Goal: Transaction & Acquisition: Purchase product/service

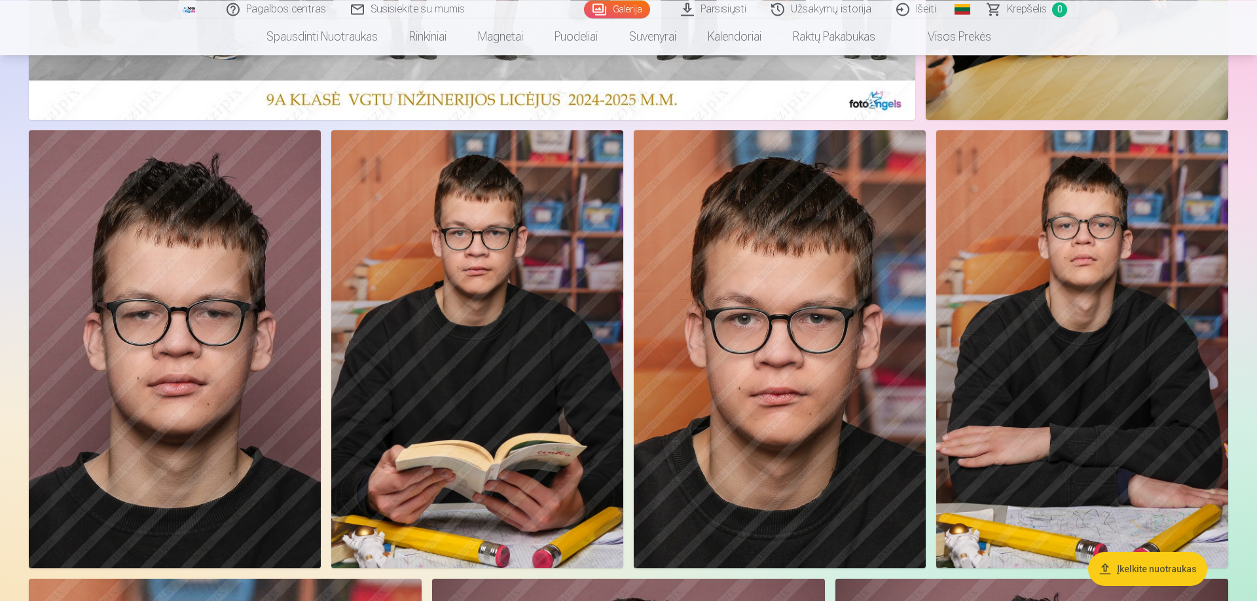
scroll to position [448, 0]
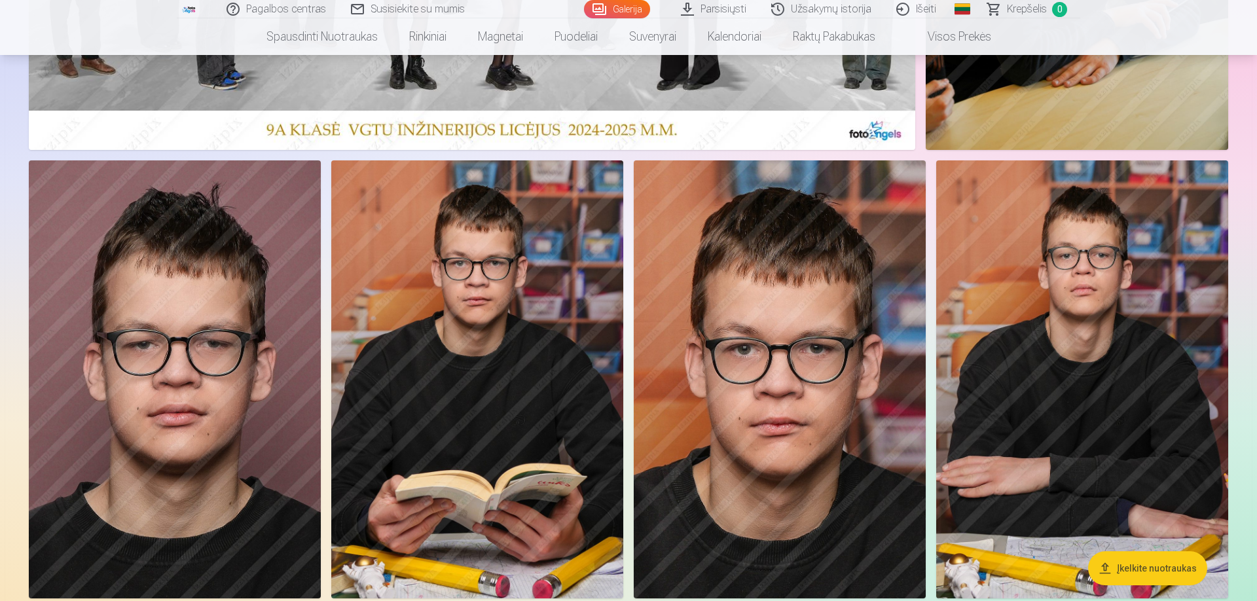
click at [744, 330] on img at bounding box center [780, 379] width 292 height 438
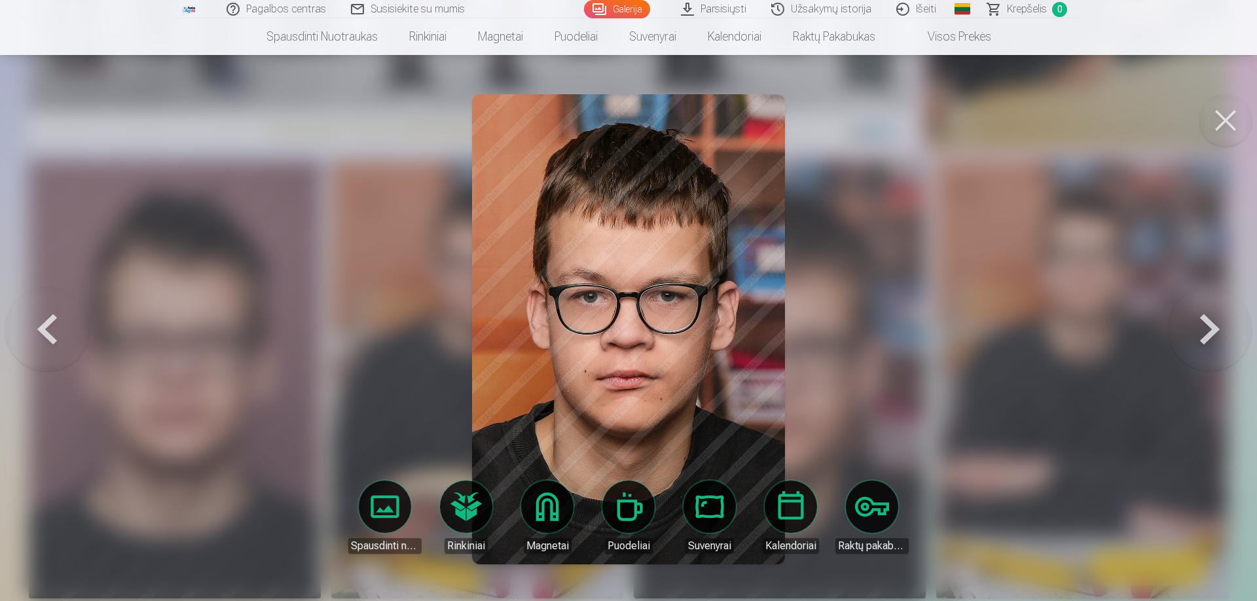
click at [1234, 118] on button at bounding box center [1225, 120] width 52 height 52
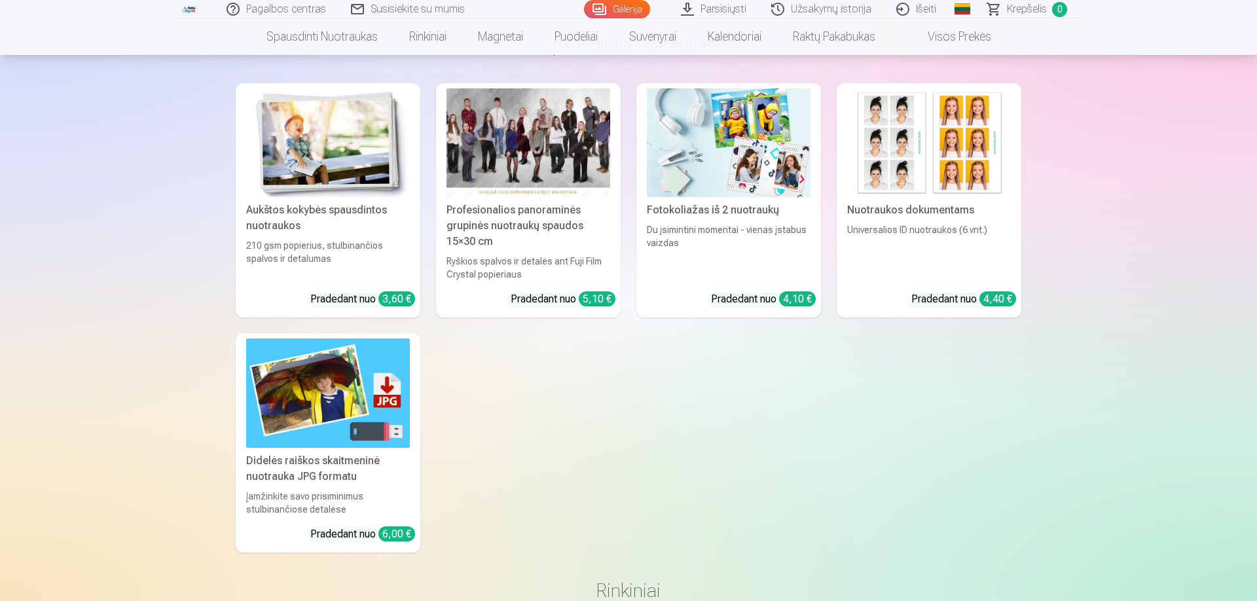
scroll to position [6980, 0]
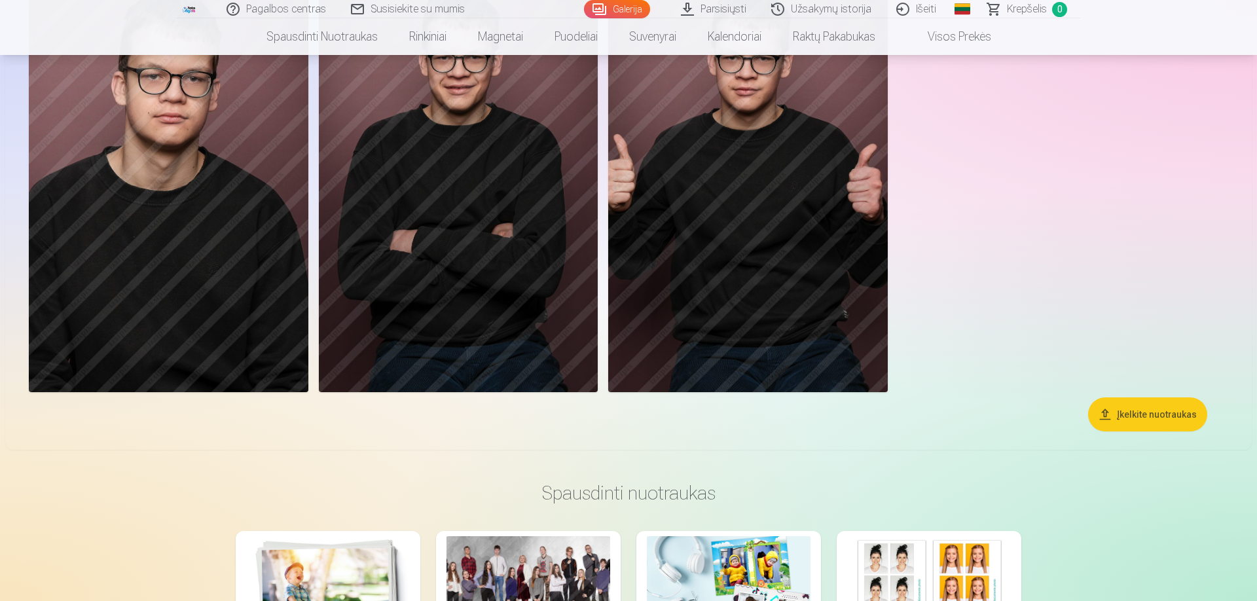
click at [1136, 415] on button "Įkelkite nuotraukas" at bounding box center [1147, 414] width 119 height 34
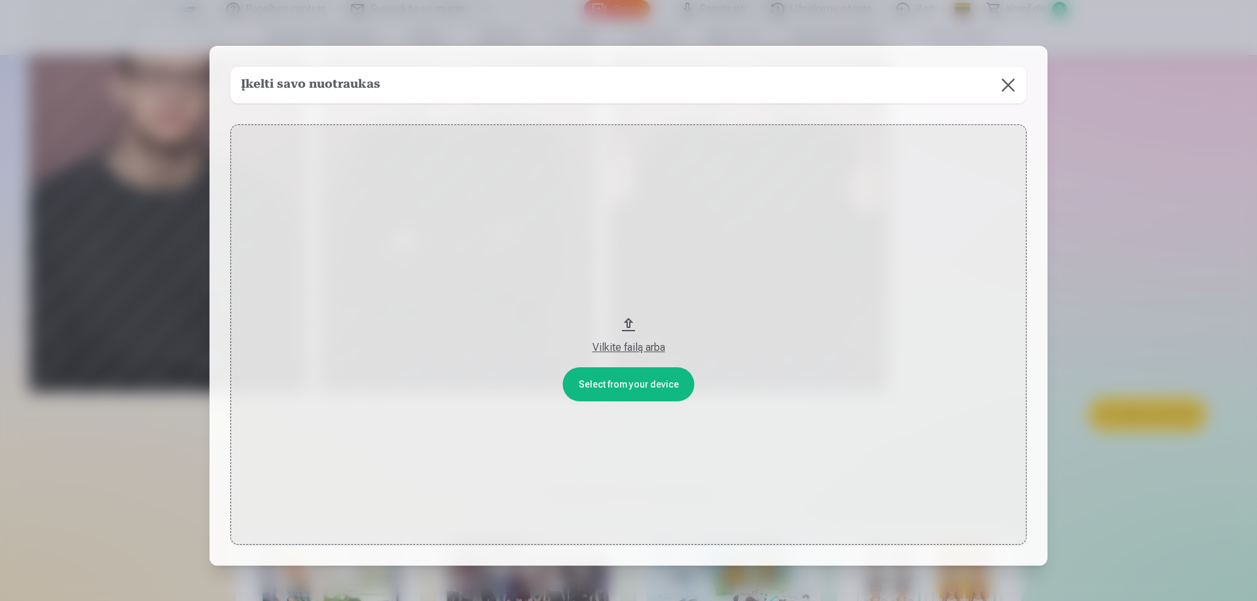
click at [1017, 84] on button at bounding box center [1008, 85] width 37 height 37
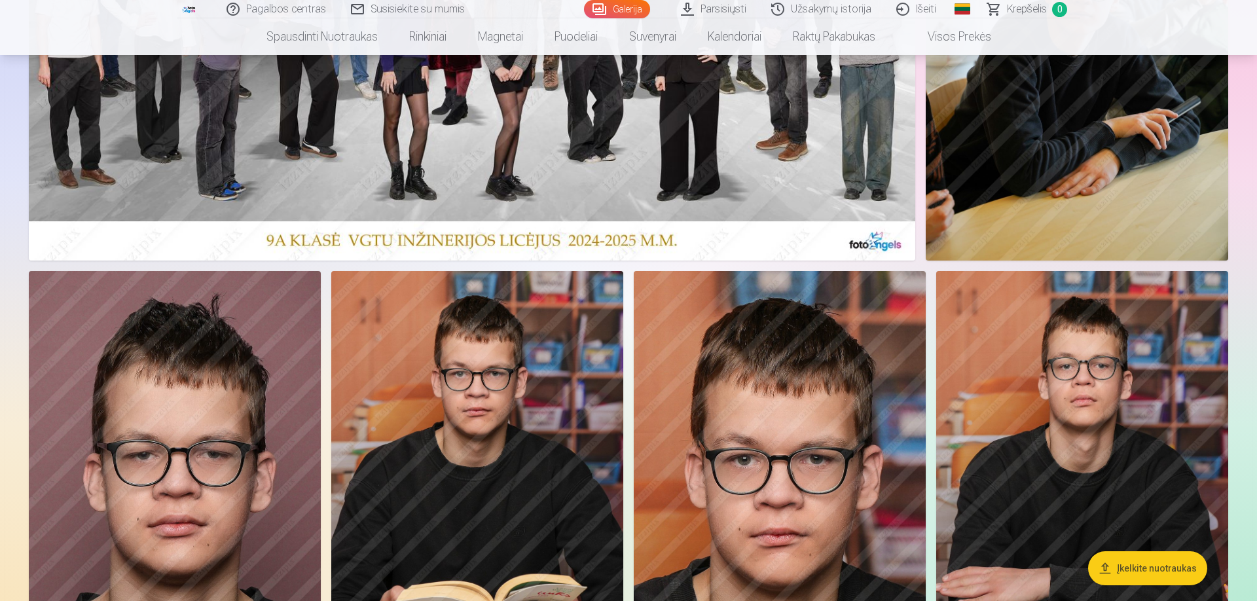
scroll to position [0, 0]
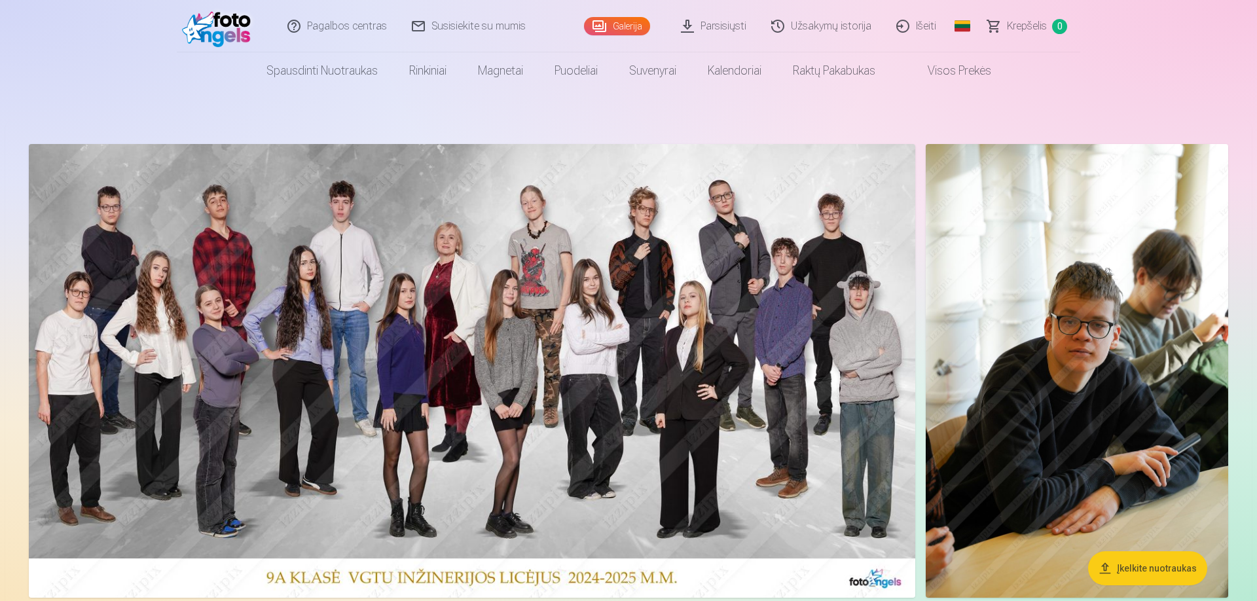
click at [707, 22] on link "Parsisiųsti" at bounding box center [714, 26] width 90 height 52
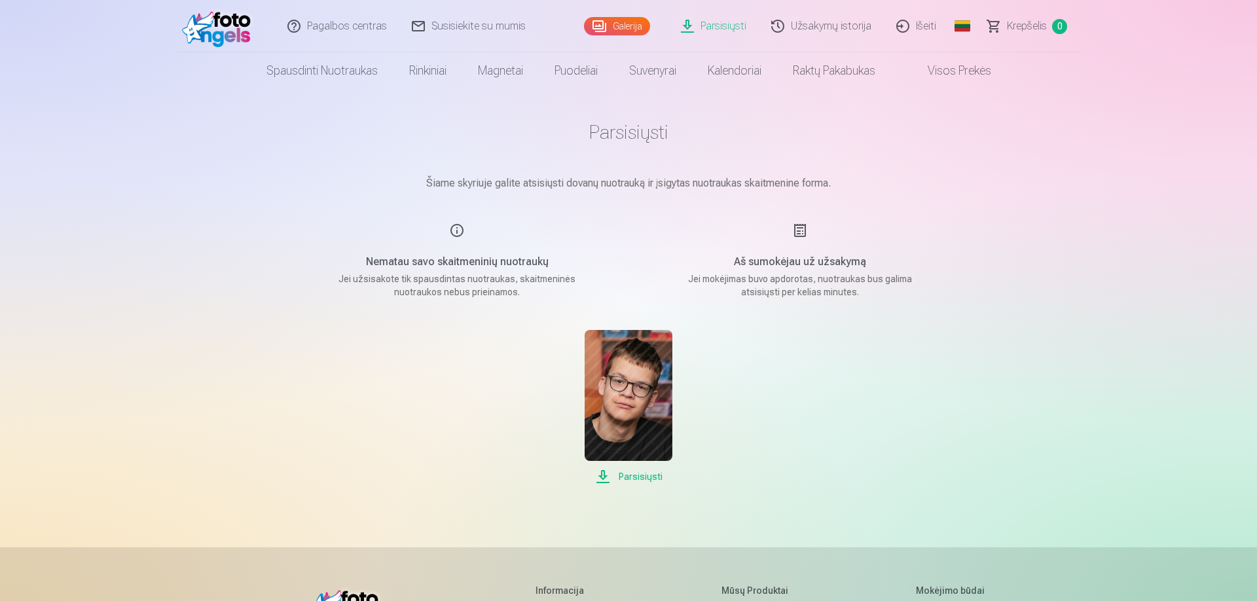
click at [629, 394] on img at bounding box center [628, 395] width 87 height 131
click at [746, 404] on div "Parsisiųsti" at bounding box center [628, 407] width 655 height 155
click at [635, 473] on span "Parsisiųsti" at bounding box center [628, 477] width 87 height 16
click at [632, 20] on link "Galerija" at bounding box center [617, 26] width 66 height 18
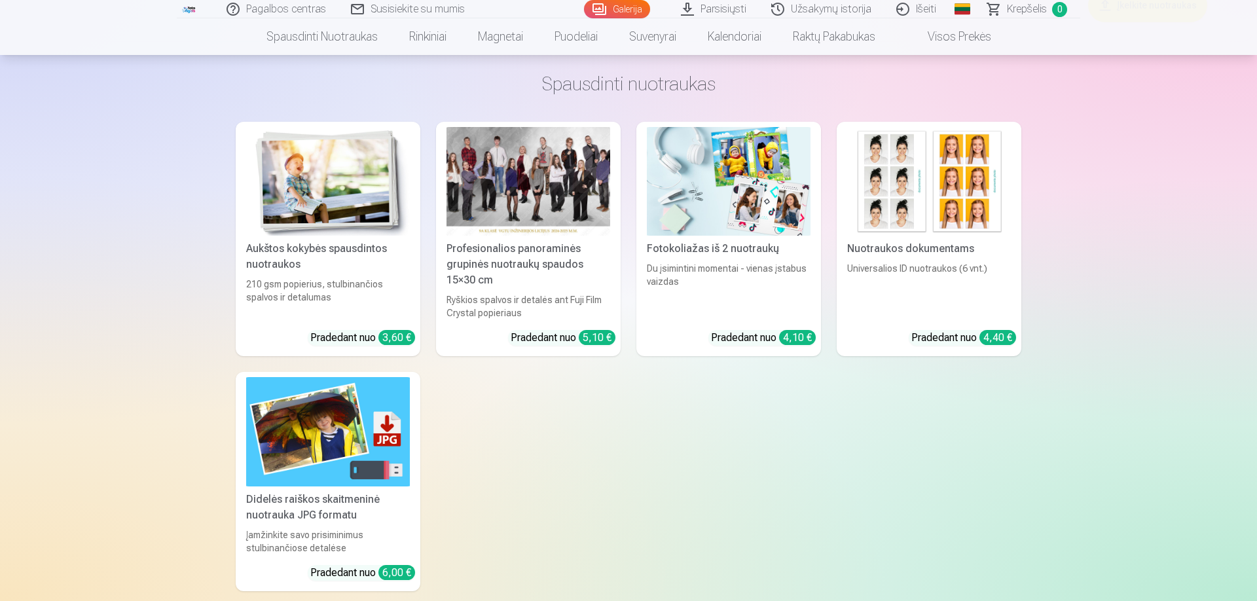
scroll to position [7613, 0]
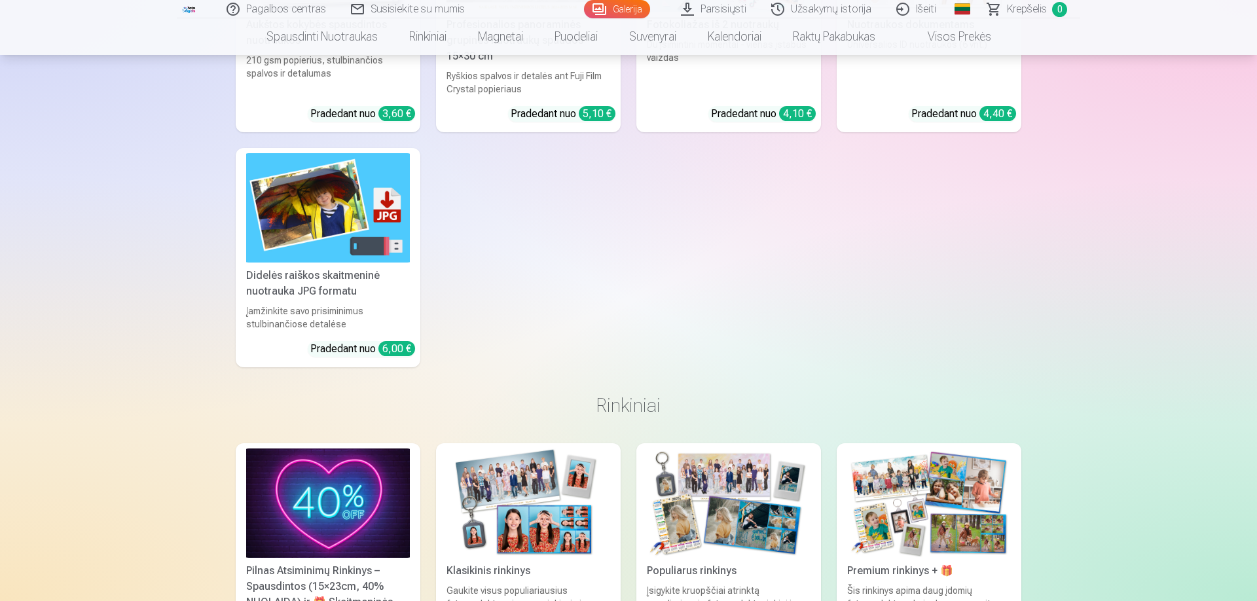
click at [352, 301] on link "Didelės raiškos skaitmeninė nuotrauka JPG formatu Įamžinkite savo prisiminimus …" at bounding box center [328, 257] width 185 height 219
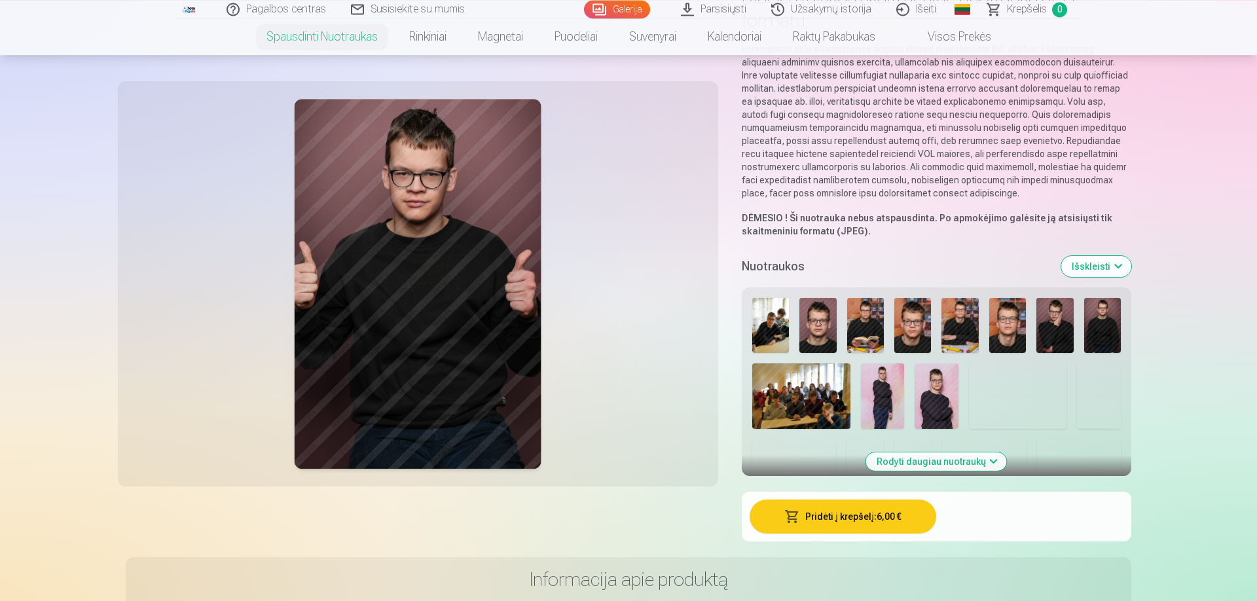
scroll to position [149, 0]
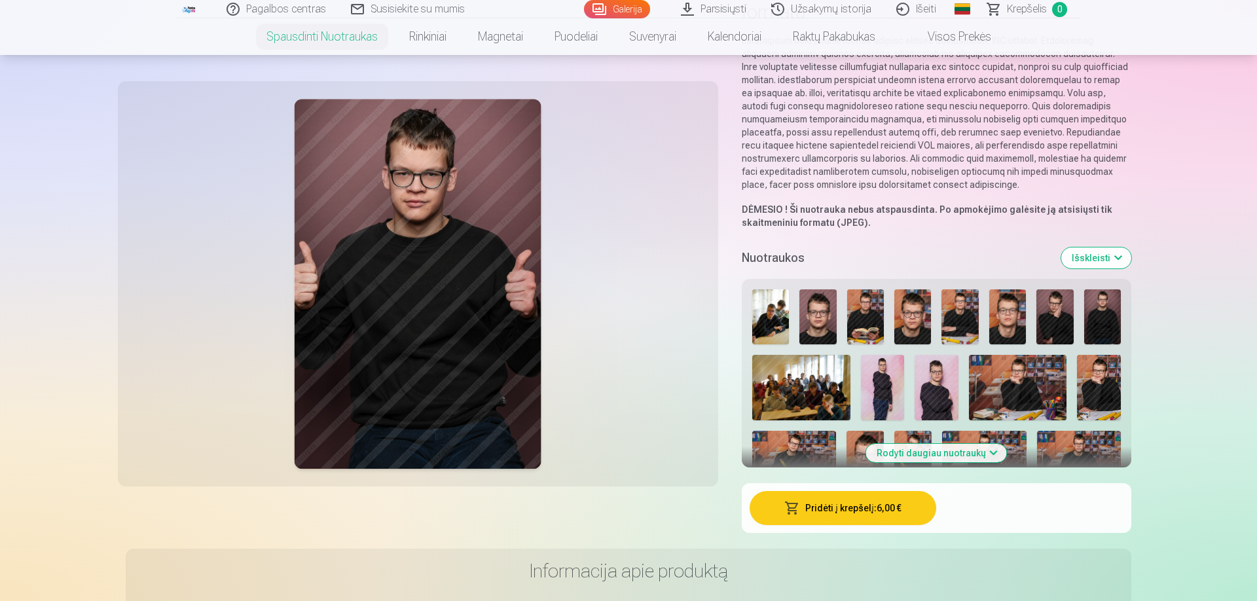
click at [934, 452] on button "Rodyti daugiau nuotraukų" at bounding box center [936, 453] width 141 height 18
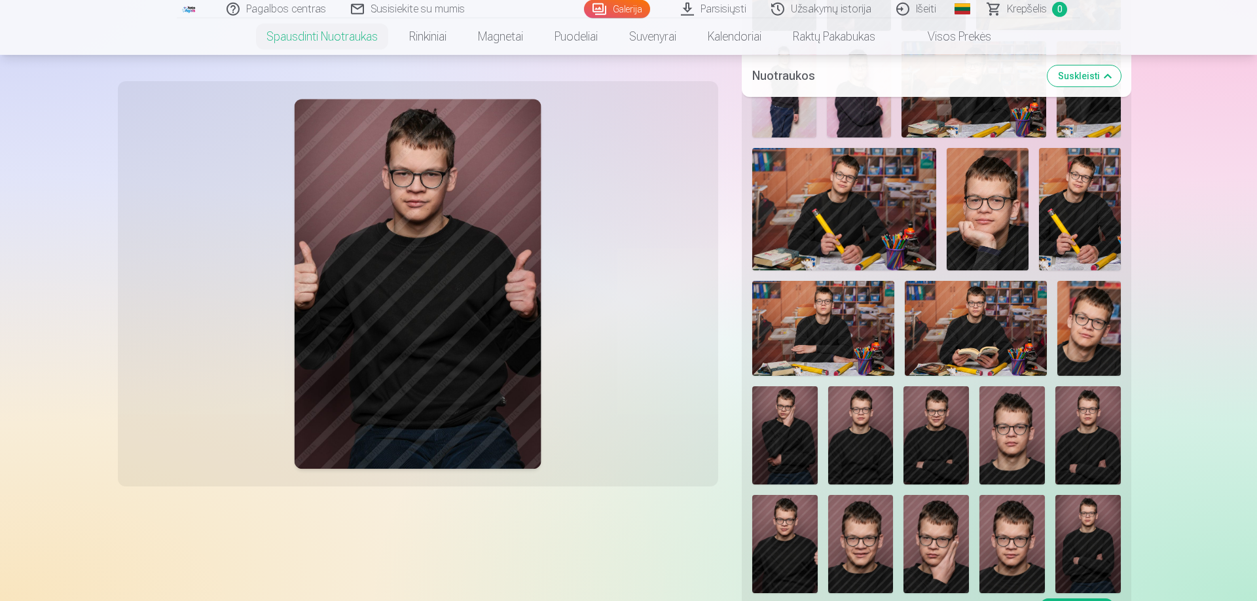
scroll to position [522, 0]
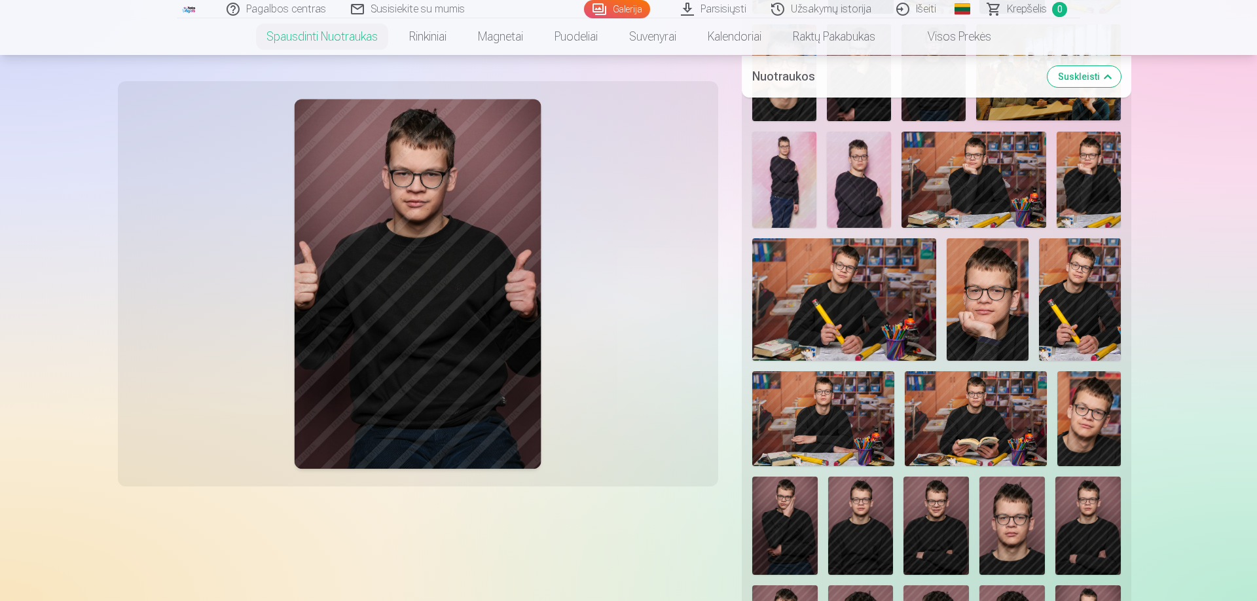
click at [984, 300] on img at bounding box center [988, 299] width 82 height 123
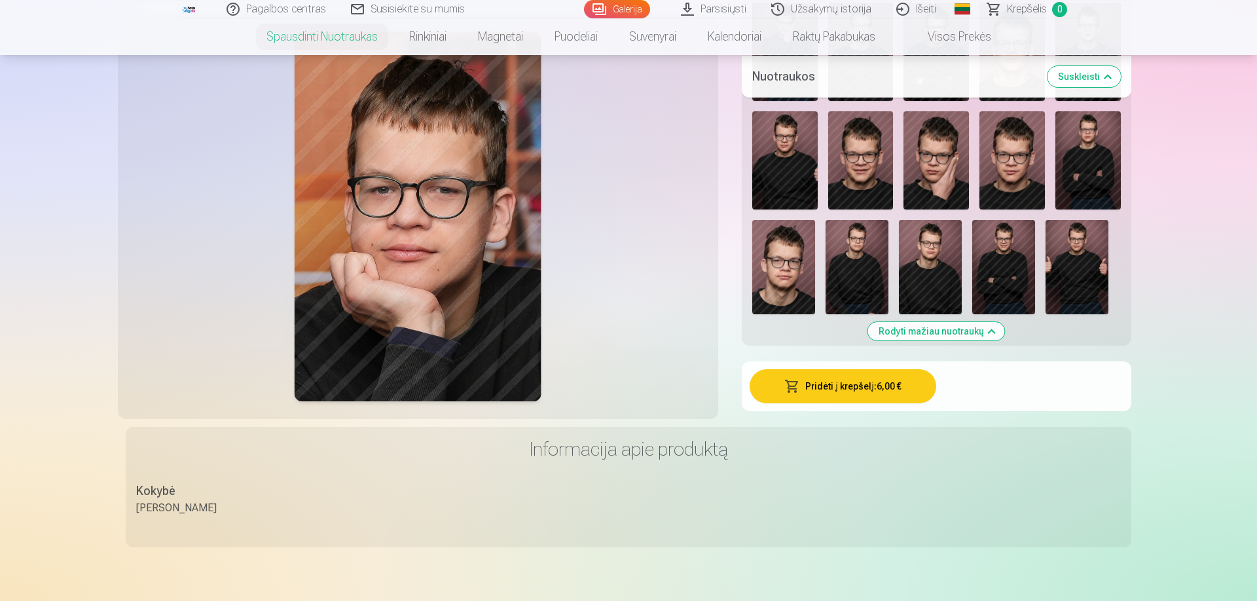
scroll to position [1120, 0]
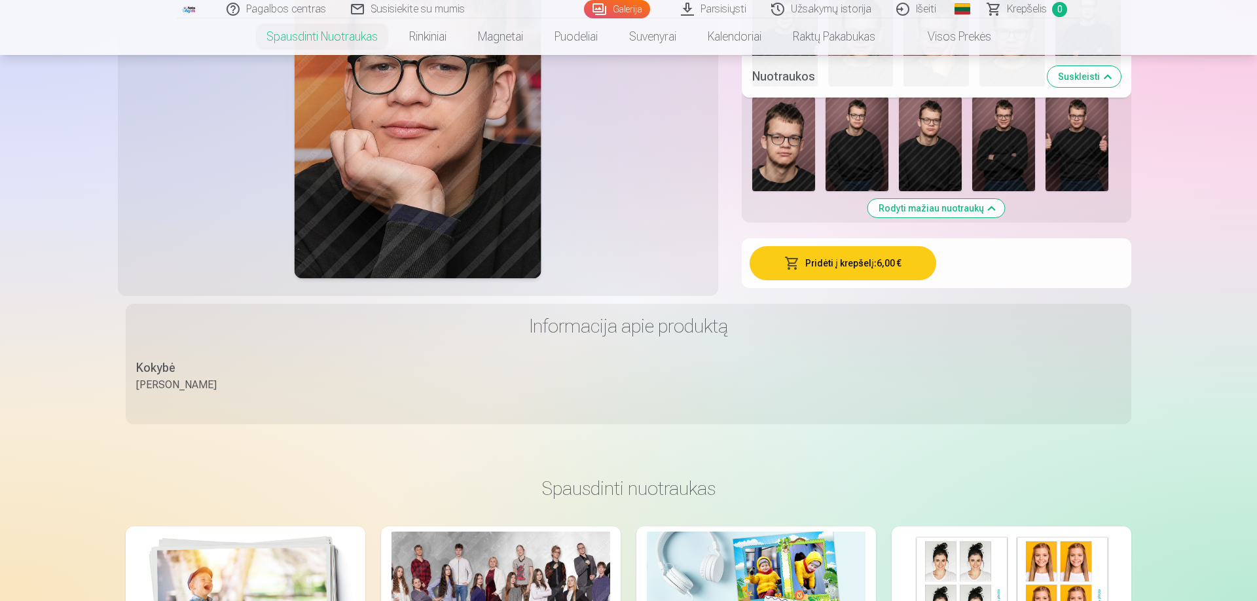
click at [835, 263] on button "Pridėti į krepšelį : 6,00 €" at bounding box center [843, 263] width 187 height 34
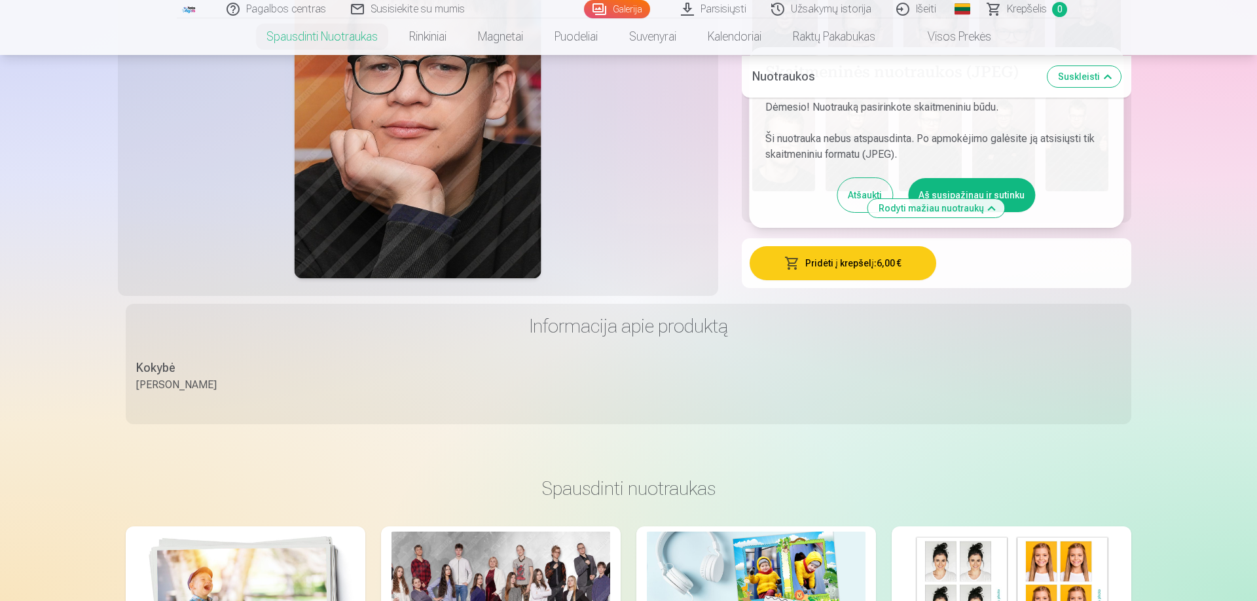
click at [973, 197] on button "Aš susipažinau ir sutinku" at bounding box center [971, 195] width 127 height 34
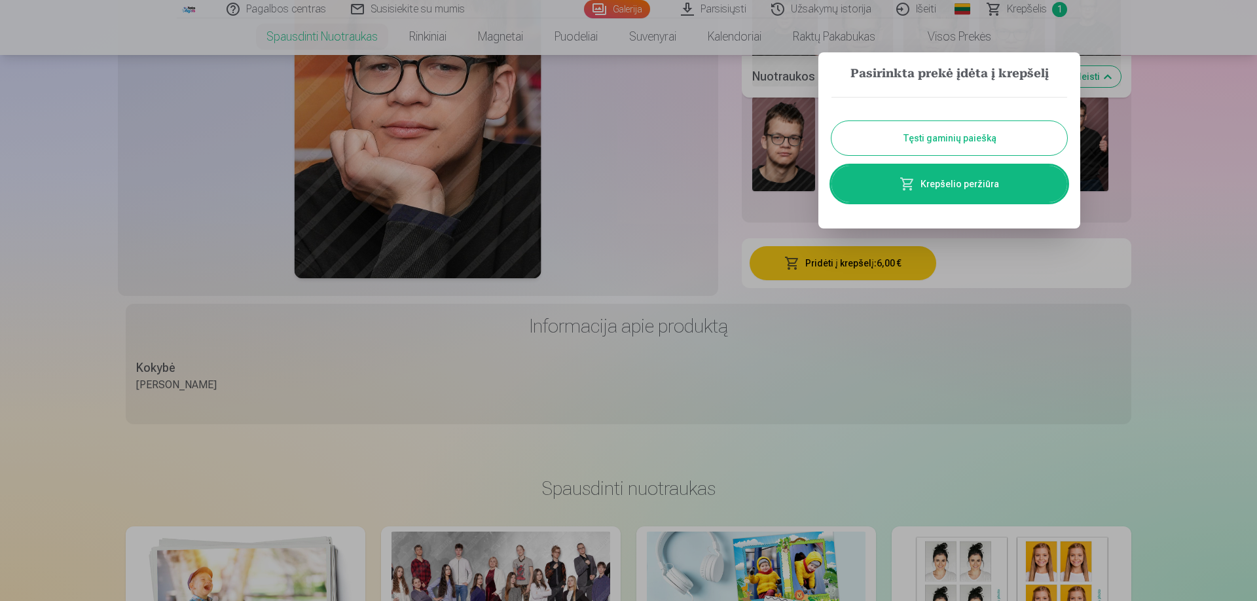
drag, startPoint x: 954, startPoint y: 138, endPoint x: 991, endPoint y: 144, distance: 37.1
click at [954, 138] on button "Tęsti gaminių paiešką" at bounding box center [949, 138] width 236 height 34
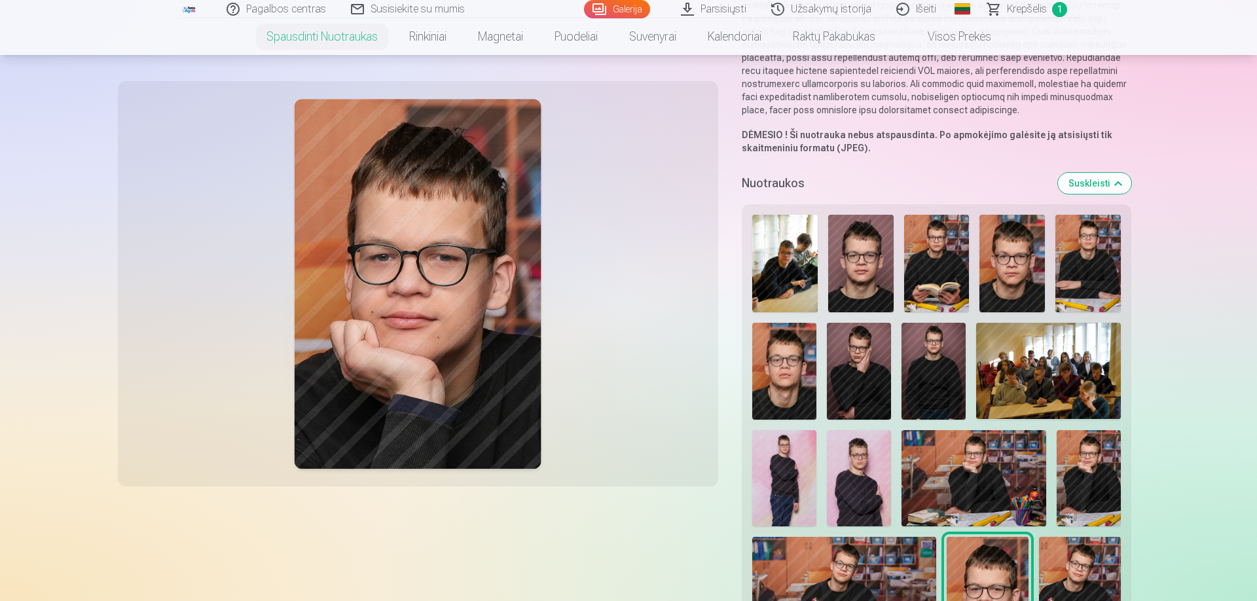
scroll to position [149, 0]
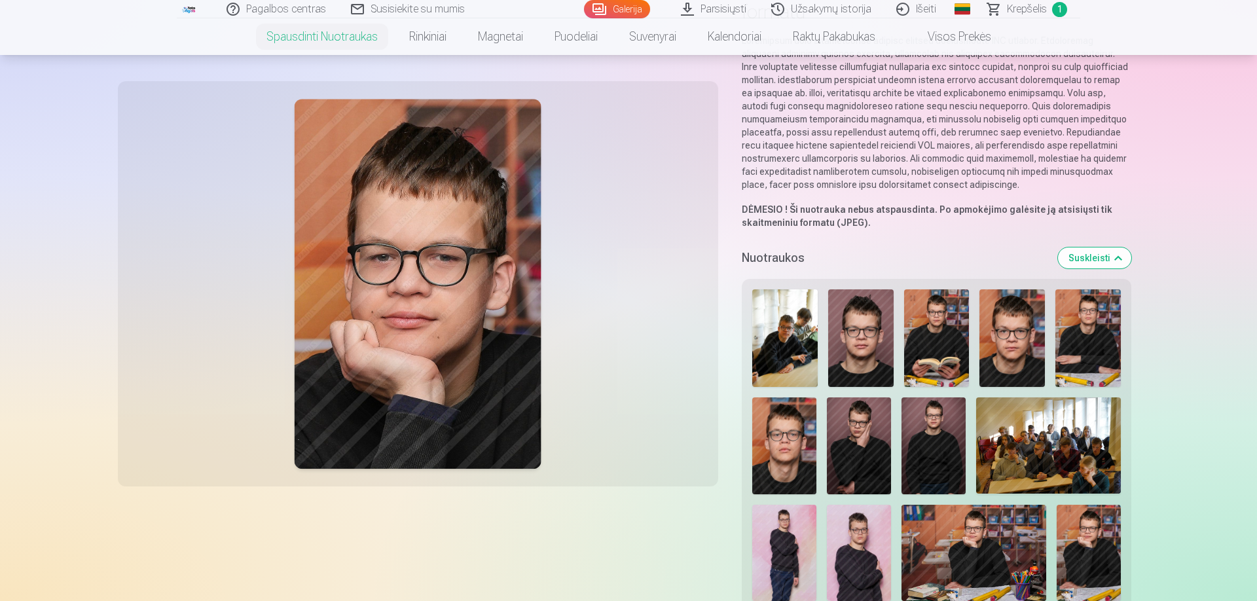
click at [1088, 255] on button "Suskleisti" at bounding box center [1094, 257] width 73 height 21
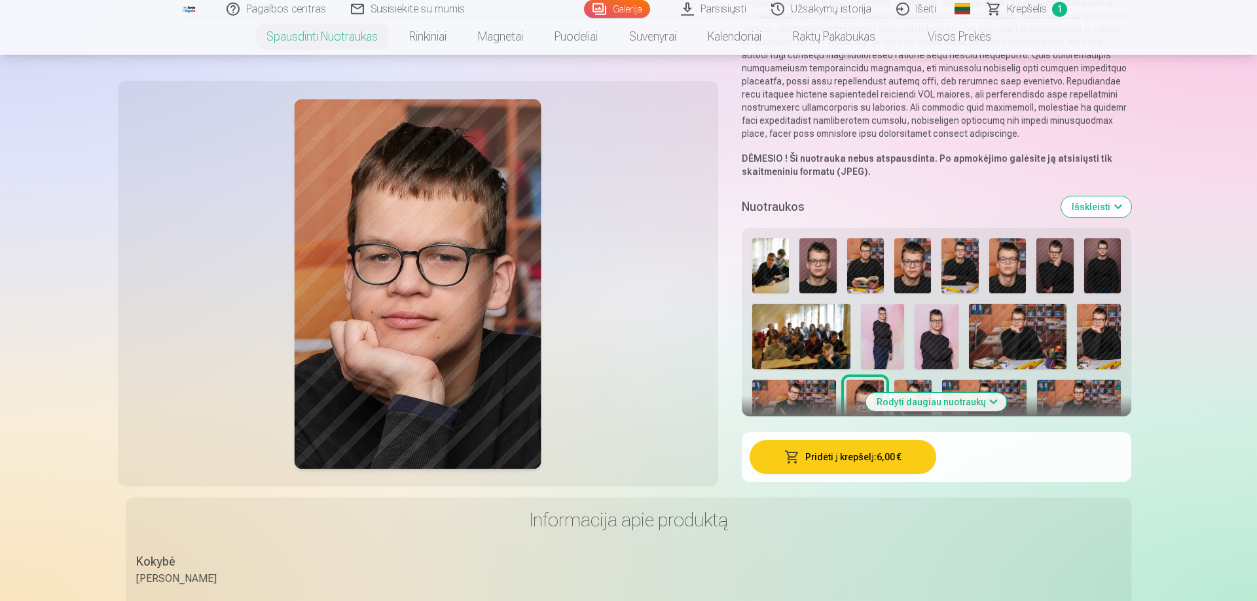
scroll to position [201, 0]
click at [947, 402] on button "Rodyti daugiau nuotraukų" at bounding box center [936, 401] width 141 height 18
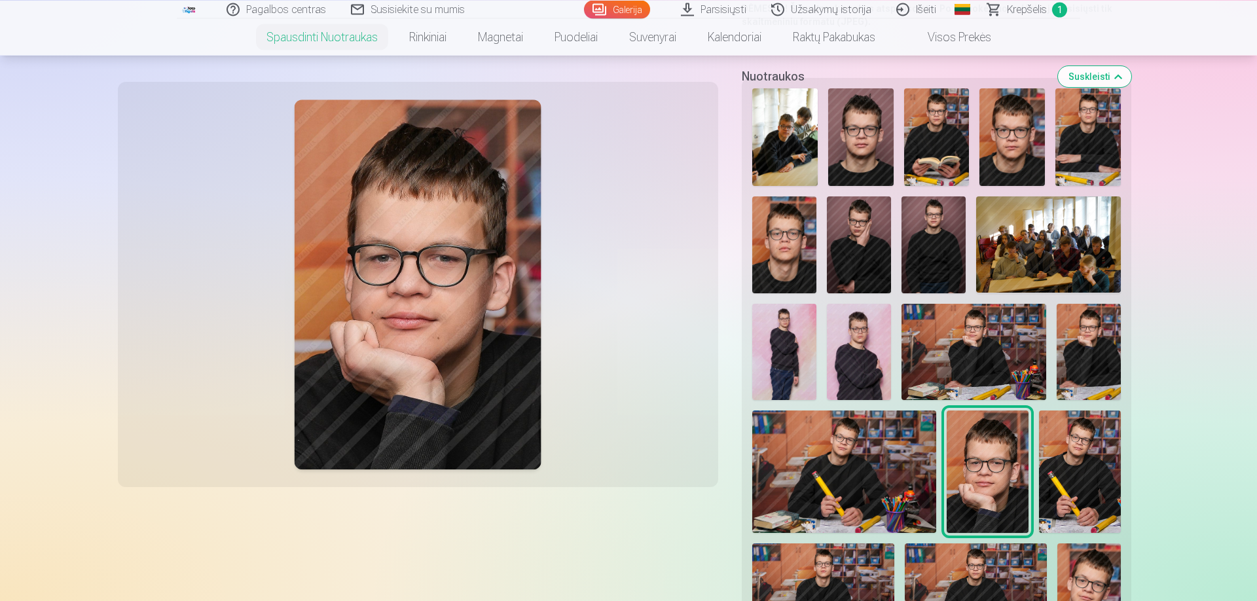
scroll to position [200, 0]
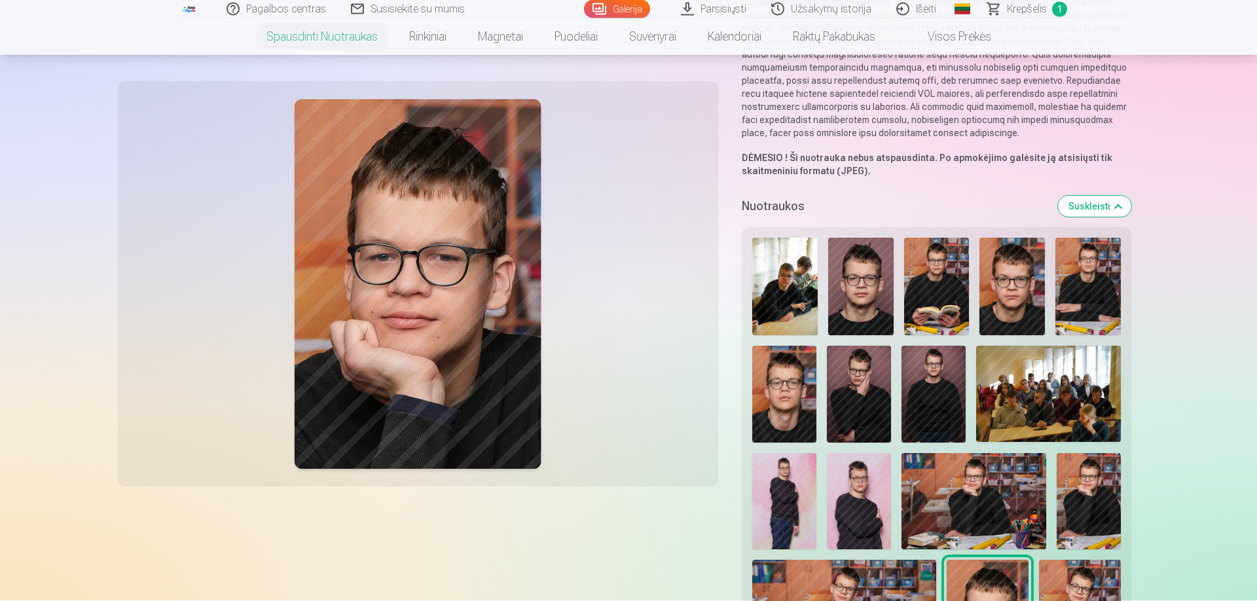
click at [782, 289] on img at bounding box center [784, 287] width 65 height 98
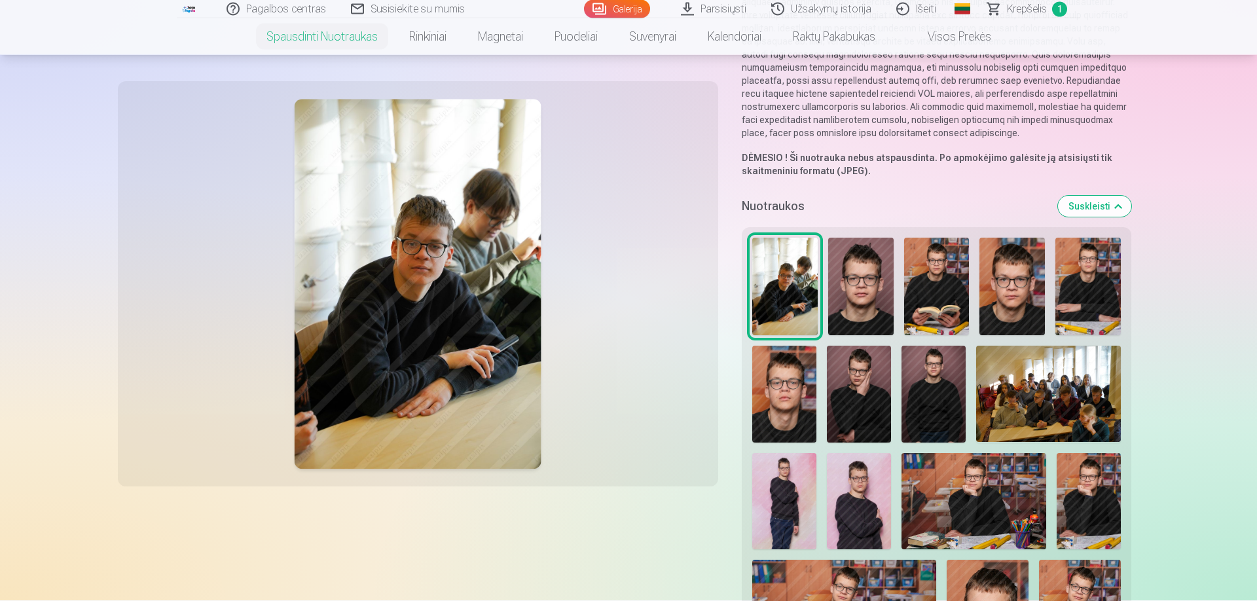
click at [873, 287] on img at bounding box center [860, 287] width 65 height 98
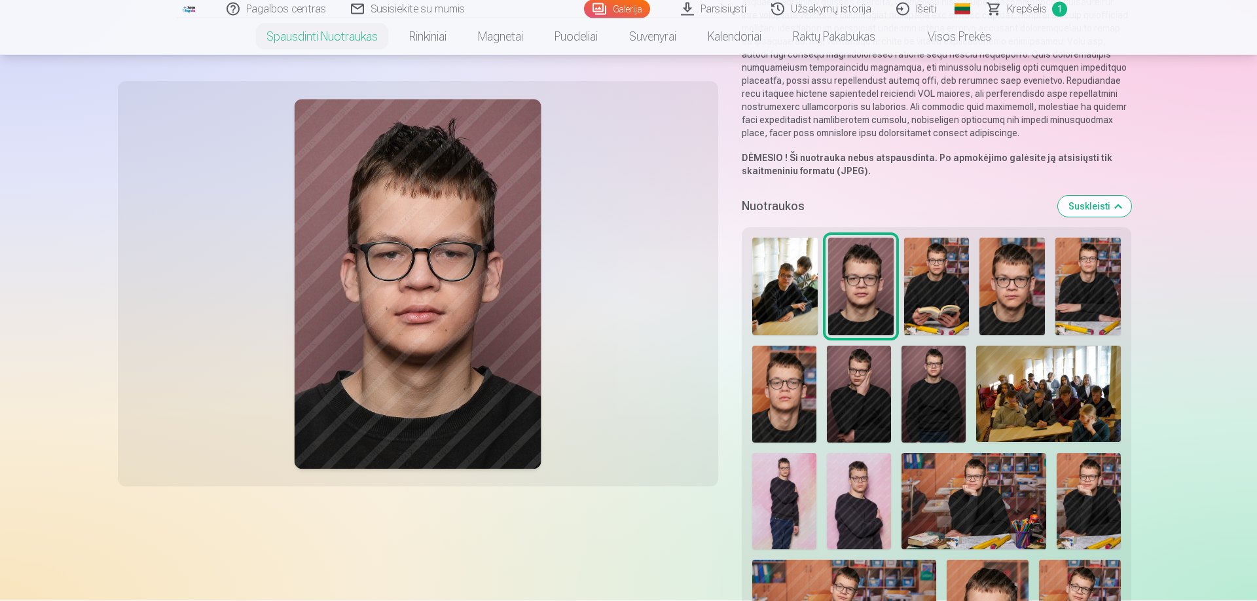
click at [921, 282] on img at bounding box center [936, 287] width 65 height 98
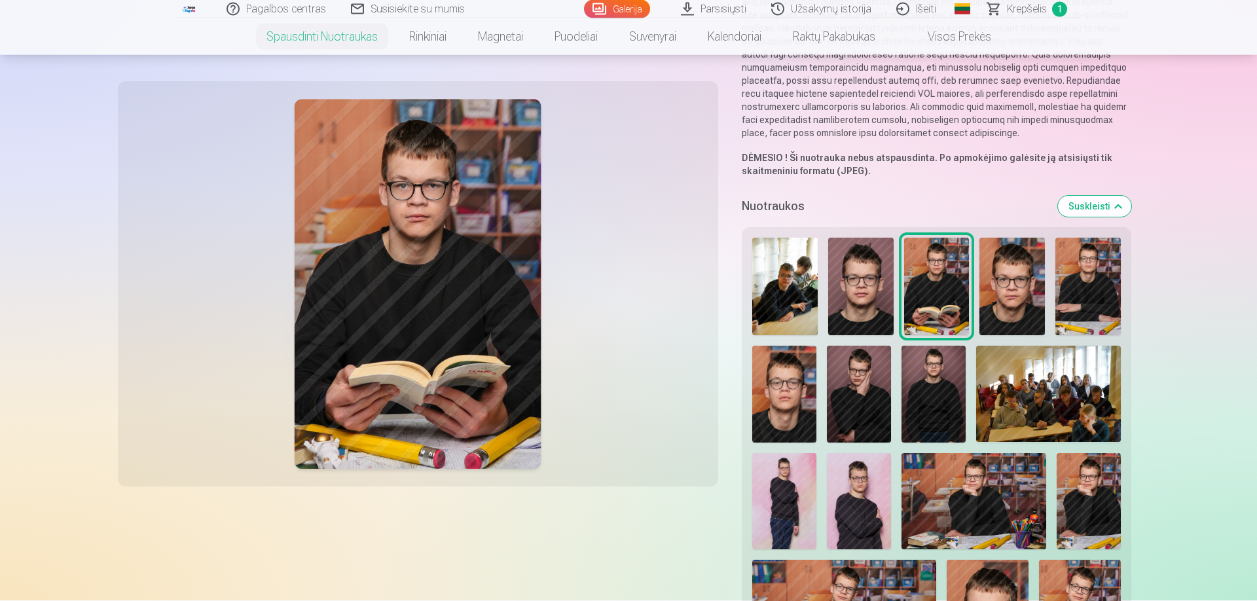
click at [1004, 290] on img at bounding box center [1011, 287] width 65 height 98
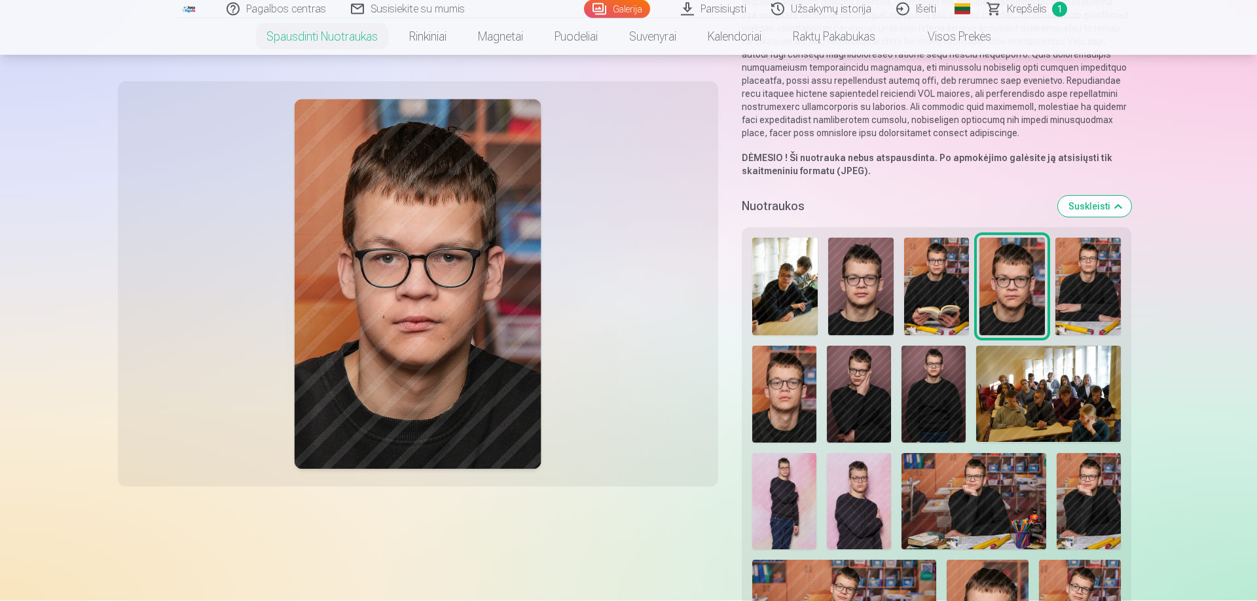
click at [1087, 295] on img at bounding box center [1087, 287] width 65 height 98
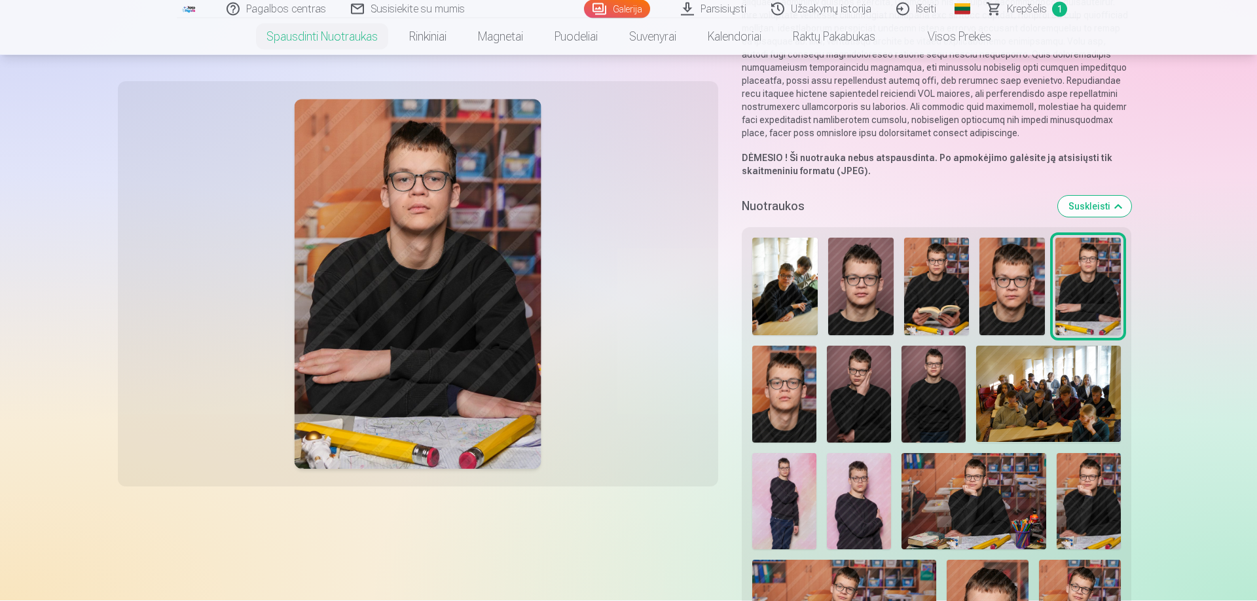
click at [805, 380] on img at bounding box center [784, 394] width 64 height 96
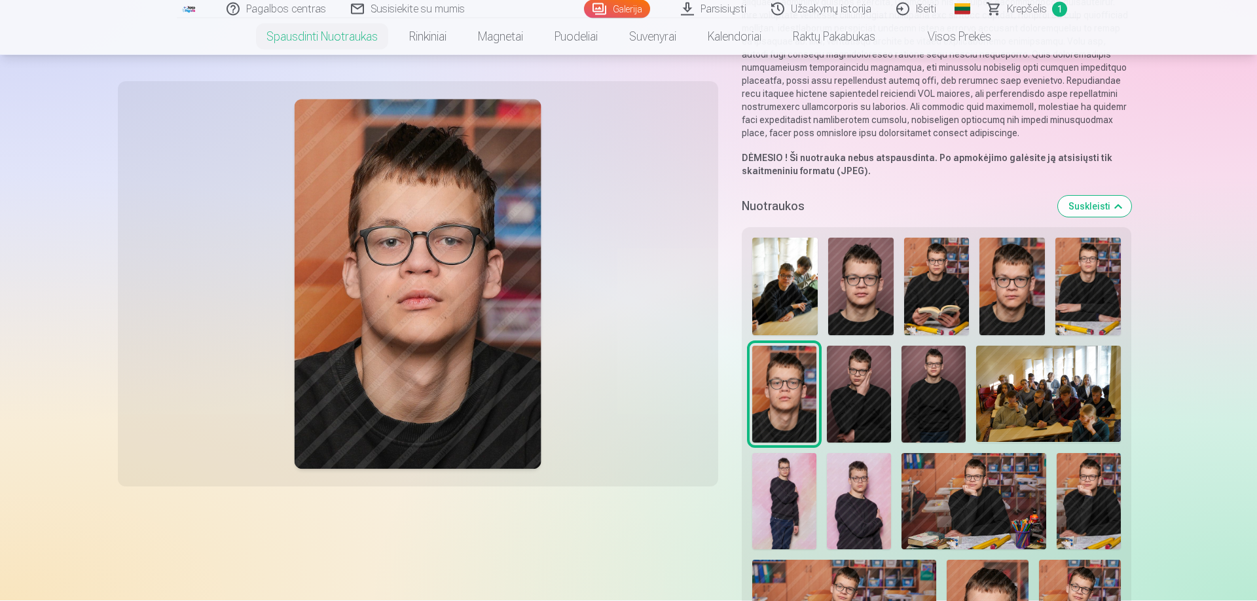
click at [840, 382] on img at bounding box center [859, 394] width 64 height 96
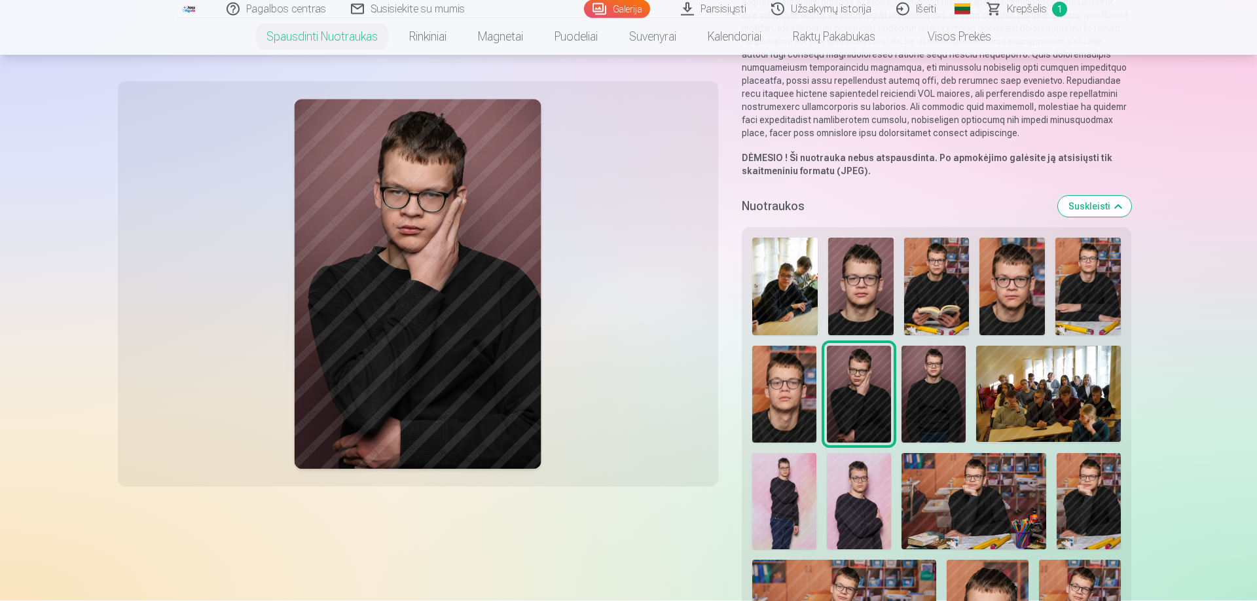
click at [930, 388] on img at bounding box center [934, 394] width 64 height 96
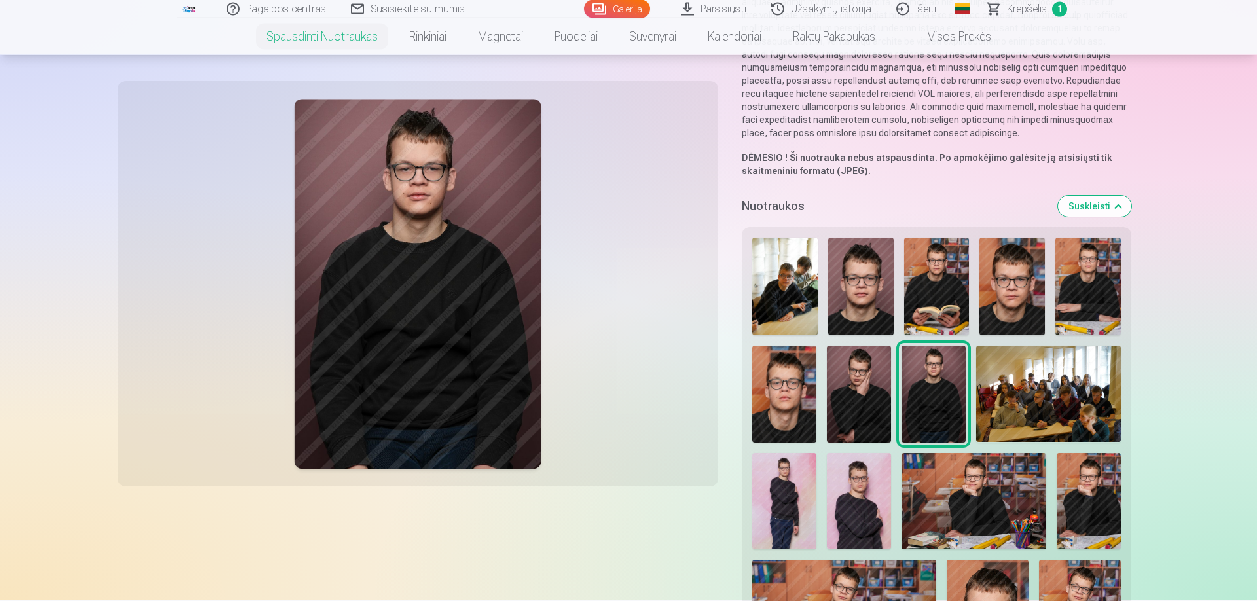
click at [1031, 403] on img at bounding box center [1048, 394] width 145 height 96
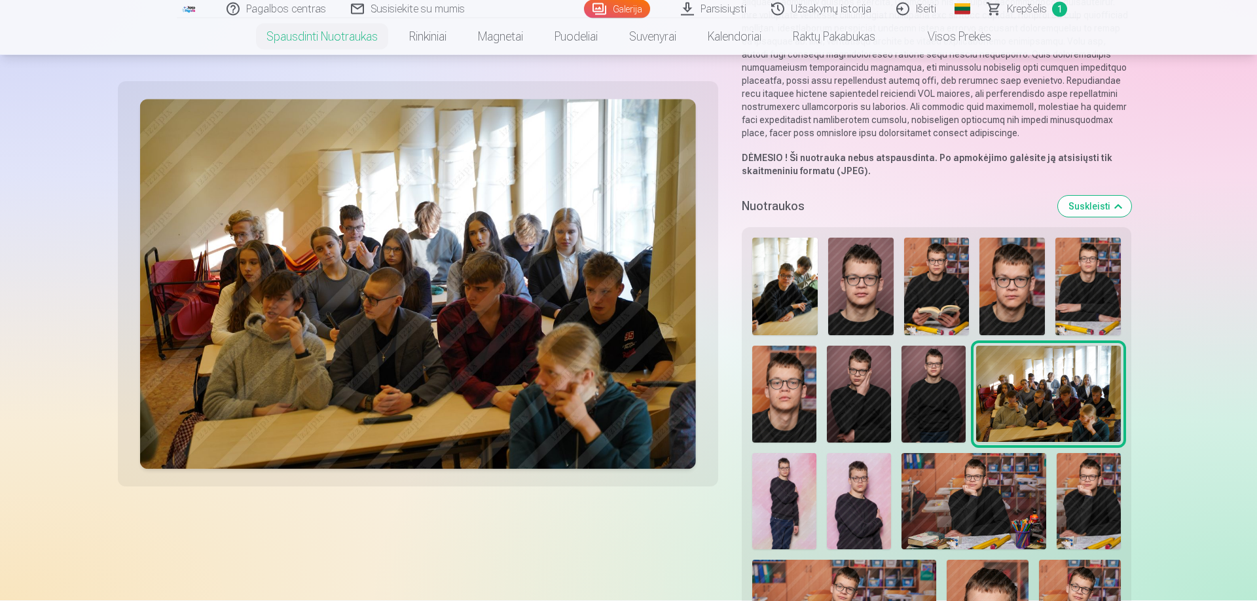
click at [933, 384] on img at bounding box center [934, 394] width 64 height 96
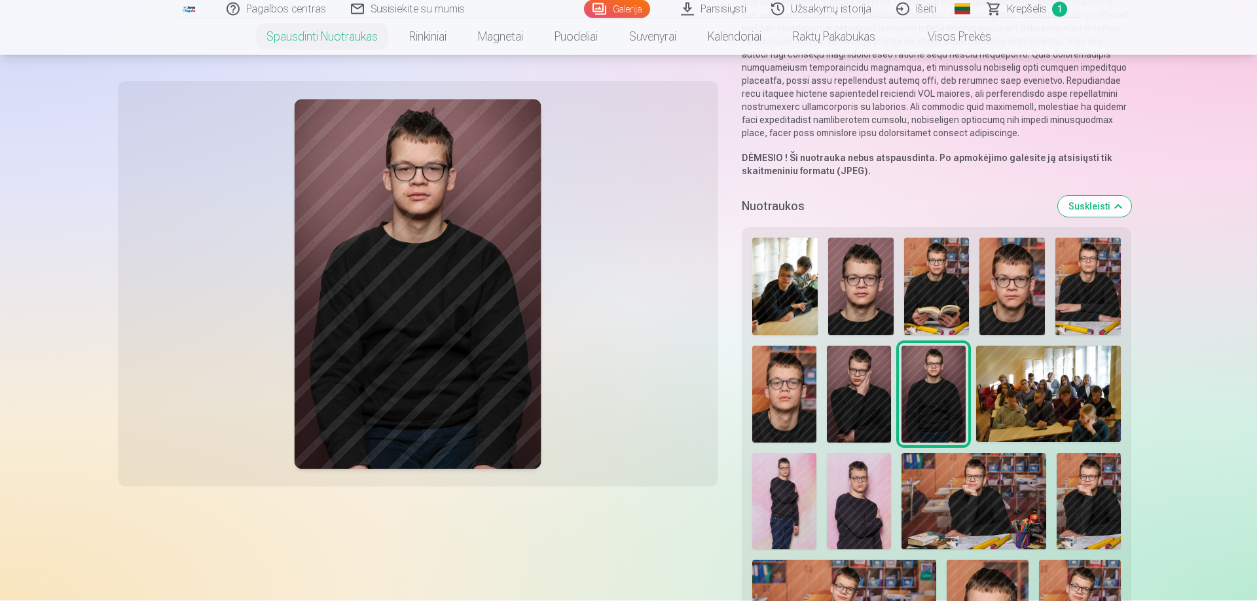
click at [1018, 393] on img at bounding box center [1048, 394] width 145 height 96
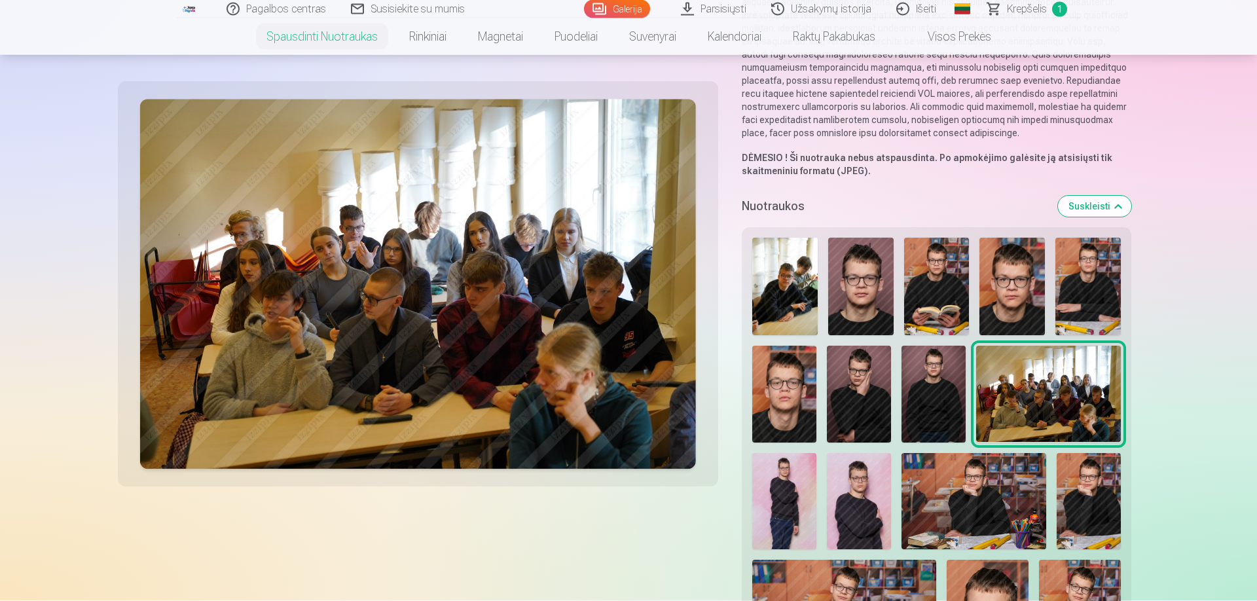
click at [801, 478] on img at bounding box center [784, 502] width 64 height 96
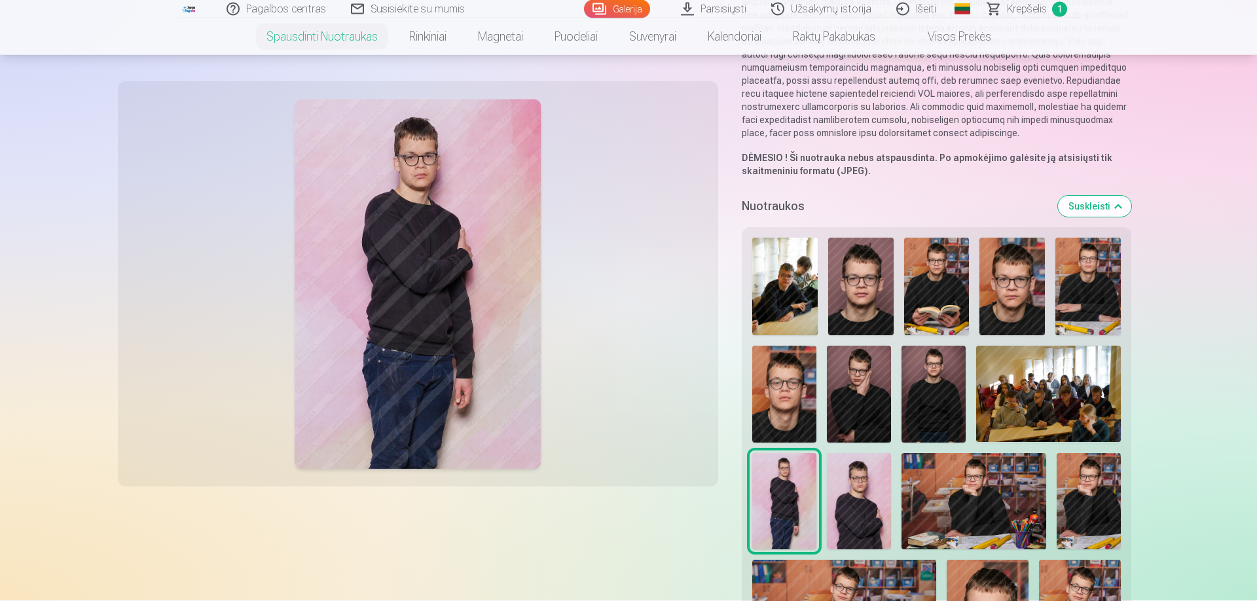
click at [1002, 427] on img at bounding box center [1048, 394] width 145 height 96
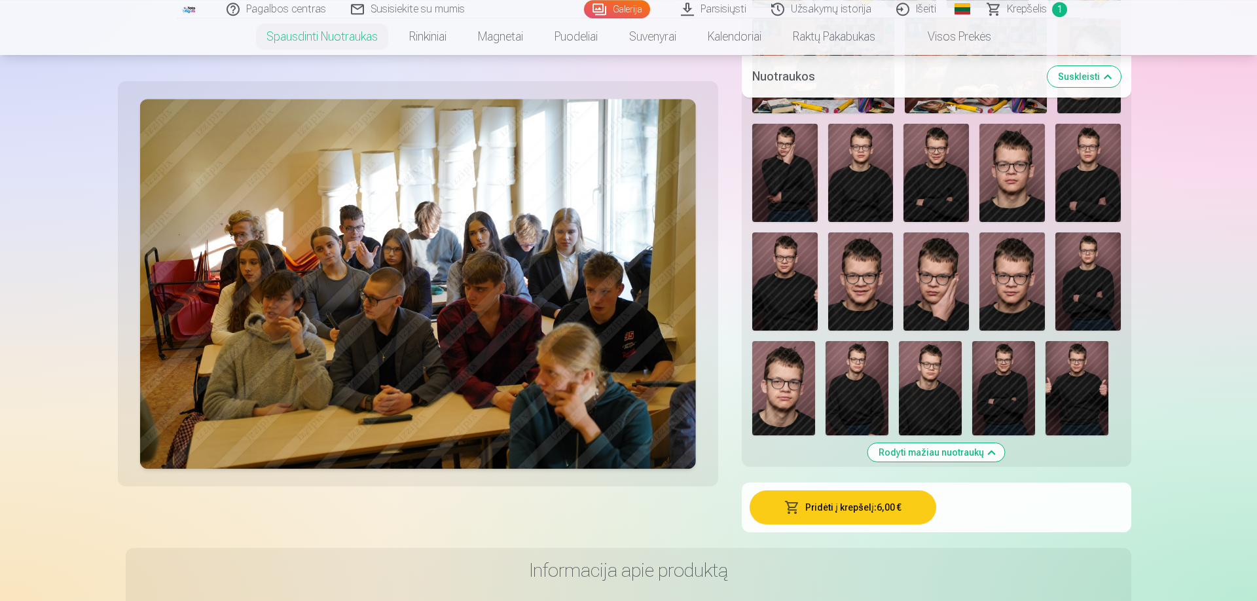
scroll to position [947, 0]
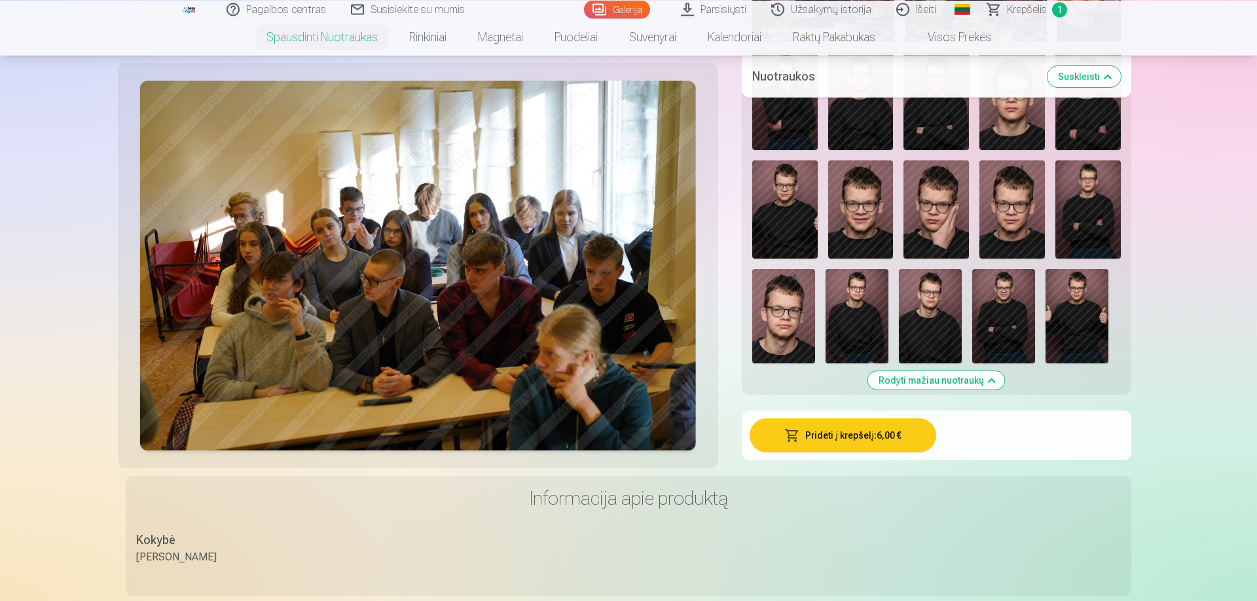
click at [839, 442] on button "Pridėti į krepšelį : 6,00 €" at bounding box center [843, 435] width 187 height 34
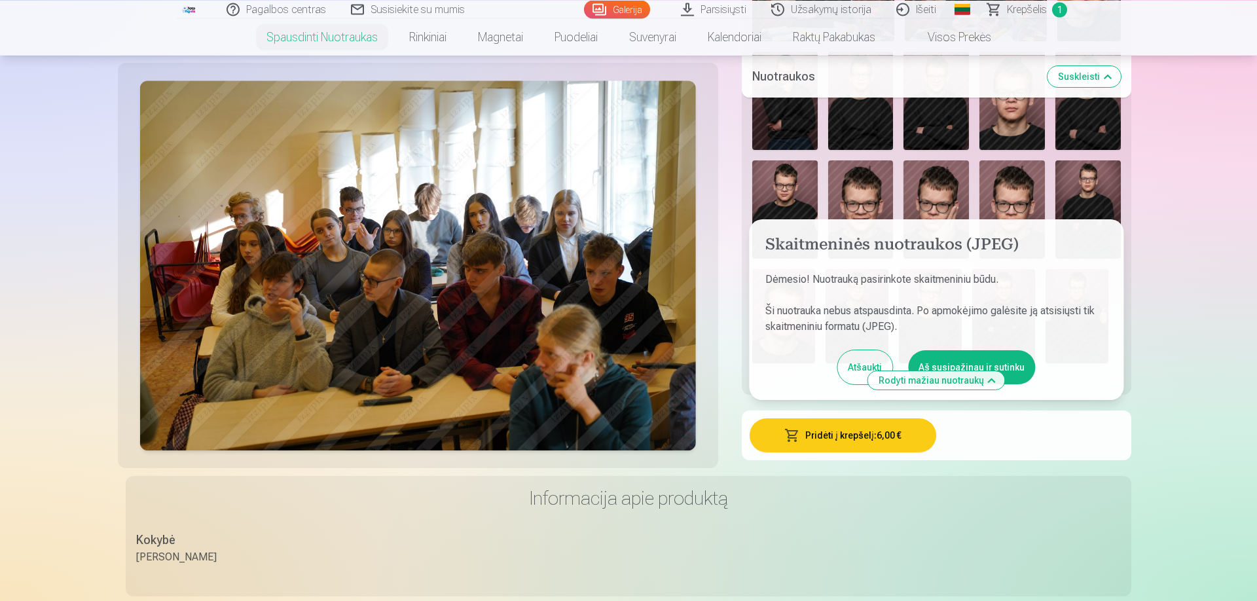
drag, startPoint x: 964, startPoint y: 367, endPoint x: 974, endPoint y: 365, distance: 9.9
click at [965, 367] on button "Aš susipažinau ir sutinku" at bounding box center [971, 367] width 127 height 34
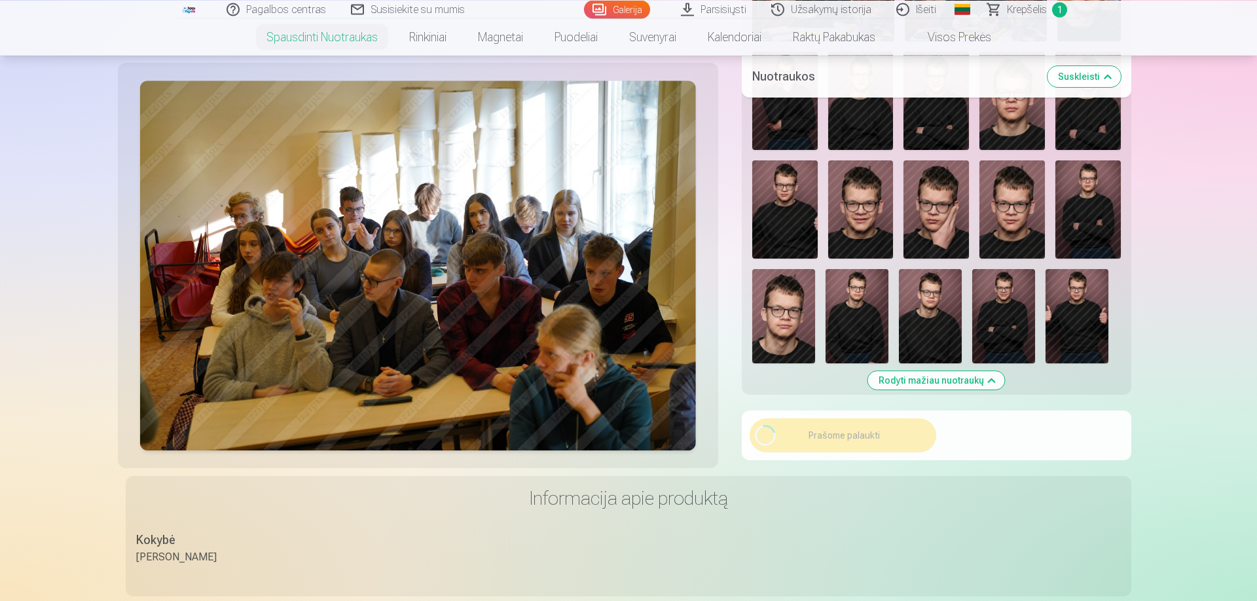
scroll to position [0, 0]
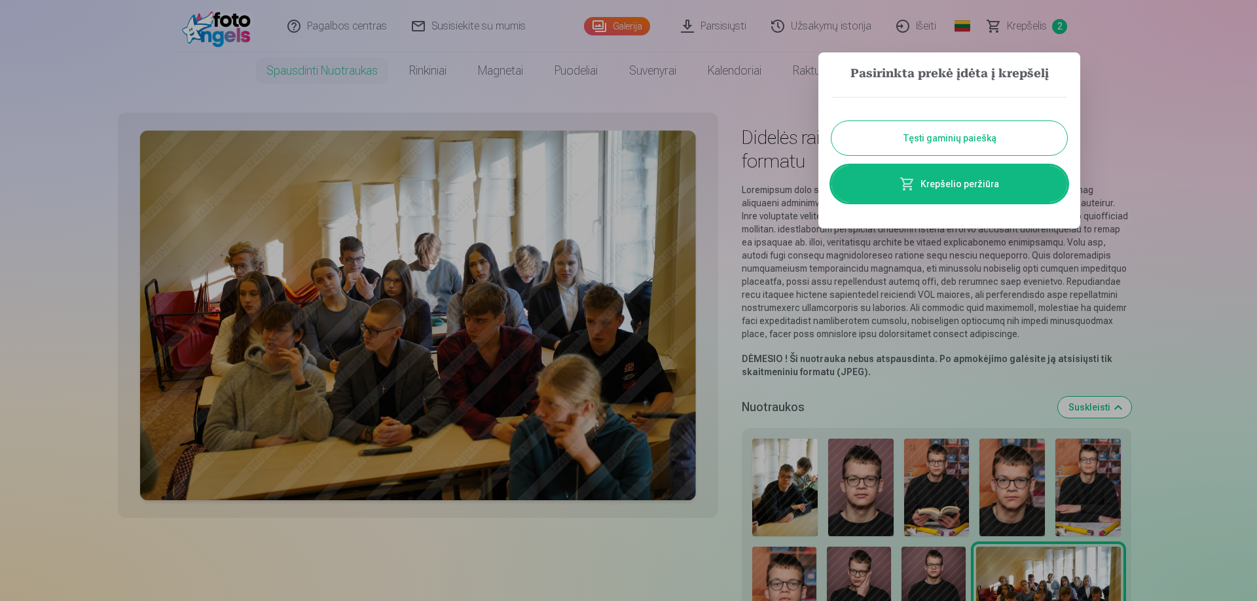
click at [947, 148] on button "Tęsti gaminių paiešką" at bounding box center [949, 138] width 236 height 34
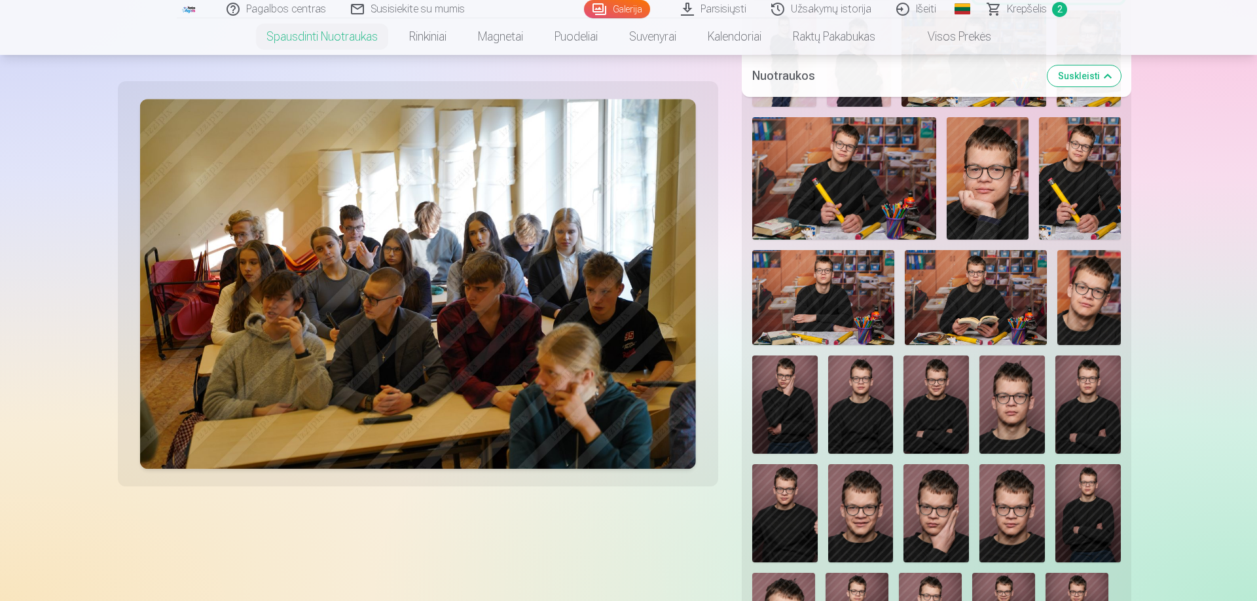
scroll to position [597, 0]
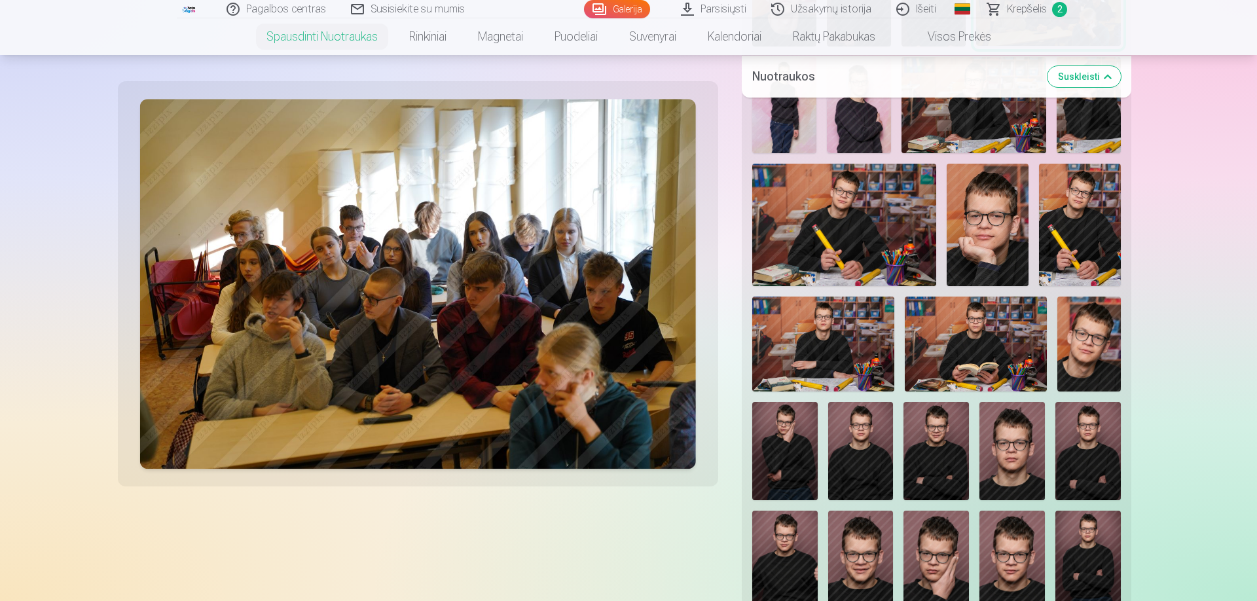
click at [1011, 358] on img at bounding box center [976, 344] width 142 height 95
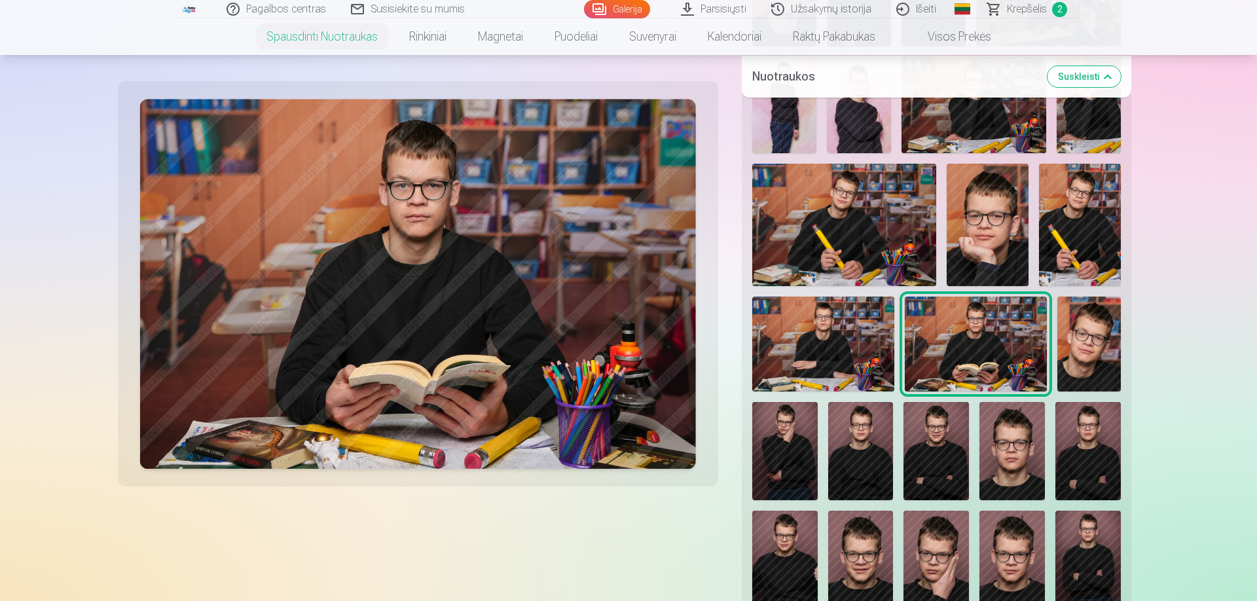
click at [858, 355] on img at bounding box center [823, 344] width 142 height 95
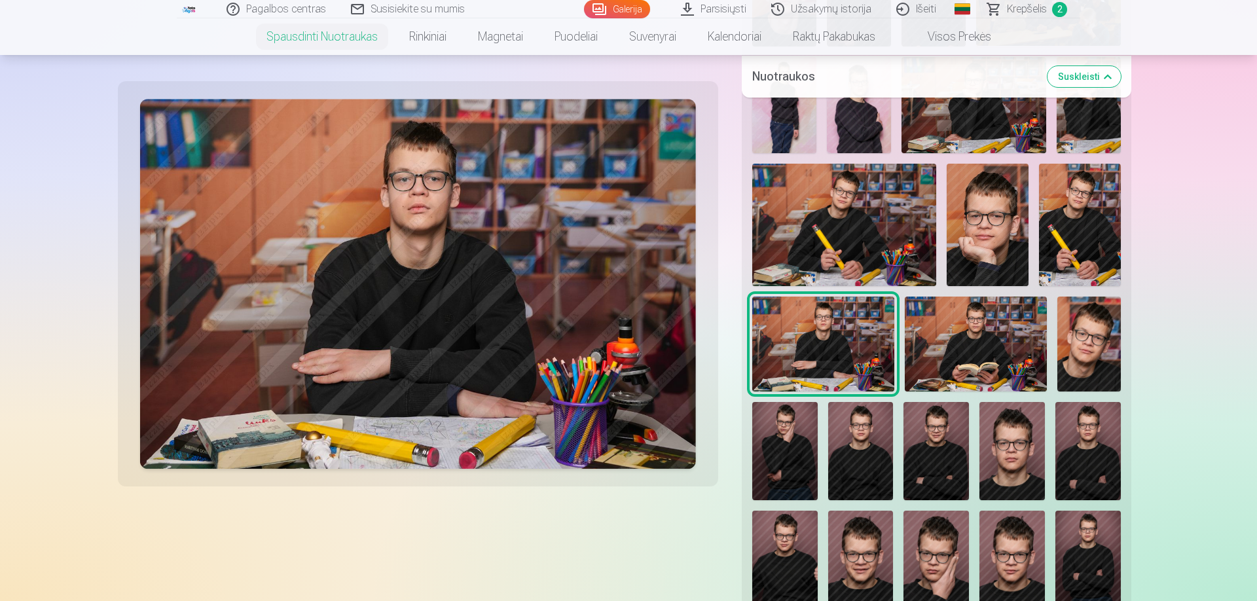
click at [1088, 352] on img at bounding box center [1089, 344] width 64 height 95
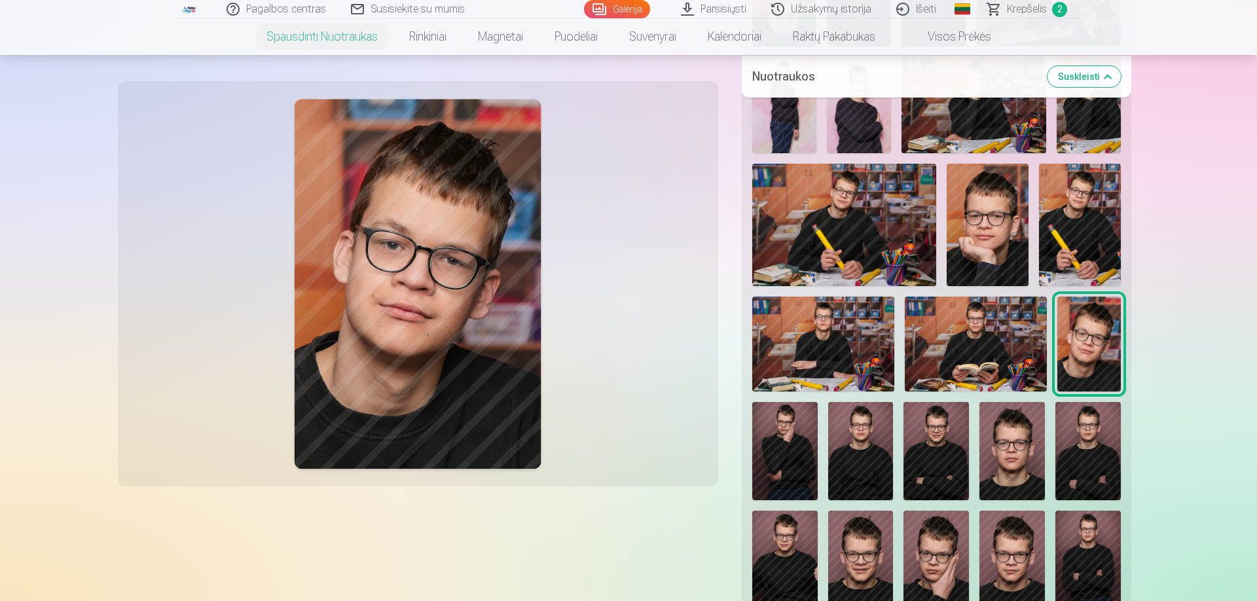
click at [1013, 229] on img at bounding box center [988, 225] width 82 height 123
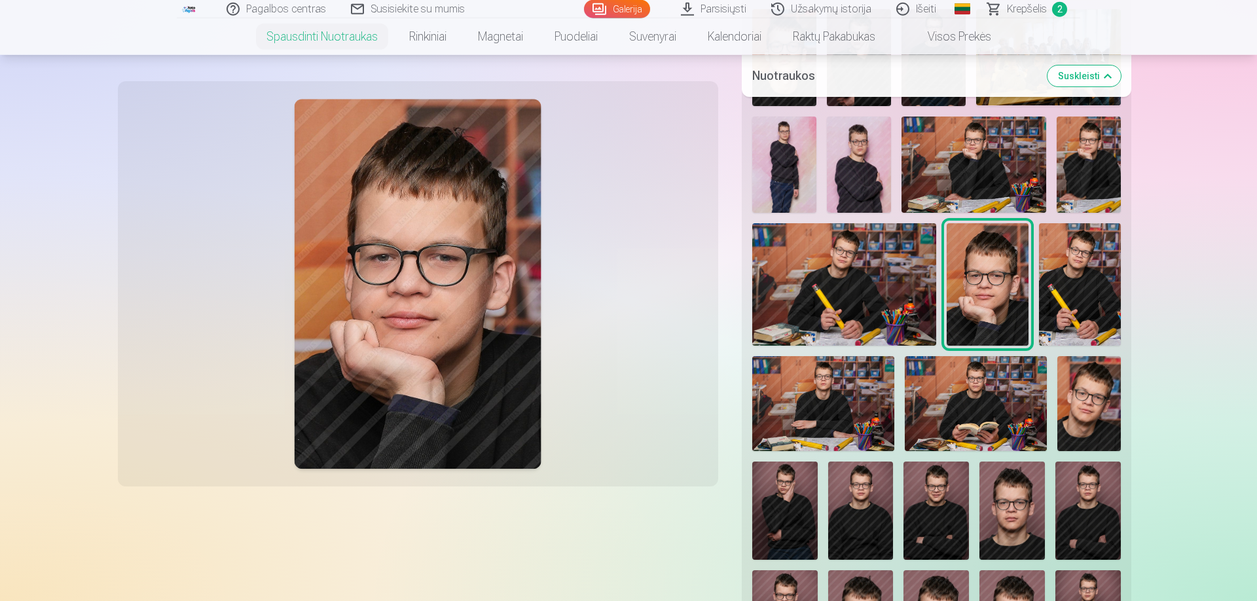
scroll to position [672, 0]
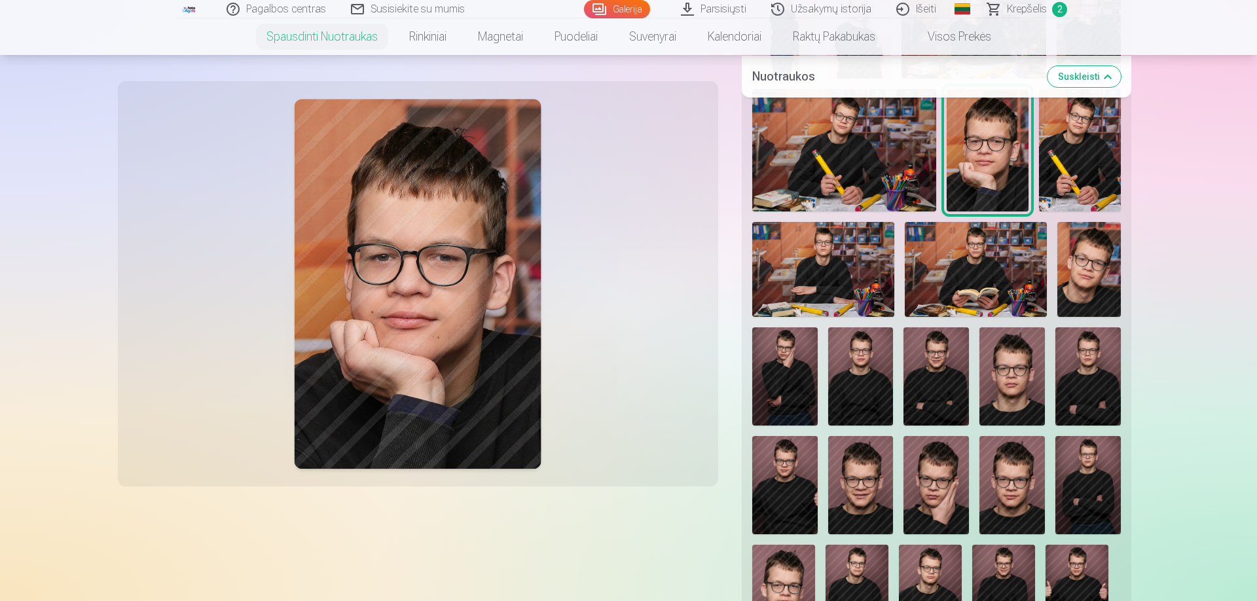
click at [937, 376] on img at bounding box center [936, 376] width 65 height 98
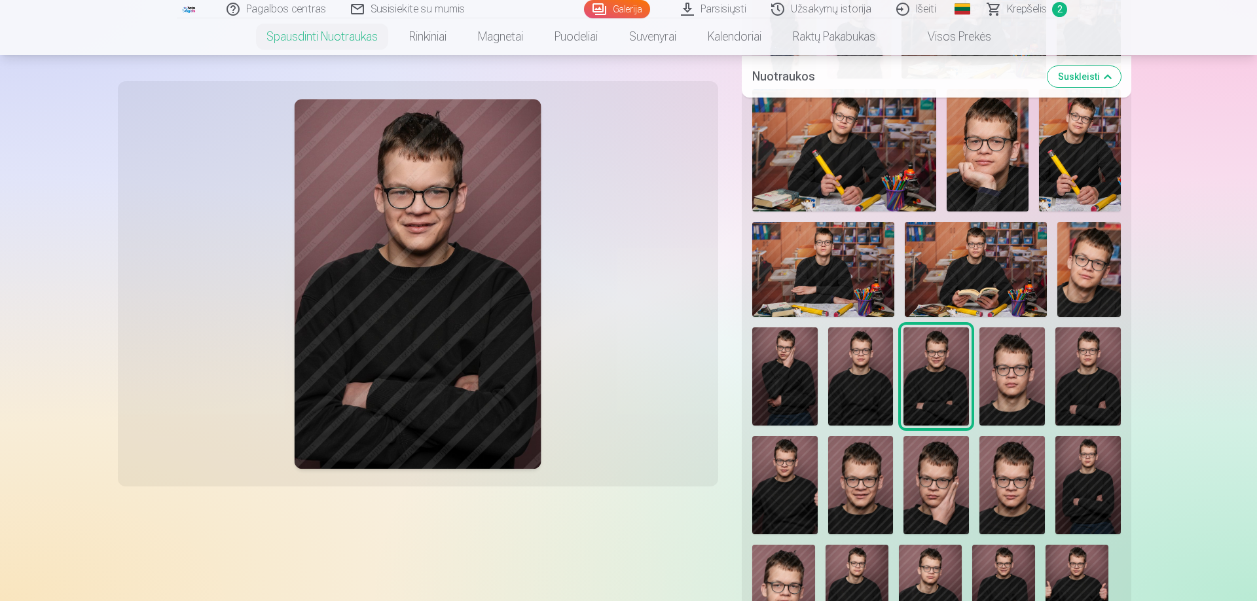
click at [862, 377] on img at bounding box center [860, 376] width 65 height 98
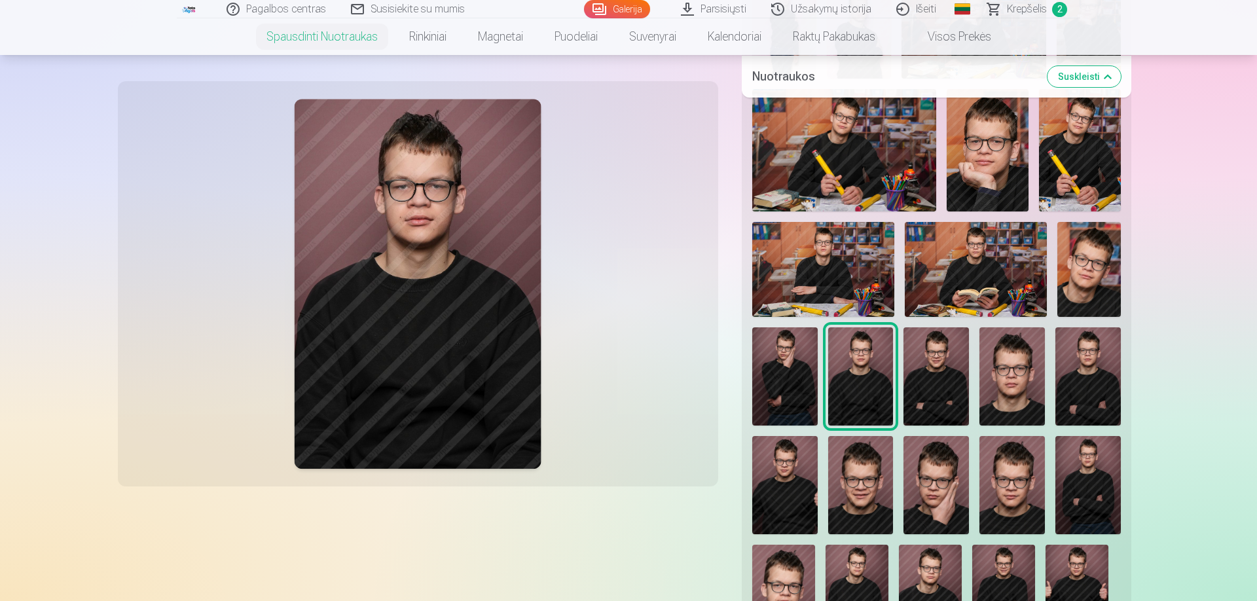
click at [1018, 381] on img at bounding box center [1011, 376] width 65 height 98
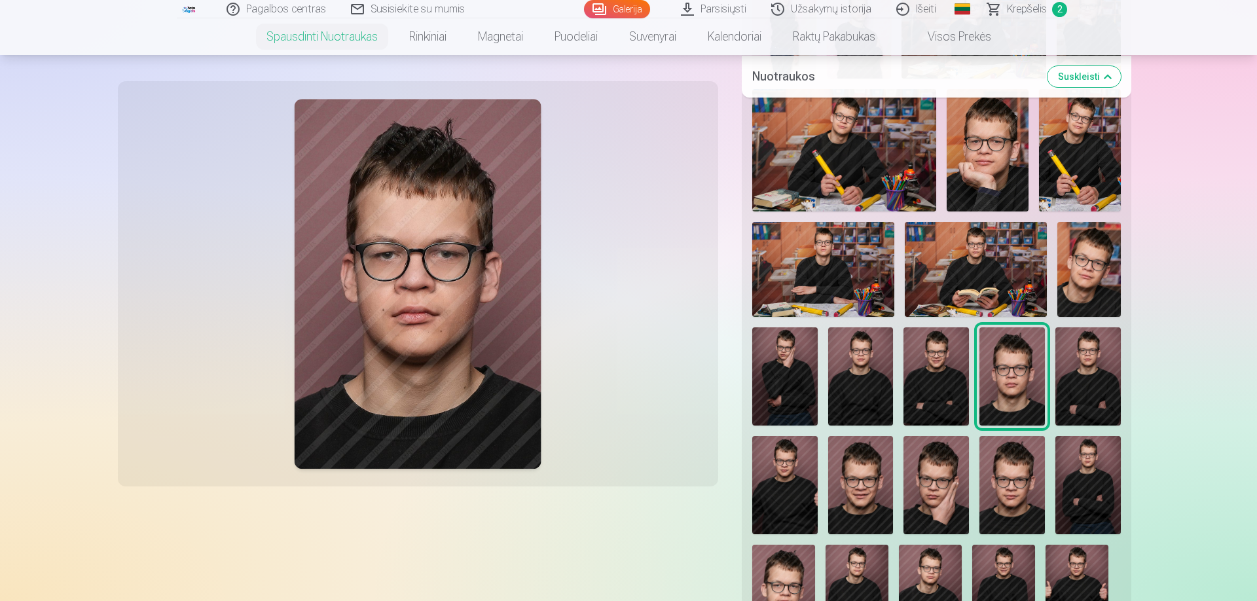
click at [1106, 387] on img at bounding box center [1087, 376] width 65 height 98
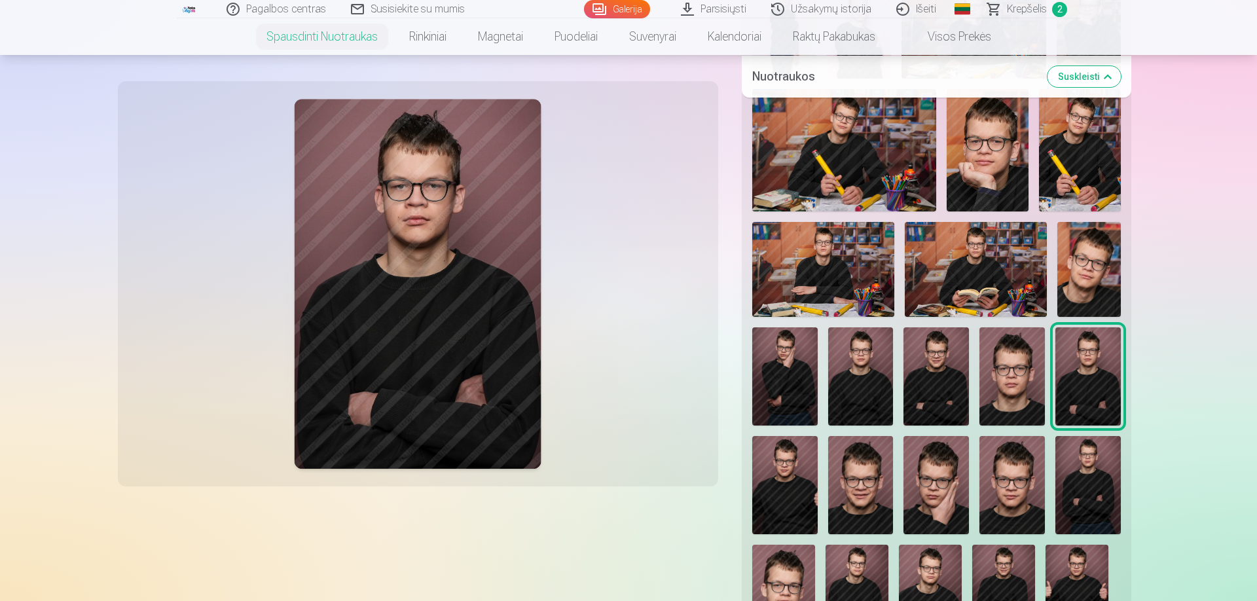
click at [786, 477] on img at bounding box center [784, 485] width 65 height 98
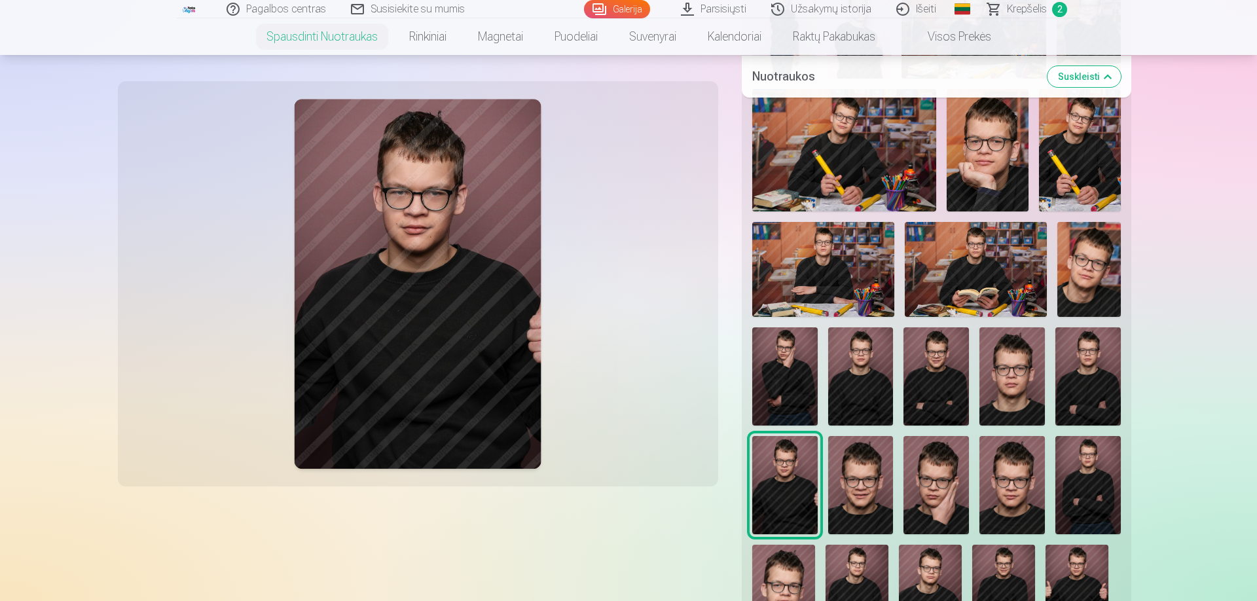
click at [855, 496] on img at bounding box center [860, 485] width 65 height 98
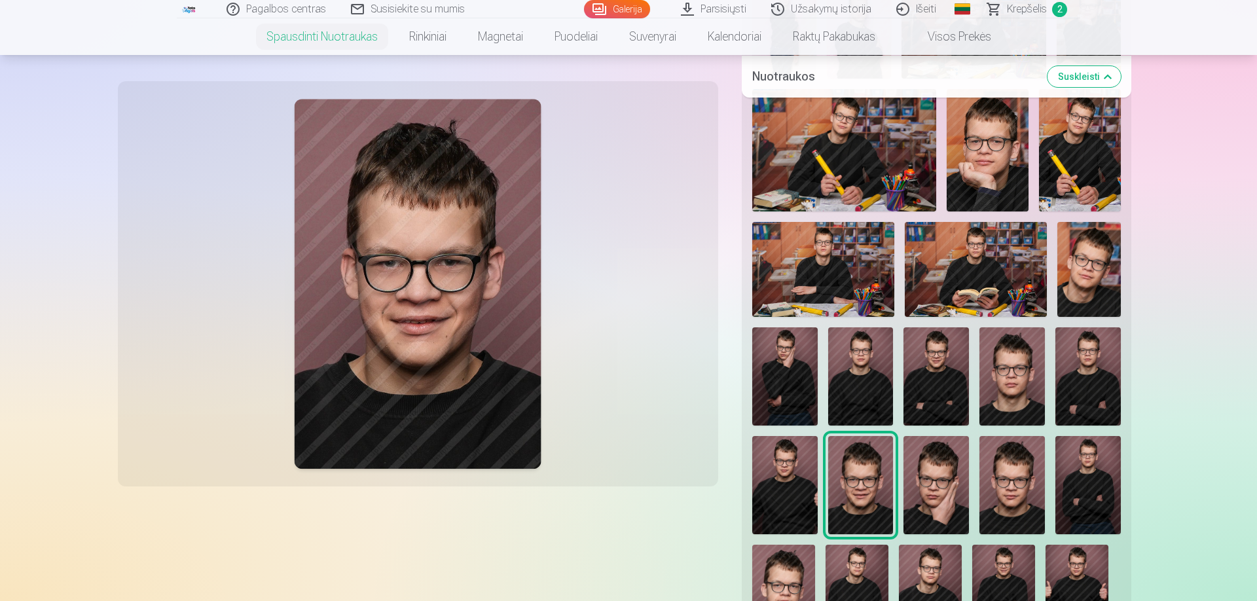
click at [941, 494] on img at bounding box center [936, 485] width 65 height 98
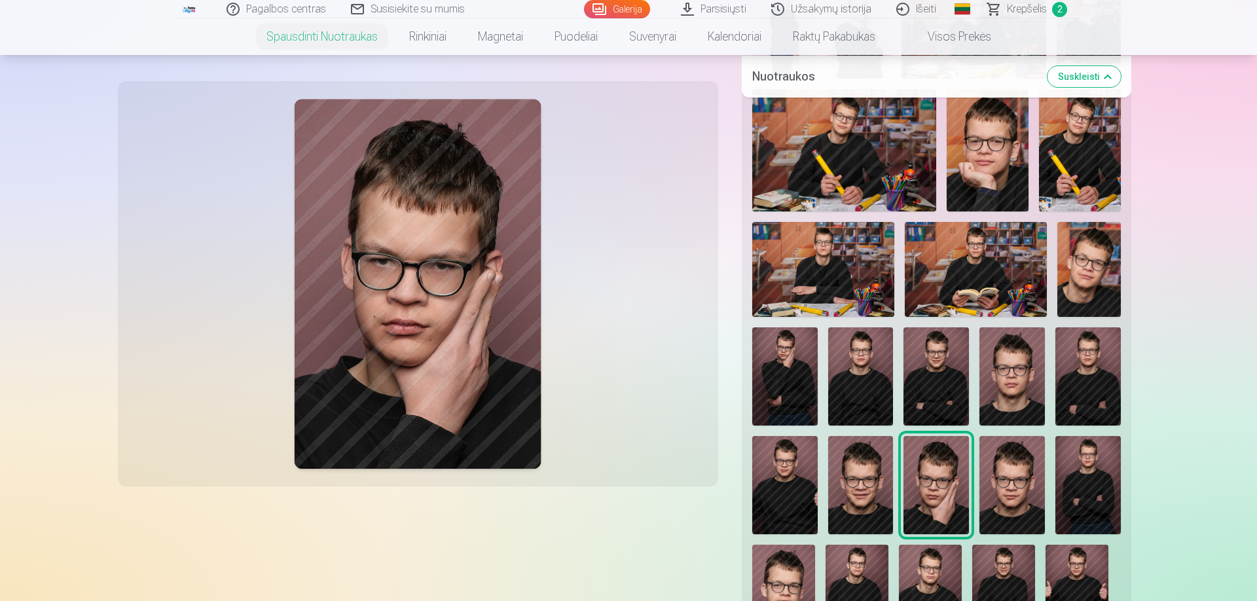
click at [1013, 483] on img at bounding box center [1011, 485] width 65 height 98
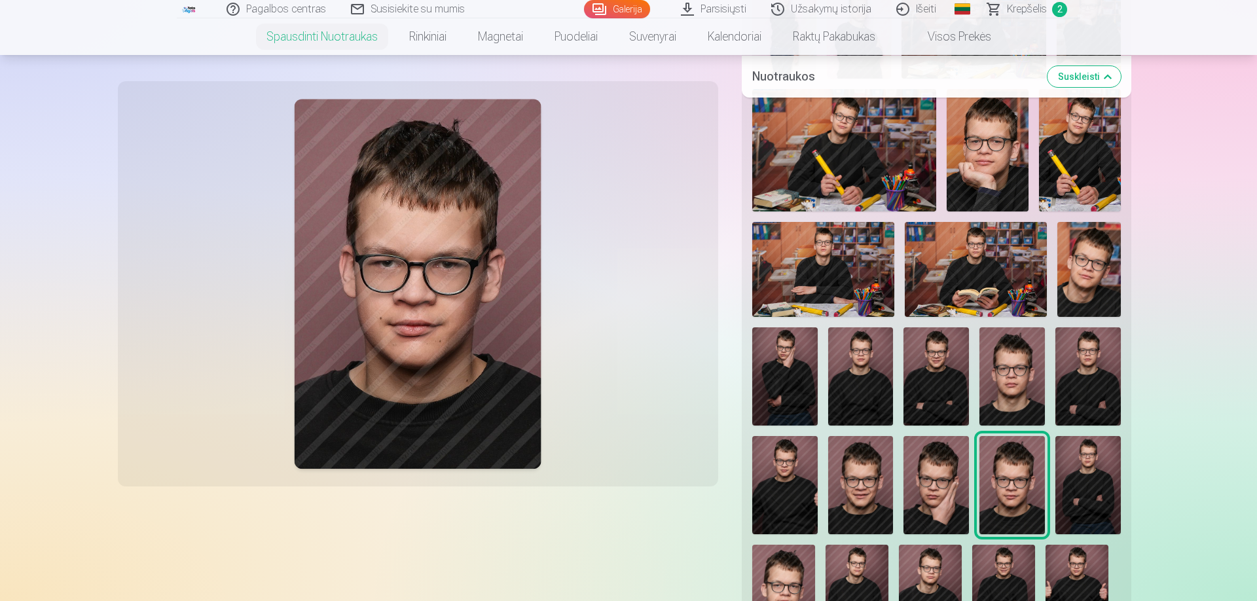
click at [1083, 496] on img at bounding box center [1087, 485] width 65 height 98
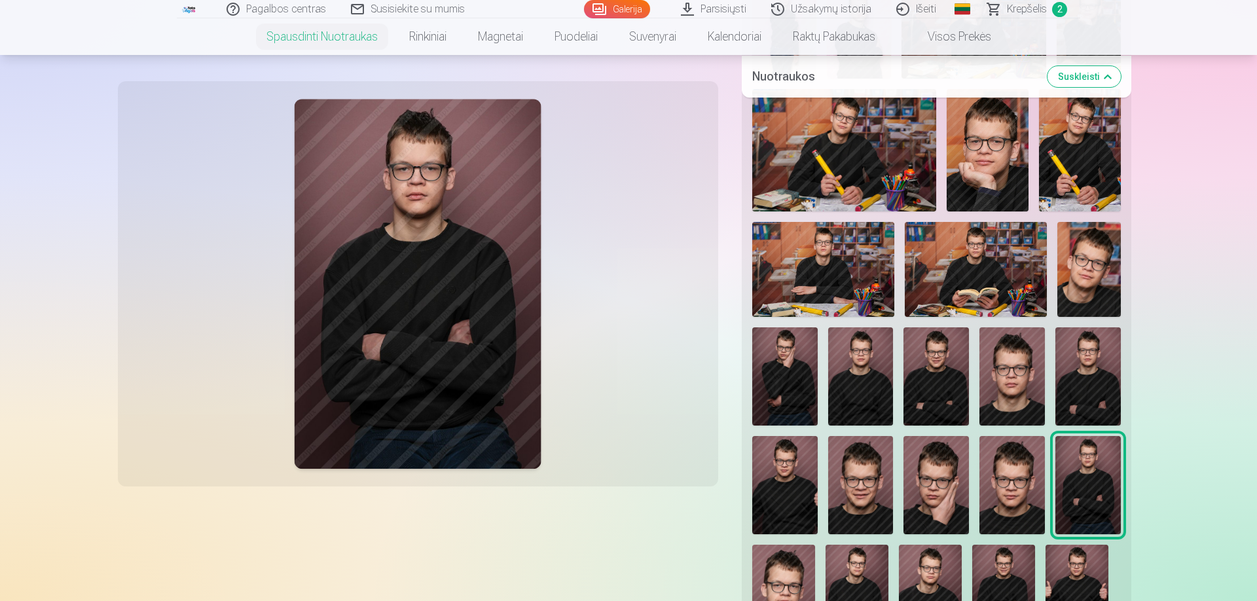
click at [971, 486] on div at bounding box center [936, 203] width 379 height 883
click at [1018, 488] on img at bounding box center [1011, 485] width 65 height 98
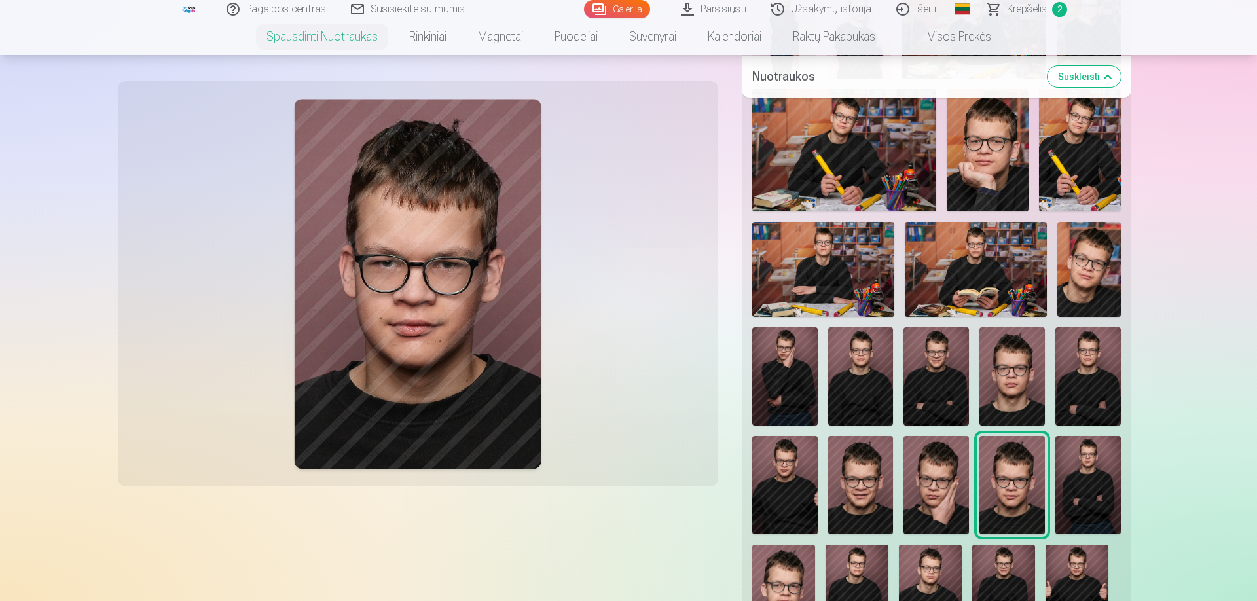
click at [1086, 495] on img at bounding box center [1087, 485] width 65 height 98
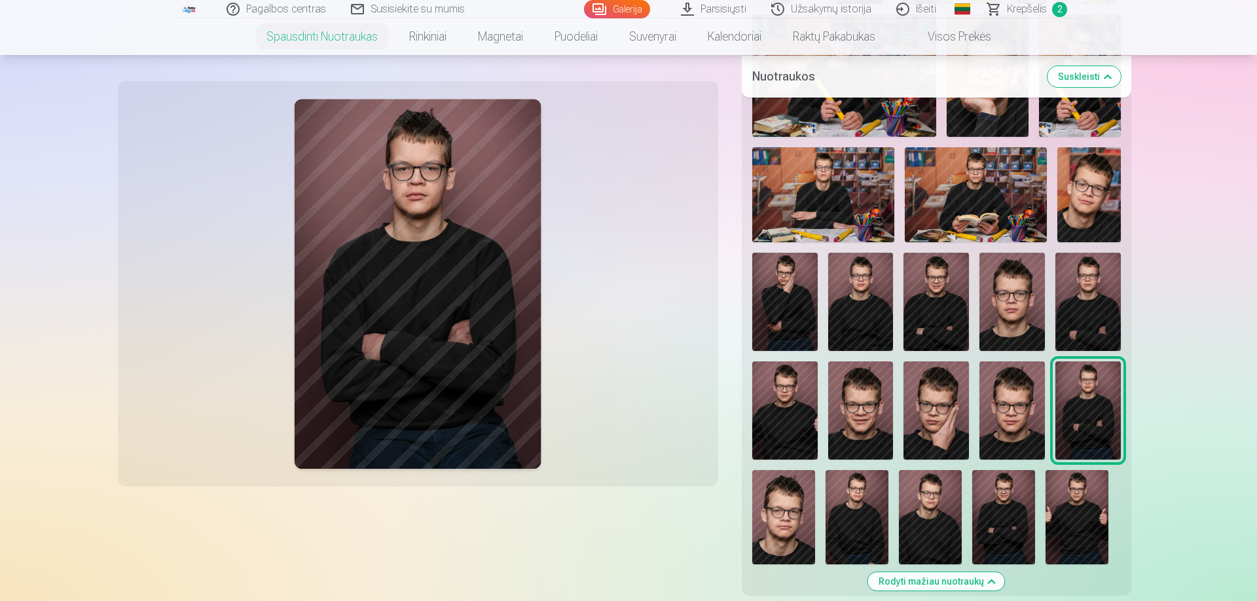
scroll to position [821, 0]
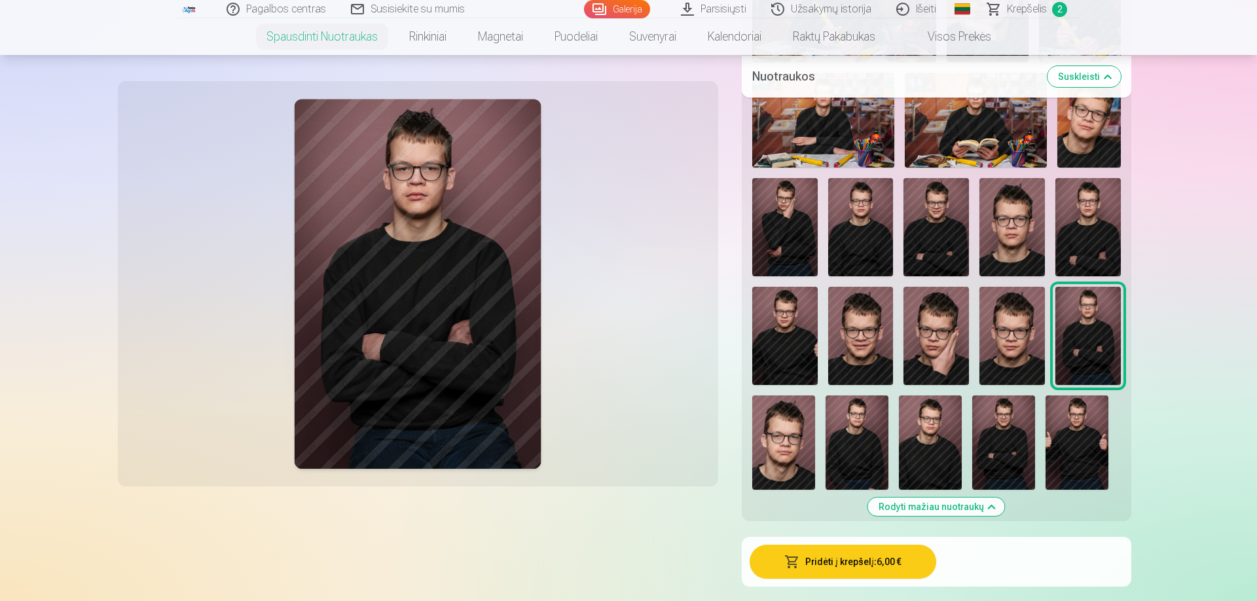
click at [769, 443] on img at bounding box center [783, 442] width 63 height 94
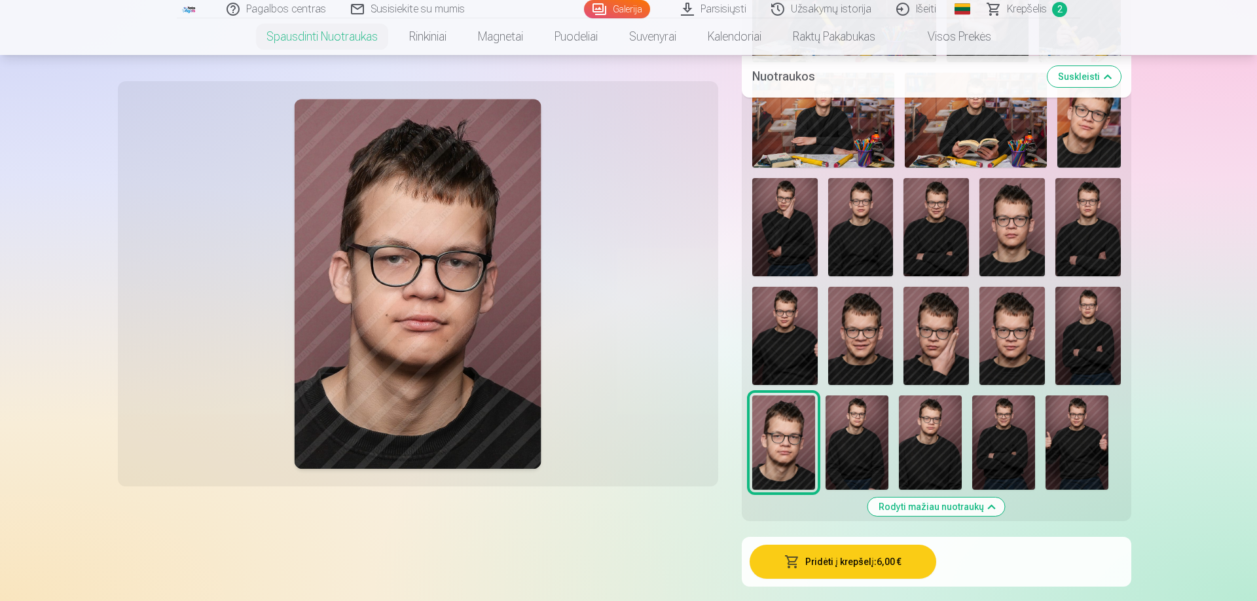
click at [839, 444] on img at bounding box center [857, 442] width 63 height 94
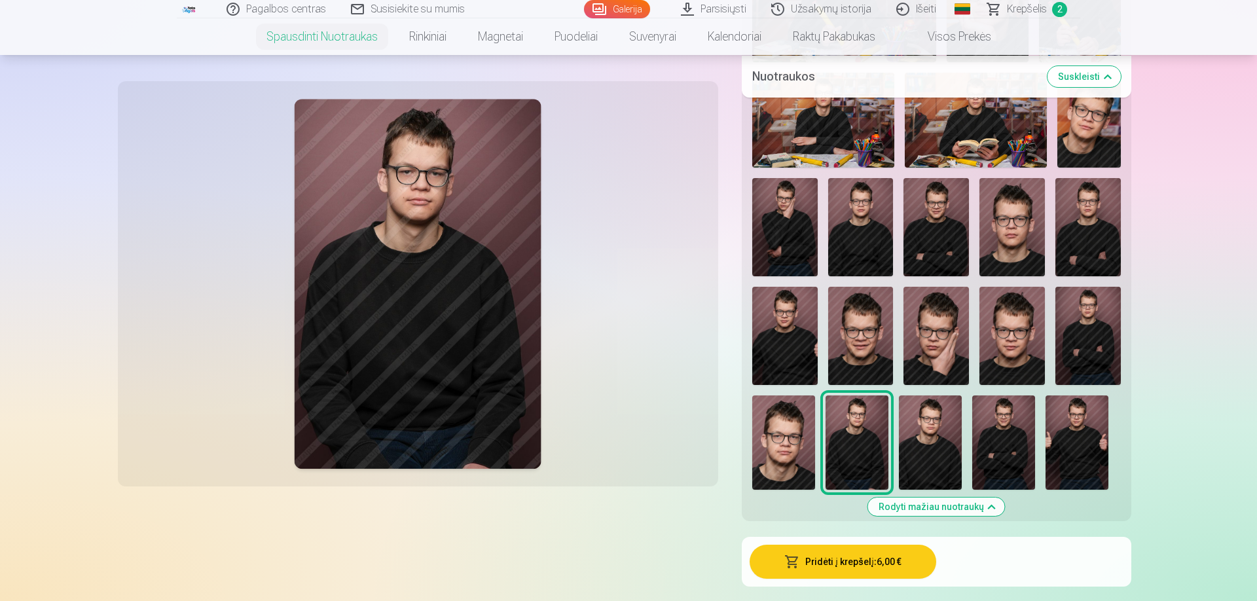
click at [926, 447] on img at bounding box center [930, 442] width 63 height 94
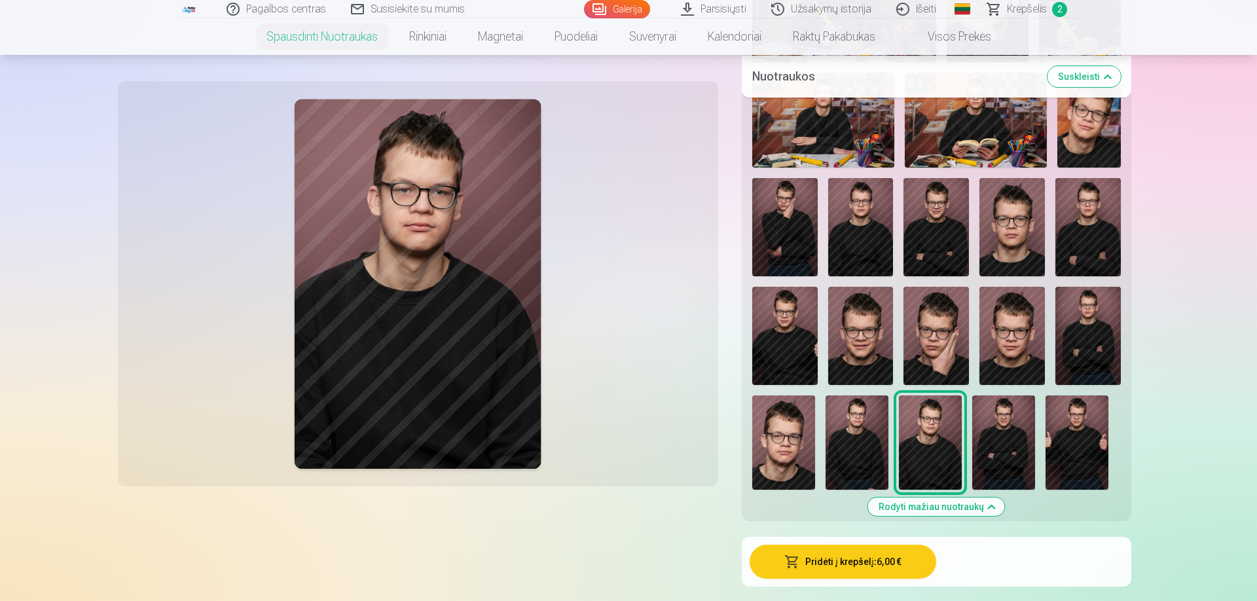
click at [977, 447] on img at bounding box center [1003, 442] width 63 height 94
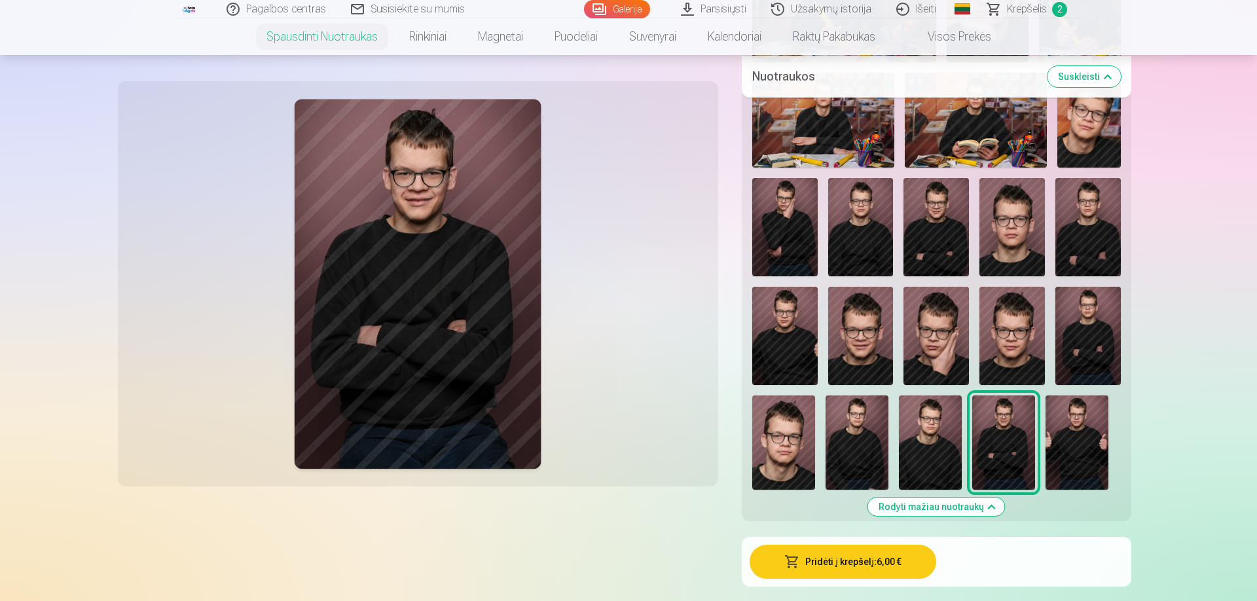
click at [1048, 443] on img at bounding box center [1077, 442] width 63 height 94
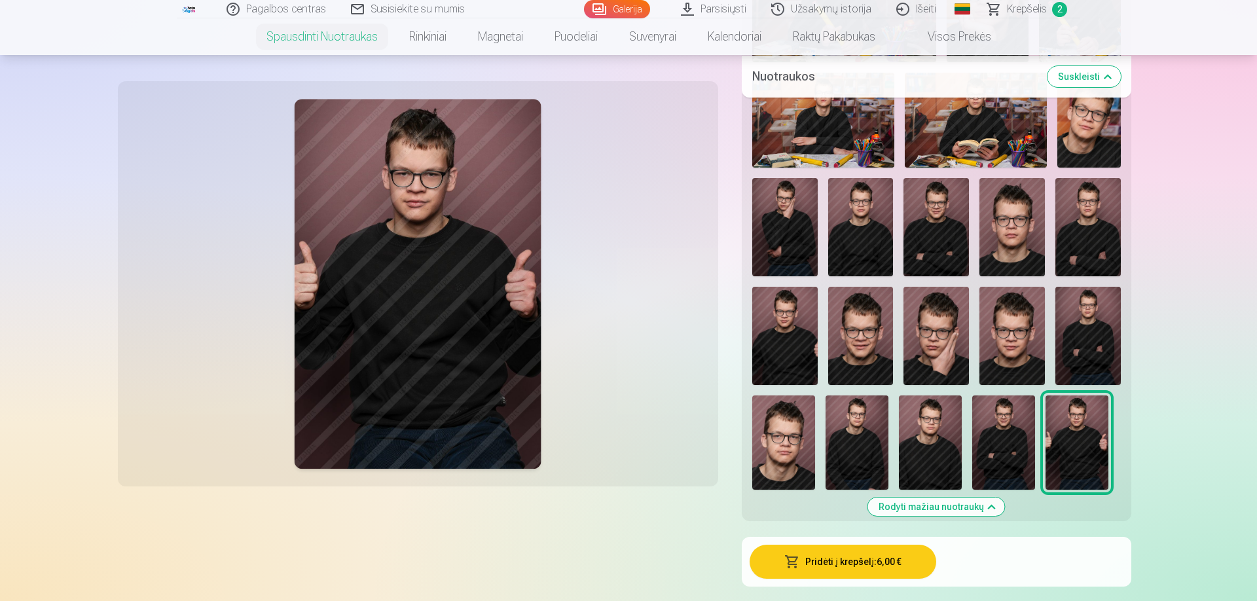
click at [1084, 329] on img at bounding box center [1087, 336] width 65 height 98
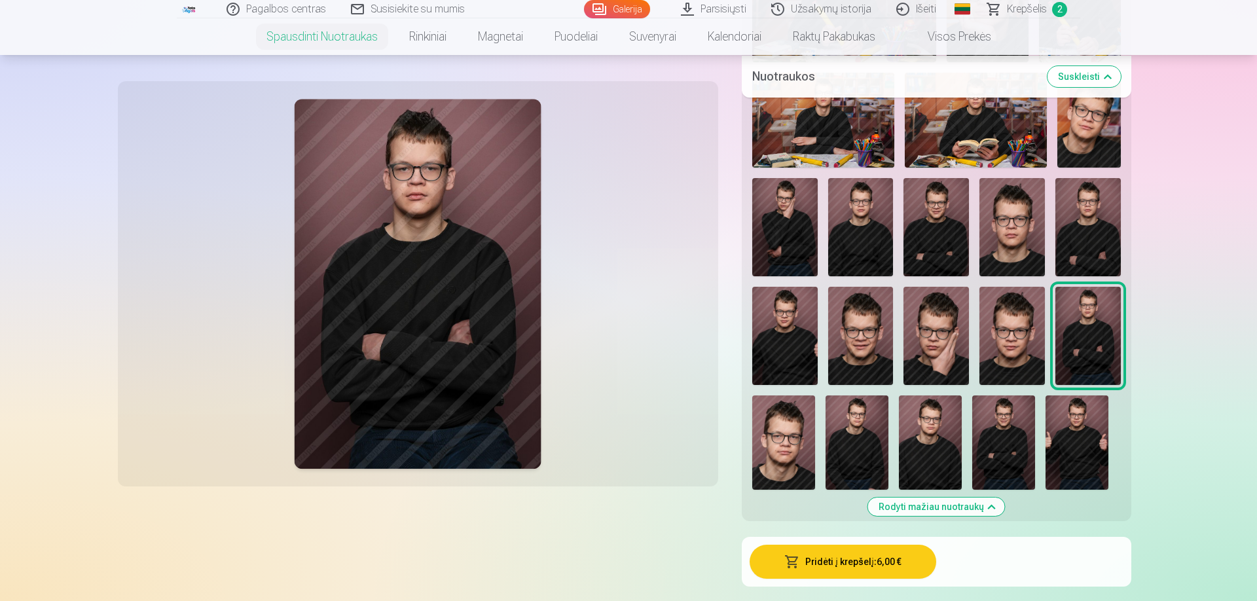
click at [1075, 441] on img at bounding box center [1077, 442] width 63 height 94
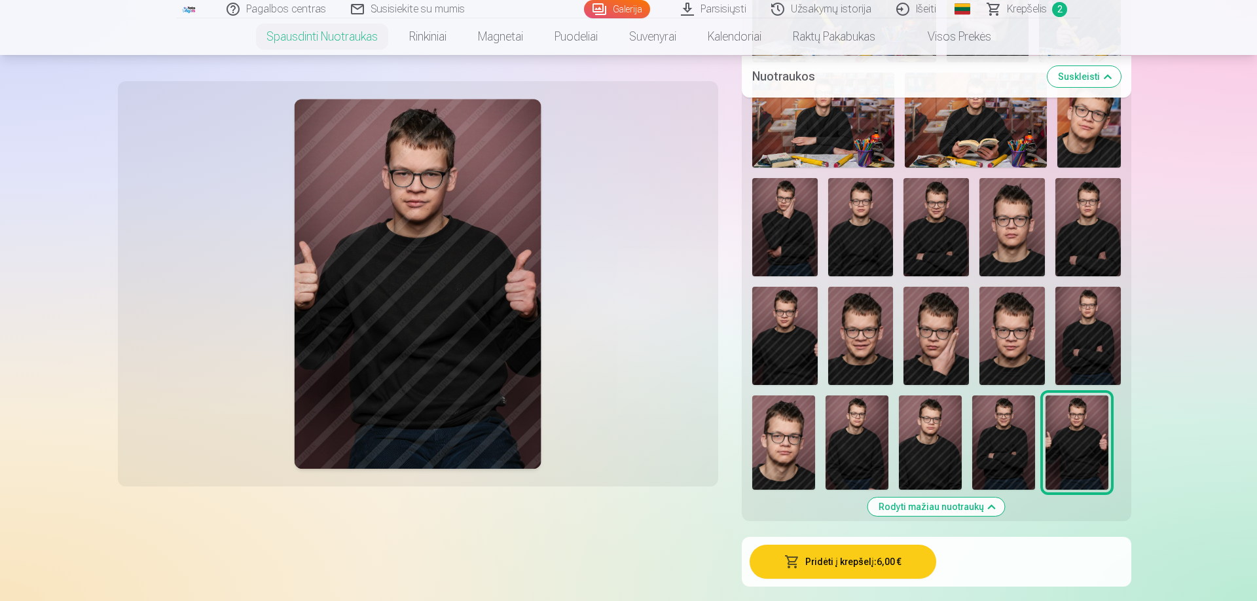
click at [1073, 350] on img at bounding box center [1087, 336] width 65 height 98
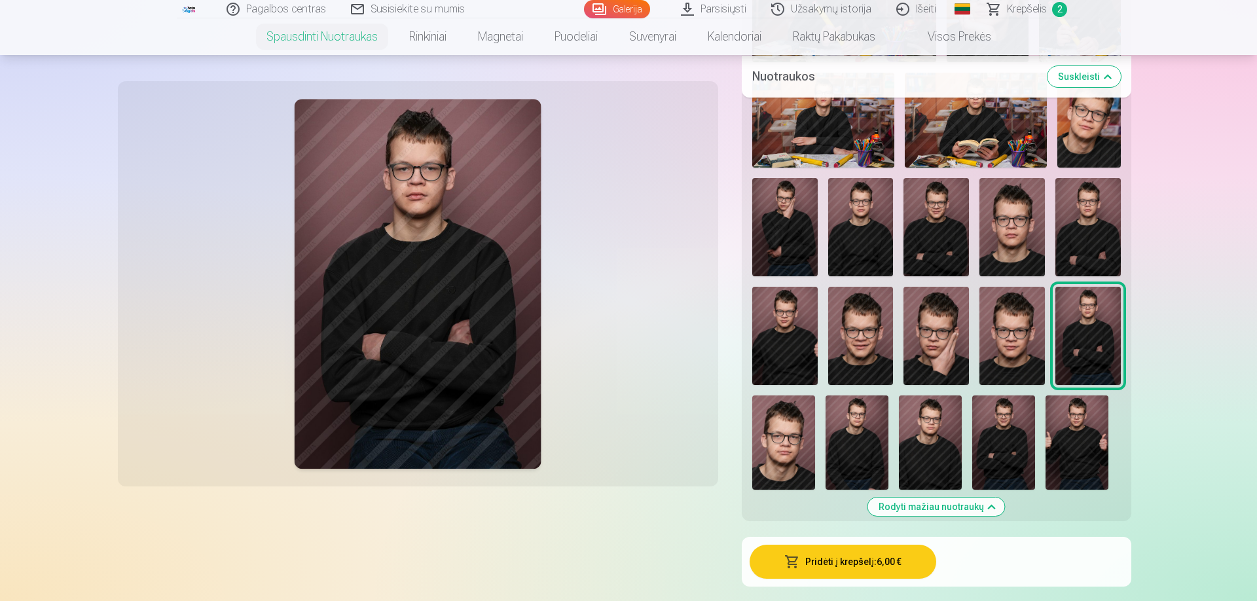
click at [1076, 231] on img at bounding box center [1087, 227] width 65 height 98
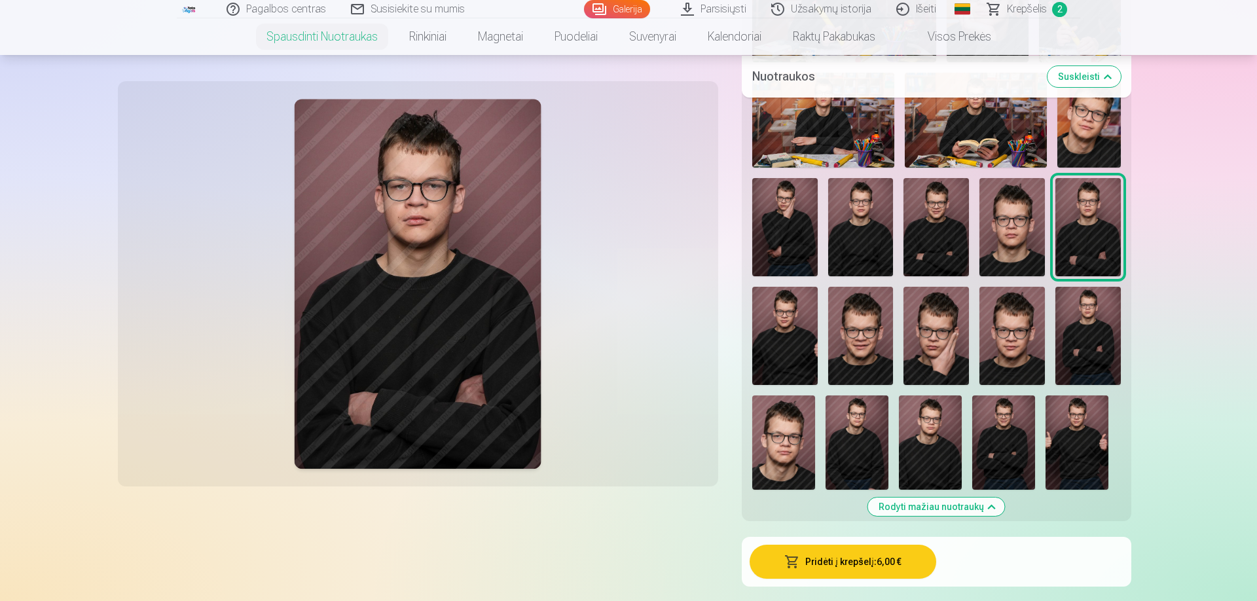
click at [1081, 327] on img at bounding box center [1087, 336] width 65 height 98
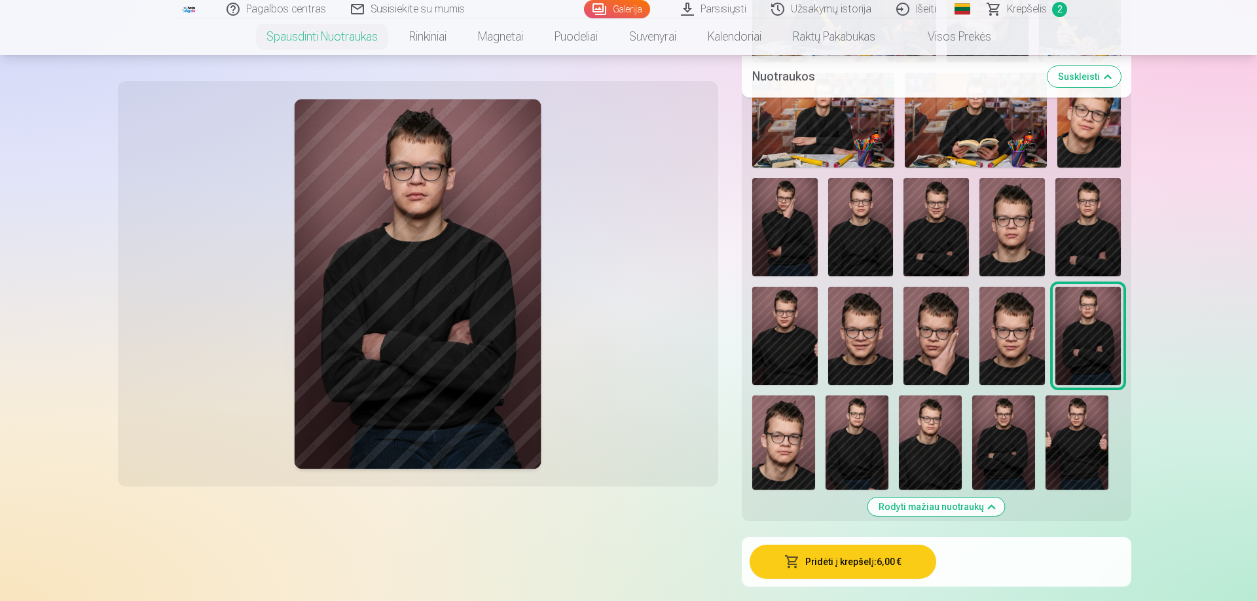
click at [859, 557] on button "Pridėti į krepšelį : 6,00 €" at bounding box center [843, 562] width 187 height 34
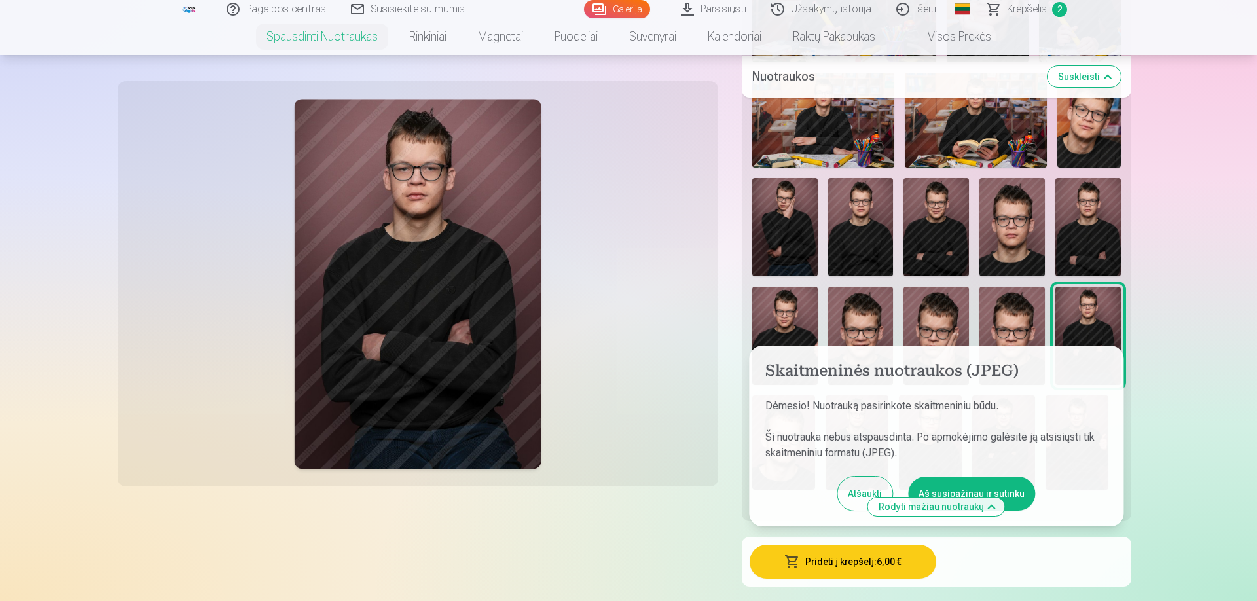
click at [945, 492] on button "Aš susipažinau ir sutinku" at bounding box center [971, 494] width 127 height 34
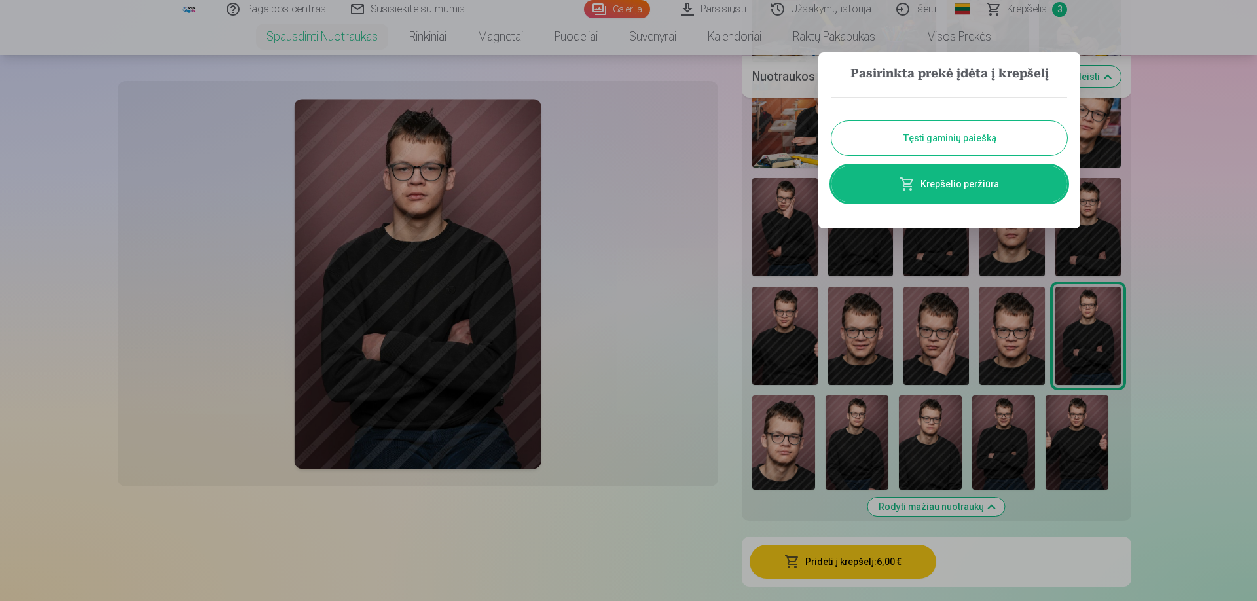
click at [949, 183] on link "Krepšelio peržiūra" at bounding box center [949, 184] width 236 height 37
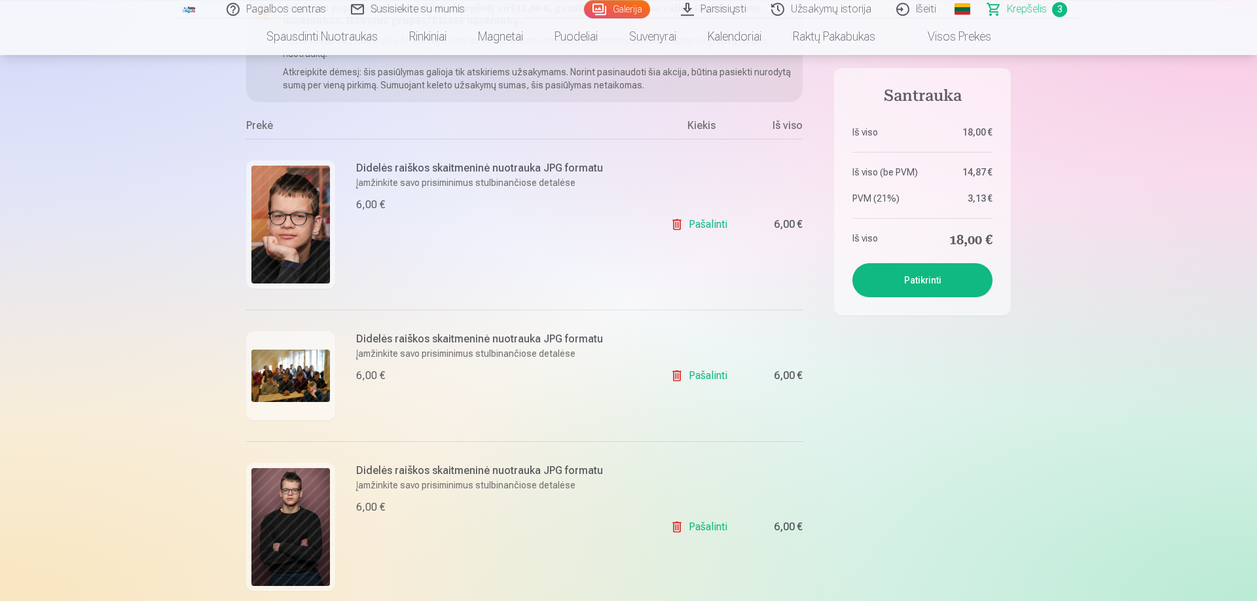
scroll to position [149, 0]
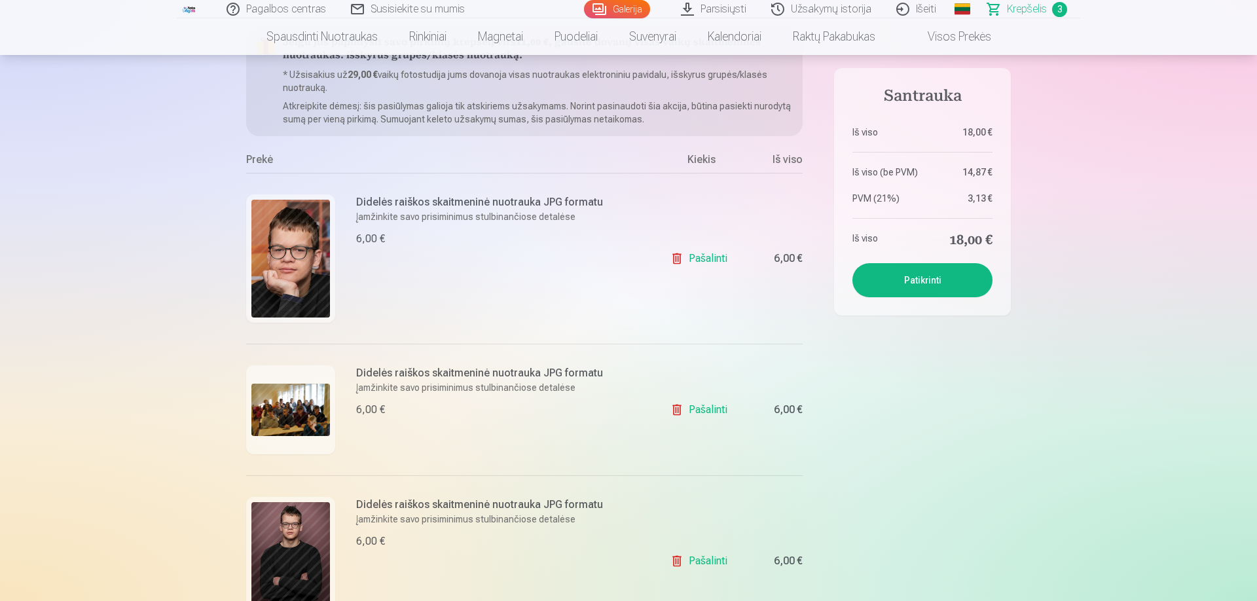
click at [924, 275] on button "Patikrinti" at bounding box center [922, 280] width 140 height 34
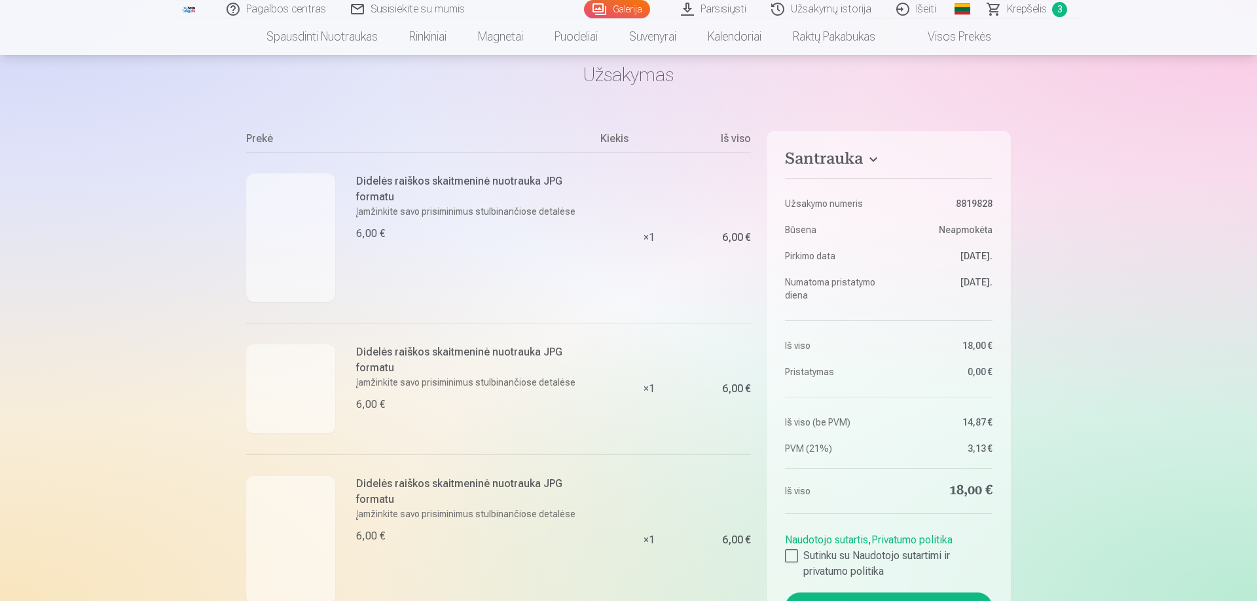
scroll to position [224, 0]
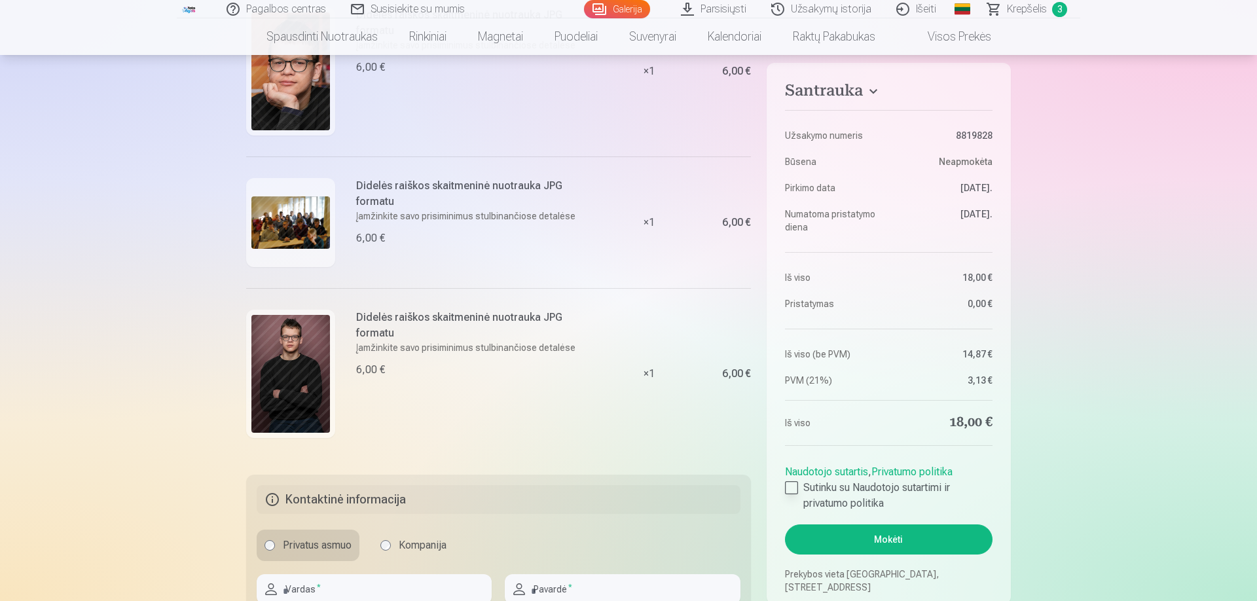
click at [815, 489] on label "Sutinku su Naudotojo sutartimi ir privatumo politika" at bounding box center [889, 495] width 208 height 31
click at [856, 530] on button "Mokėti" at bounding box center [889, 539] width 208 height 30
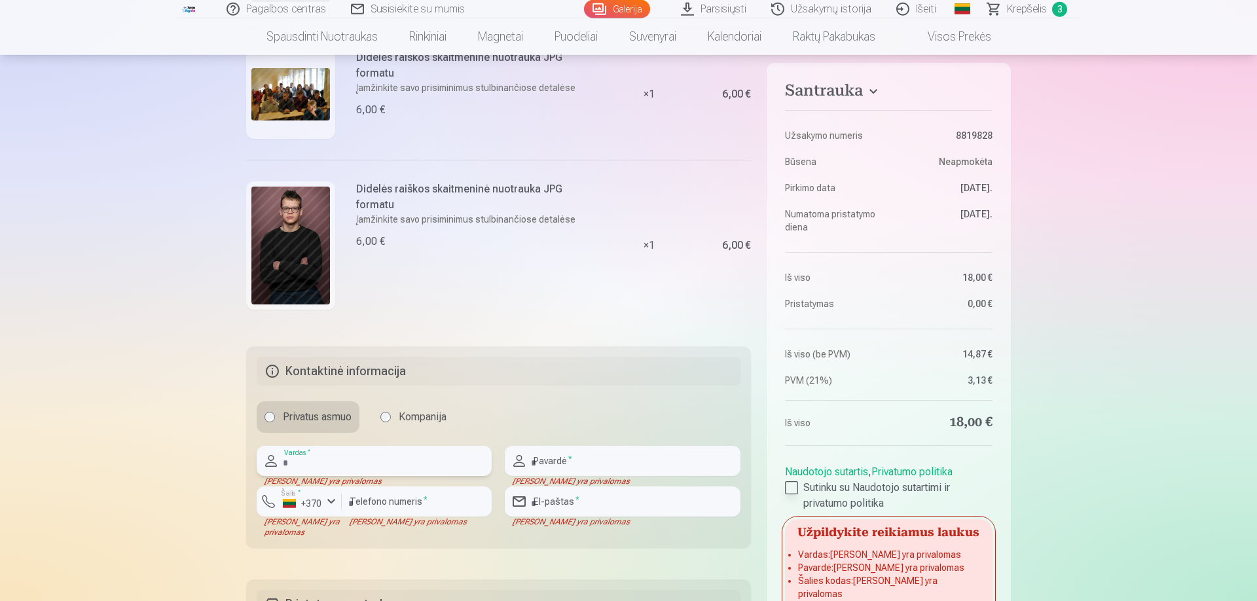
scroll to position [448, 0]
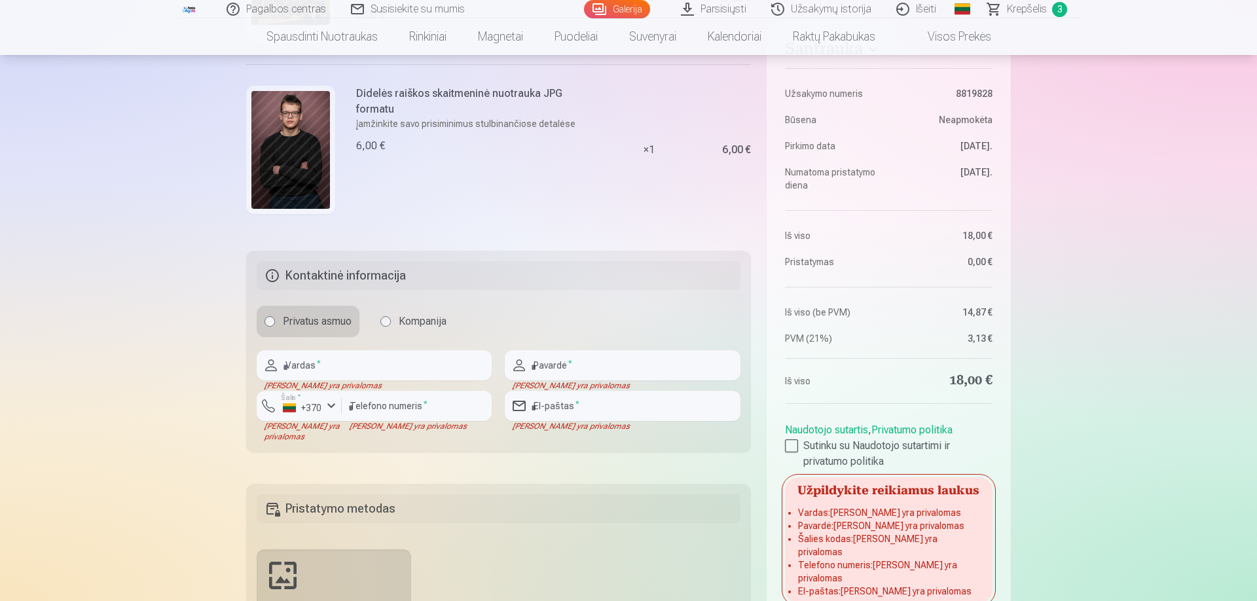
click at [314, 334] on label "Privatus asmuo" at bounding box center [308, 321] width 103 height 31
drag, startPoint x: 302, startPoint y: 381, endPoint x: 314, endPoint y: 374, distance: 13.8
click at [302, 380] on input "text" at bounding box center [374, 365] width 235 height 30
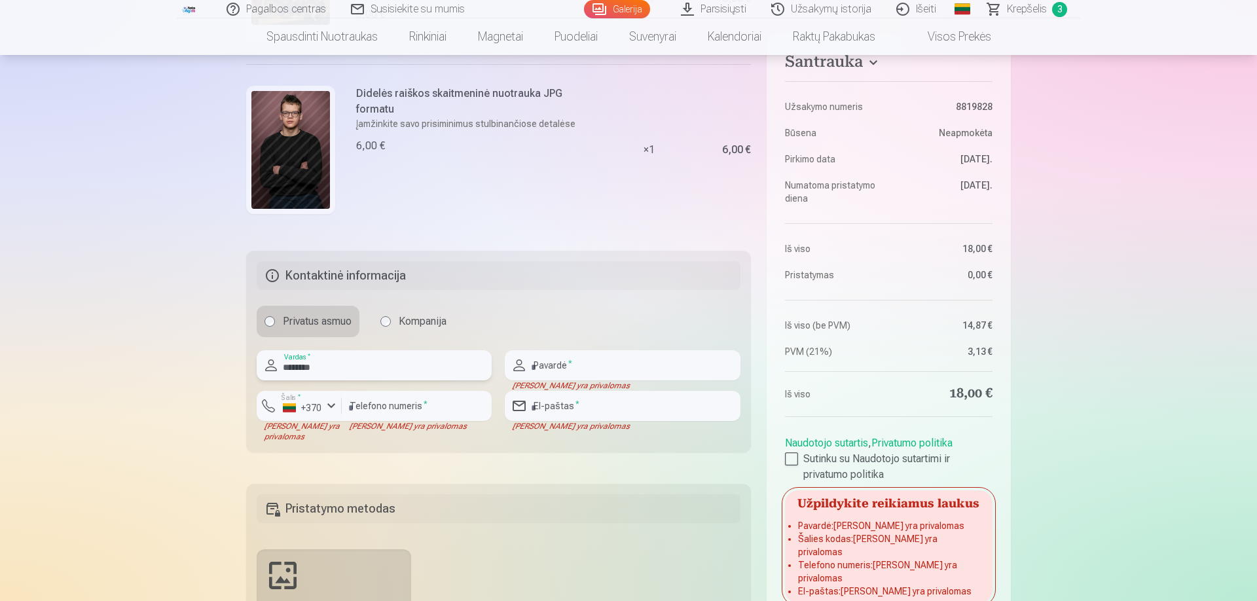
type input "********"
click at [566, 371] on input "text" at bounding box center [622, 365] width 235 height 30
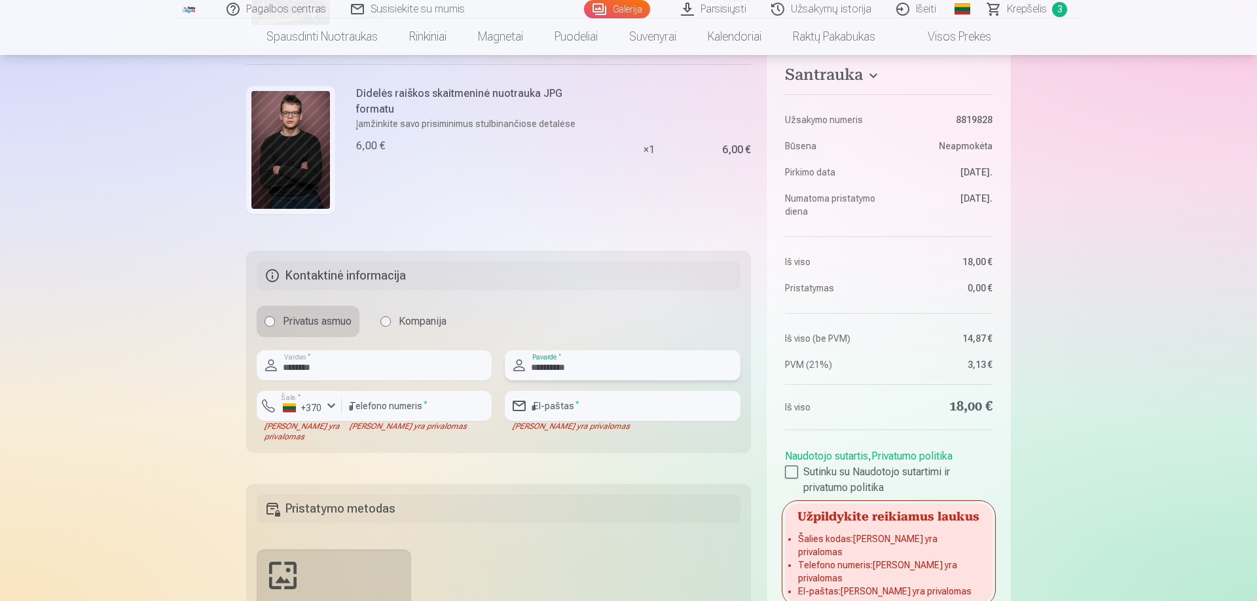
type input "**********"
click at [458, 399] on input "number" at bounding box center [417, 406] width 150 height 30
drag, startPoint x: 367, startPoint y: 403, endPoint x: 301, endPoint y: 399, distance: 66.9
click at [342, 399] on input "**********" at bounding box center [417, 406] width 150 height 30
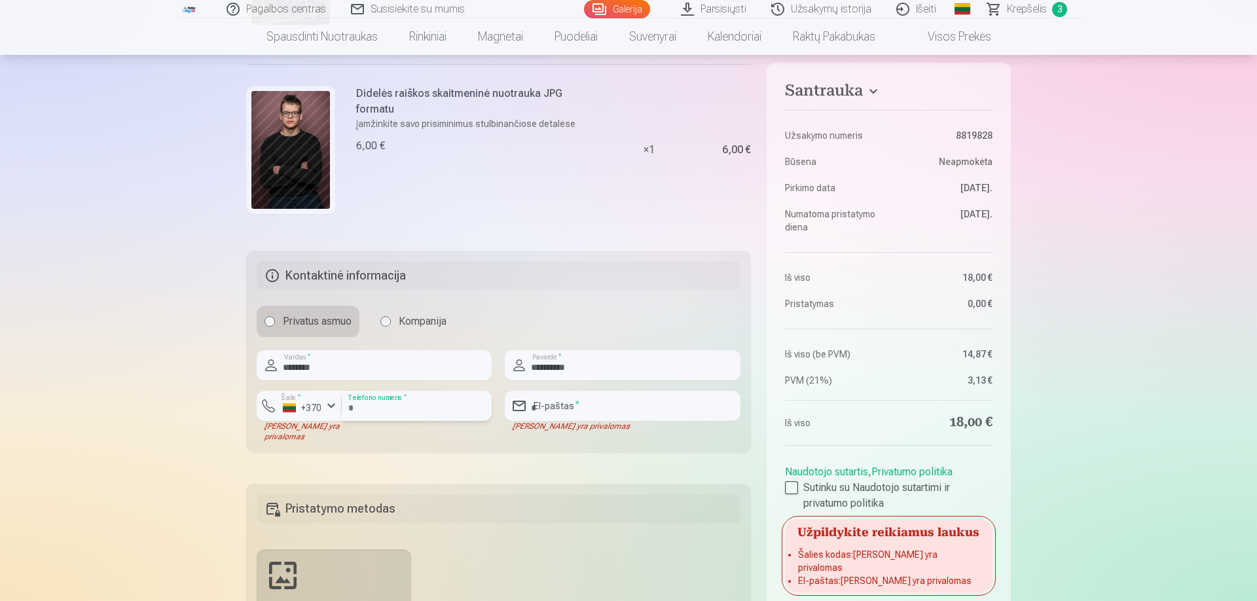
type input "********"
click at [340, 417] on button "Šalis * +370" at bounding box center [299, 406] width 85 height 30
click at [305, 459] on div "**********" at bounding box center [628, 212] width 765 height 968
click at [316, 445] on fieldset "**********" at bounding box center [498, 352] width 505 height 202
click at [549, 409] on input "email" at bounding box center [622, 406] width 235 height 30
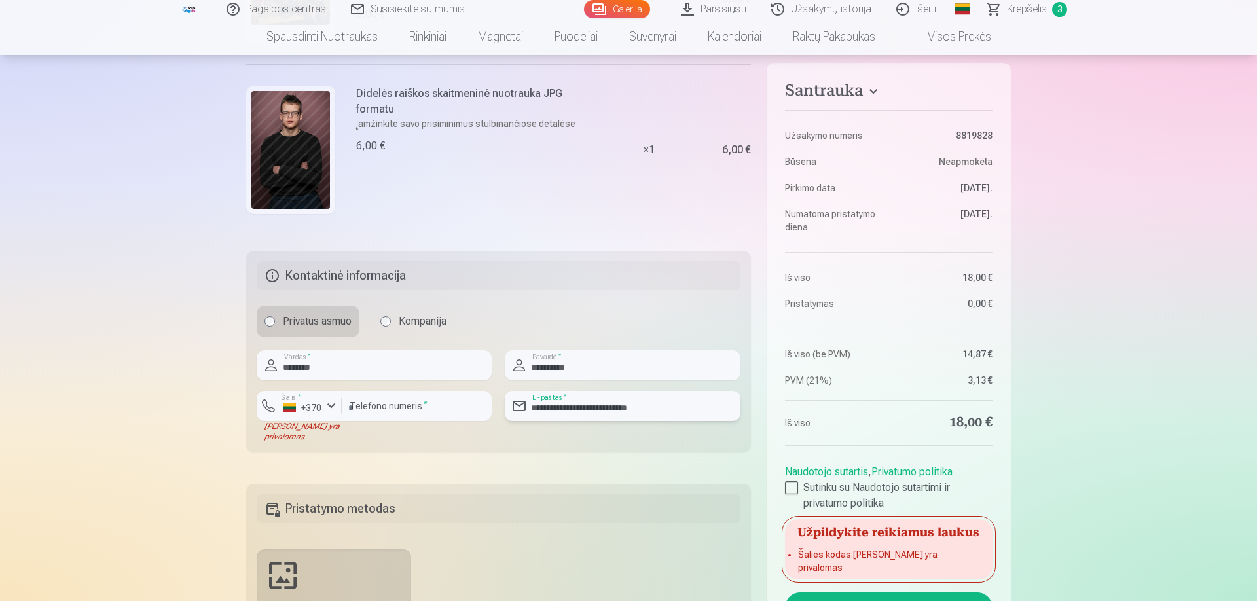
type input "**********"
click at [1070, 456] on div "Pagalbos centras Susisiekite su mumis Galerija Parsisiųsti Užsakymų istorija Iš…" at bounding box center [628, 335] width 1257 height 1567
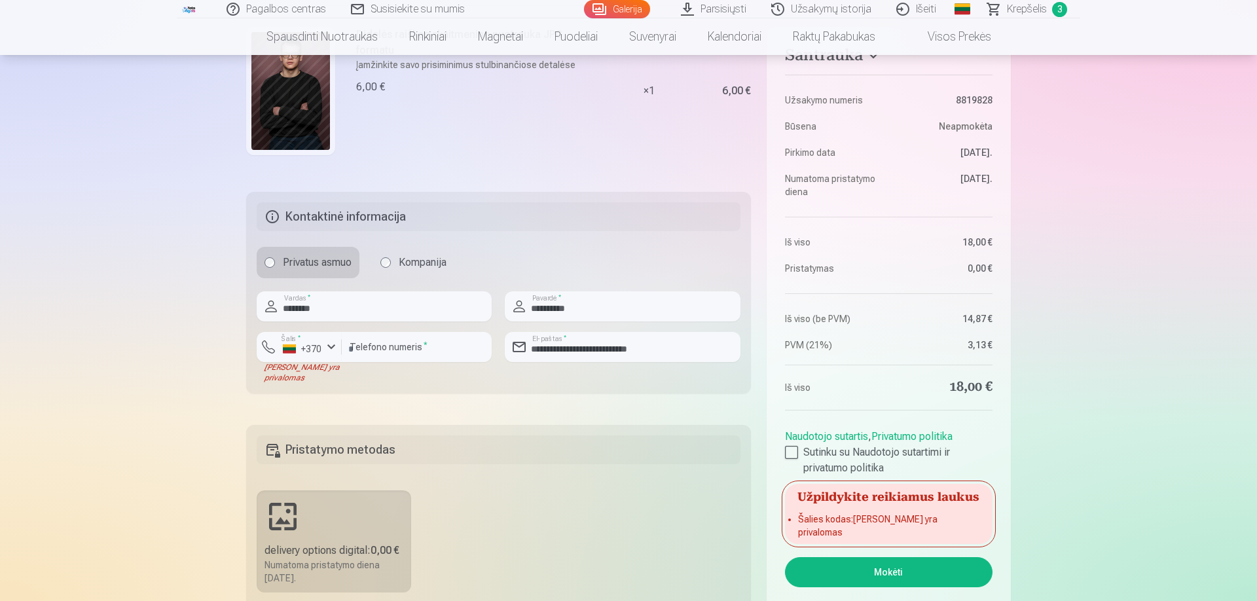
scroll to position [597, 0]
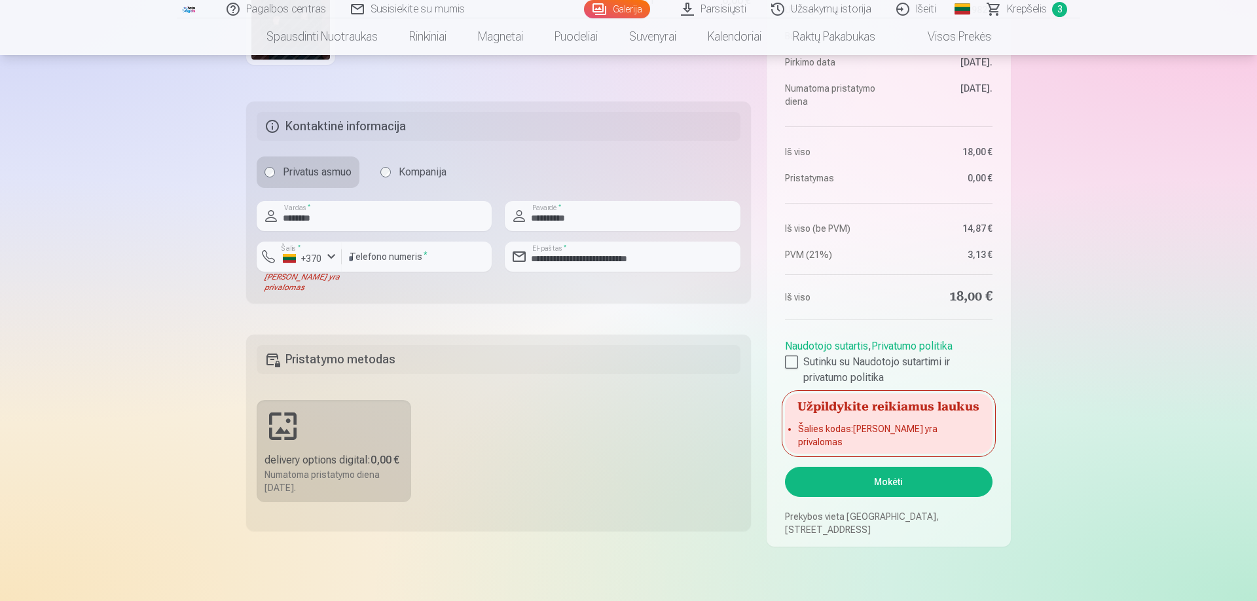
click at [879, 499] on aside "Santrauka Užsakymo numeris 8819828 Būsena Neapmokėta Pirkimo data 11.08.2025. N…" at bounding box center [889, 242] width 244 height 610
click at [885, 488] on button "Mokėti" at bounding box center [889, 482] width 208 height 30
click at [323, 253] on div "button" at bounding box center [331, 257] width 16 height 16
click at [305, 283] on div "+370" at bounding box center [304, 288] width 26 height 16
click at [852, 488] on button "Mokėti" at bounding box center [889, 482] width 208 height 30
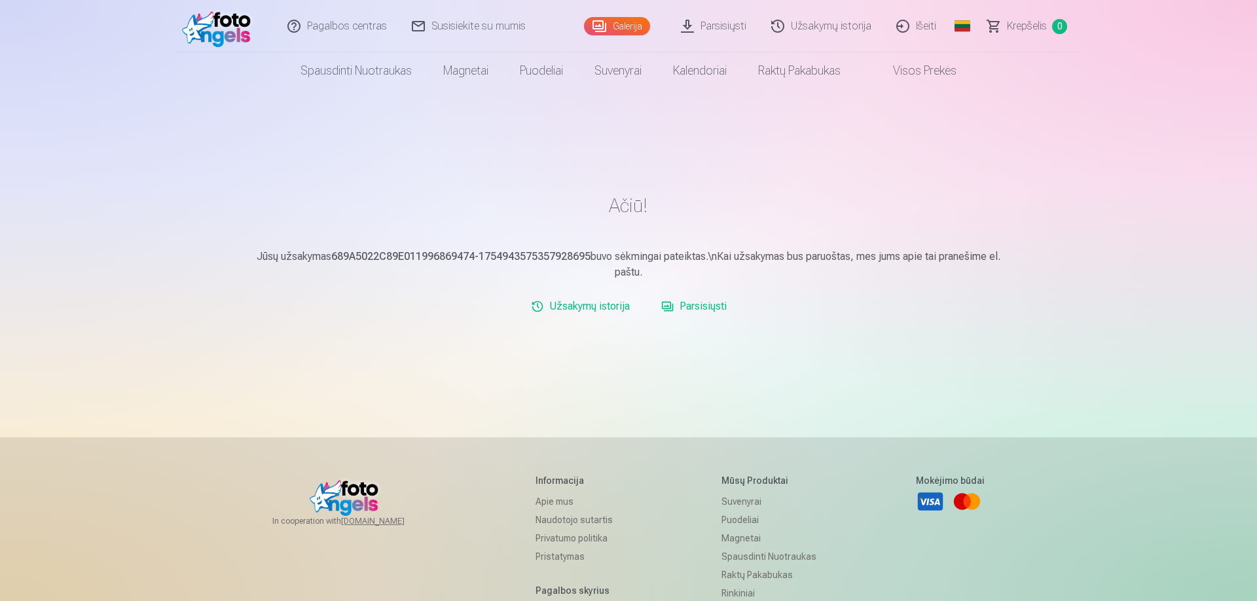
click at [723, 301] on link "Parsisiųsti" at bounding box center [694, 306] width 76 height 26
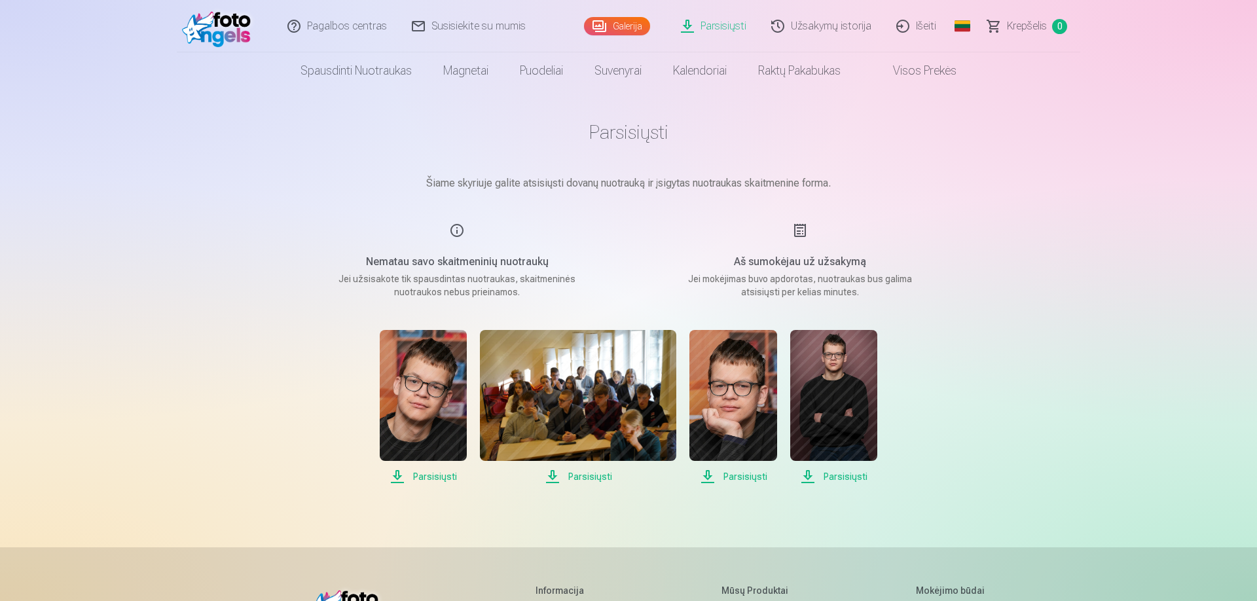
click at [418, 415] on img at bounding box center [423, 395] width 87 height 131
click at [586, 405] on img at bounding box center [578, 395] width 196 height 131
click at [574, 476] on span "Parsisiųsti" at bounding box center [578, 477] width 196 height 16
click at [733, 481] on span "Parsisiųsti" at bounding box center [732, 477] width 87 height 16
click at [829, 479] on span "Parsisiųsti" at bounding box center [833, 477] width 87 height 16
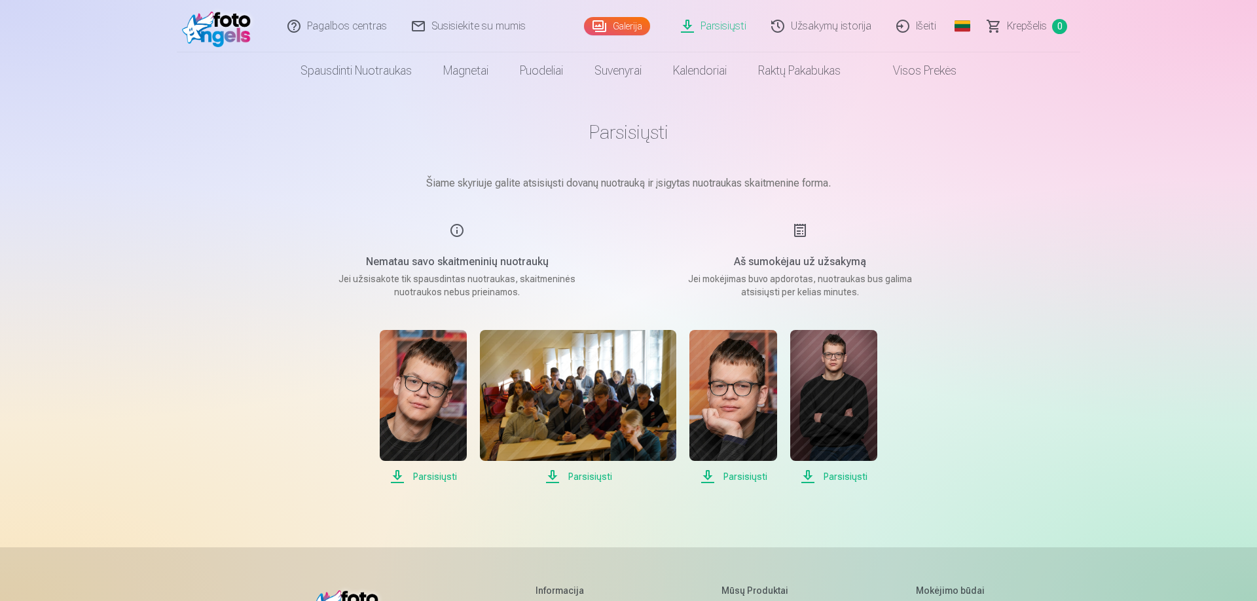
click at [629, 30] on link "Galerija" at bounding box center [617, 26] width 66 height 18
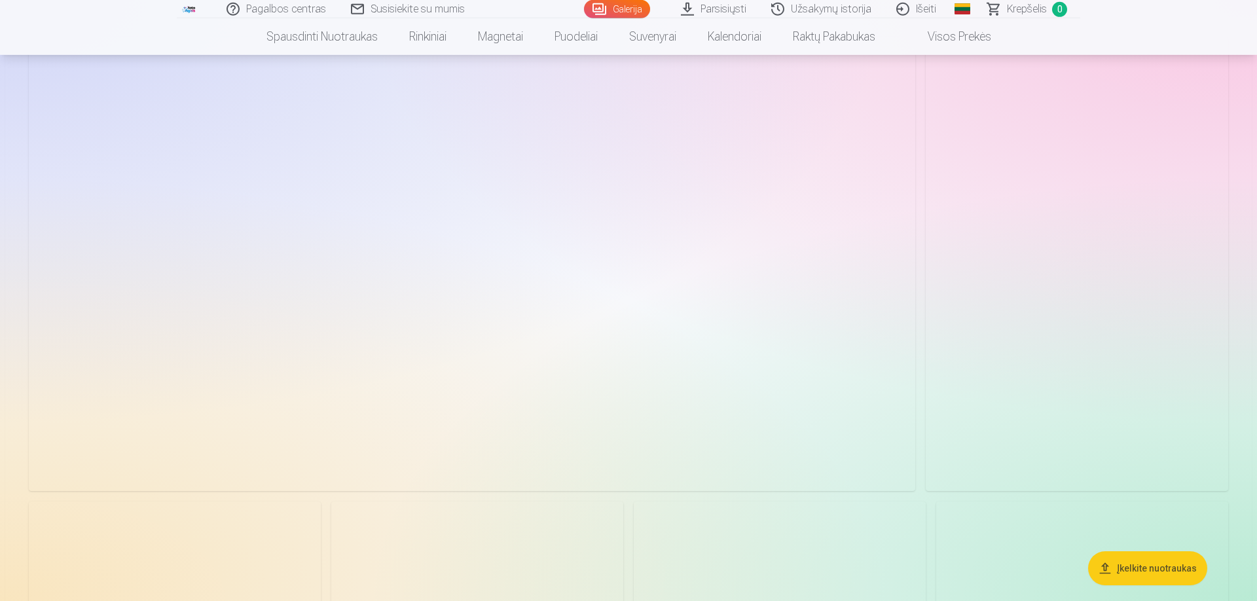
scroll to position [75, 0]
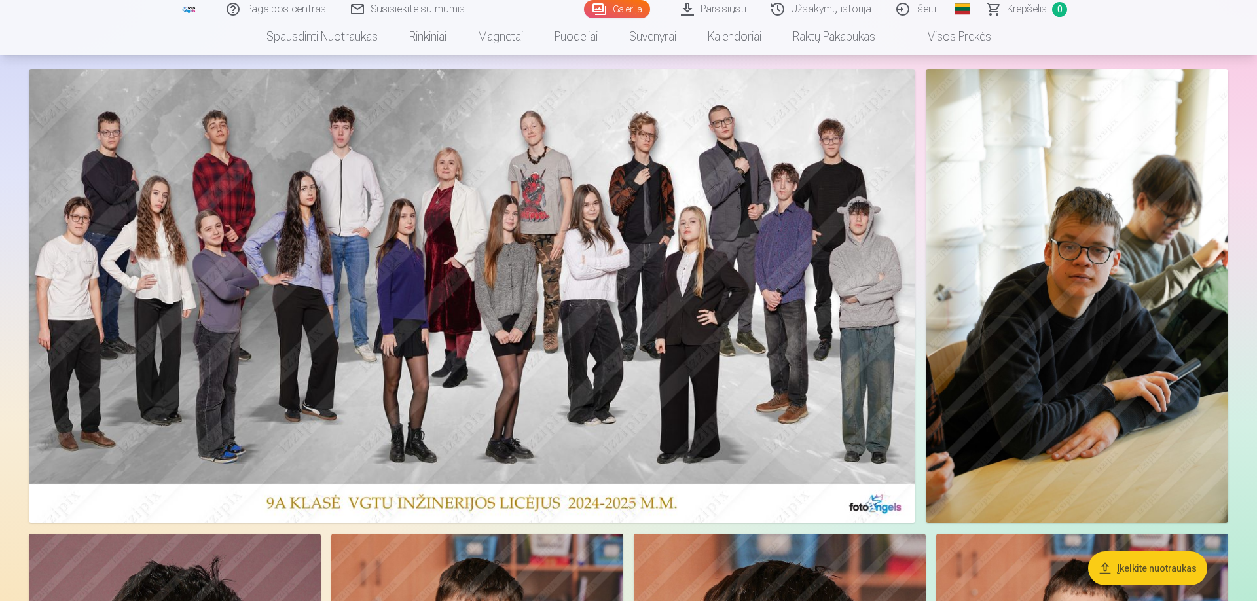
drag, startPoint x: 446, startPoint y: 283, endPoint x: 802, endPoint y: 244, distance: 358.4
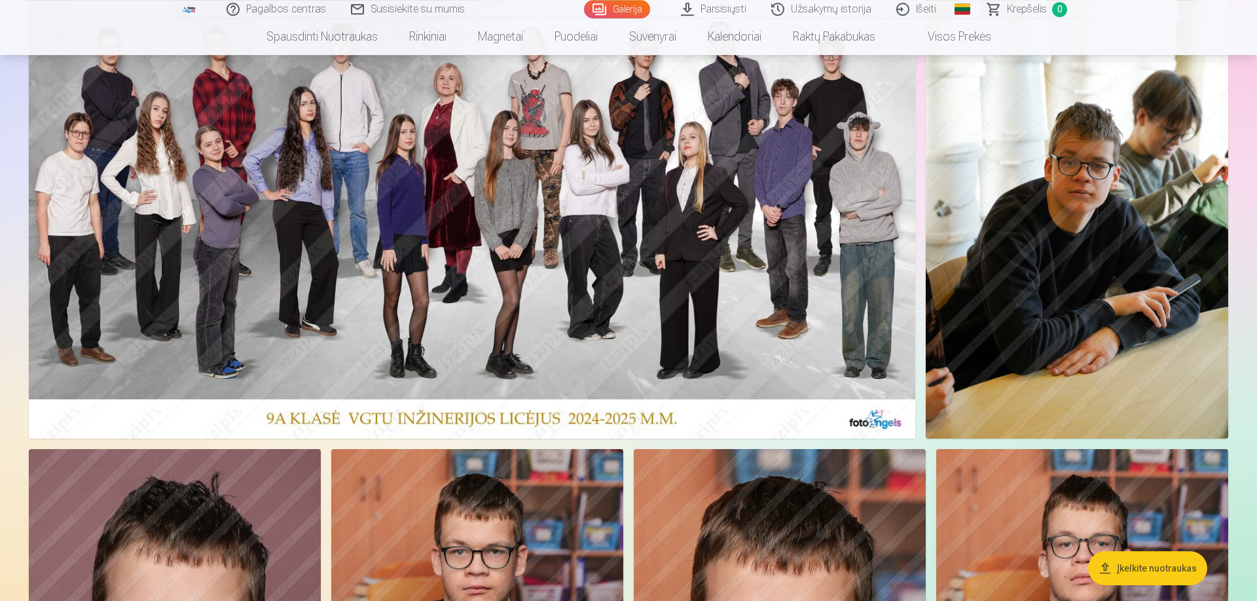
scroll to position [0, 0]
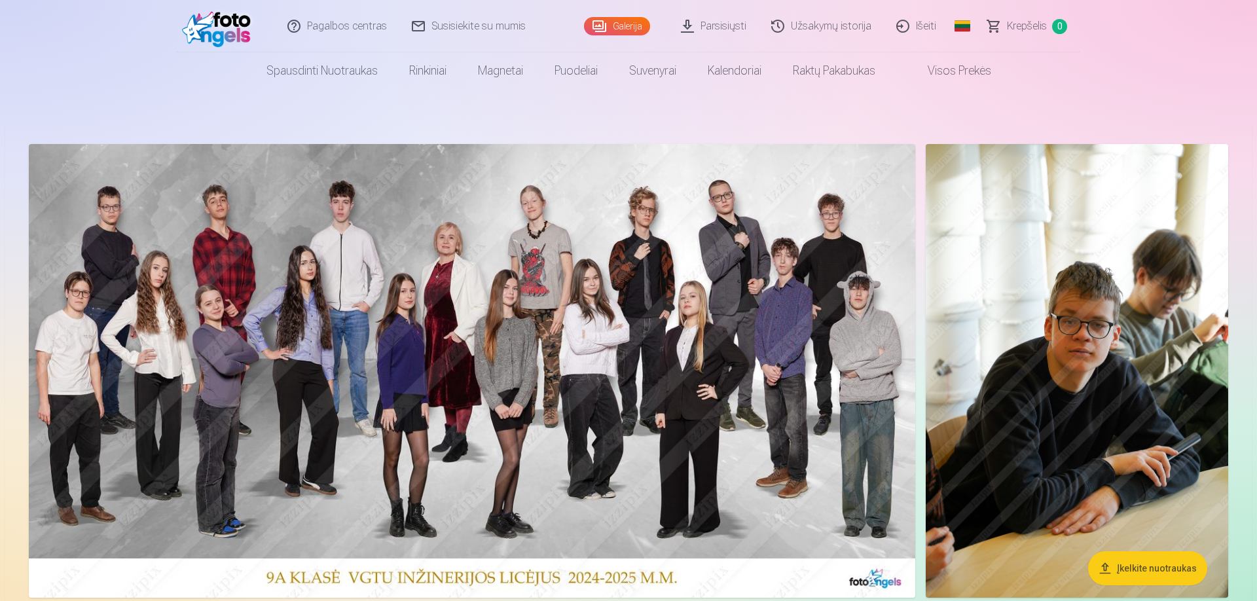
click at [693, 20] on link "Parsisiųsti" at bounding box center [714, 26] width 90 height 52
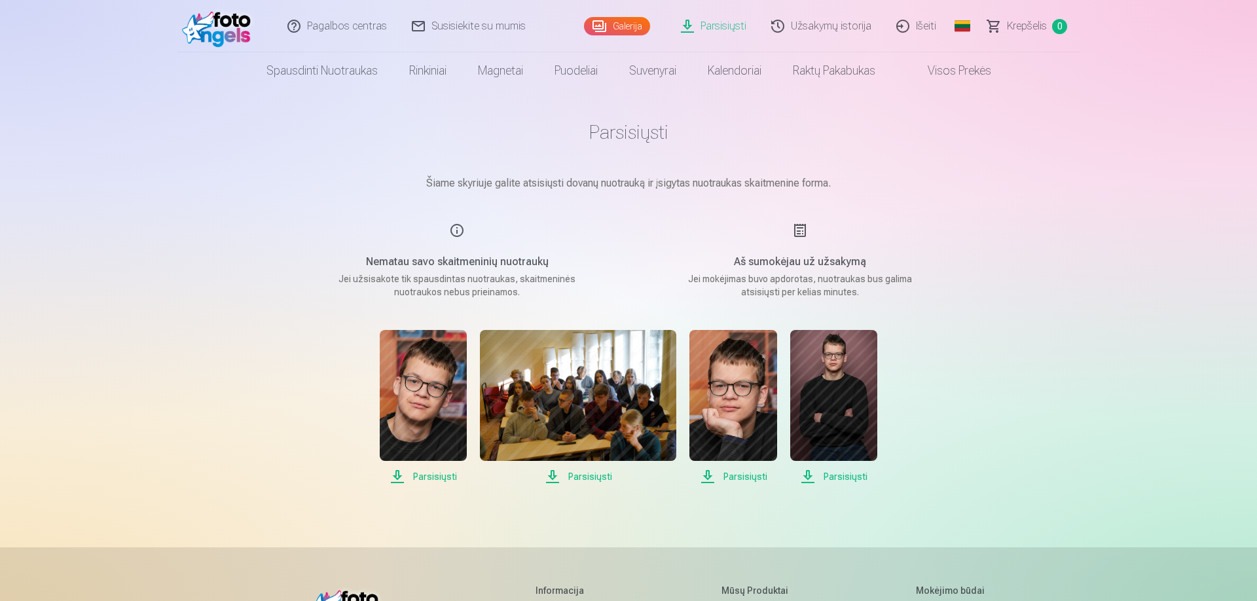
click at [618, 13] on div "Galerija" at bounding box center [620, 26] width 72 height 52
click at [619, 25] on link "Galerija" at bounding box center [617, 26] width 66 height 18
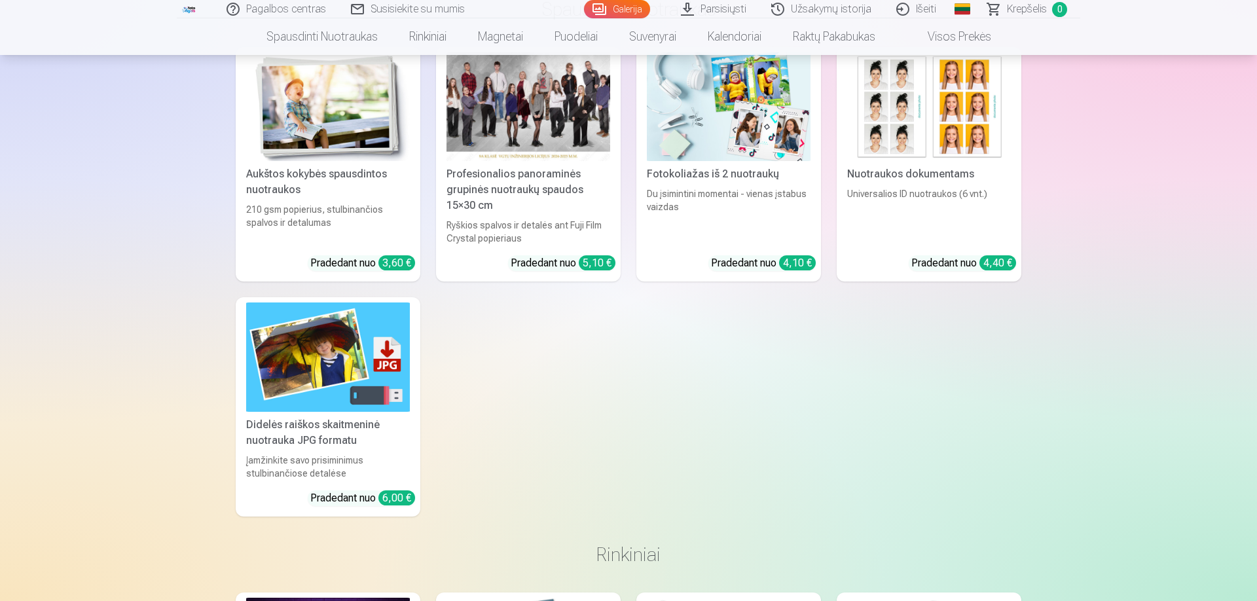
scroll to position [7389, 0]
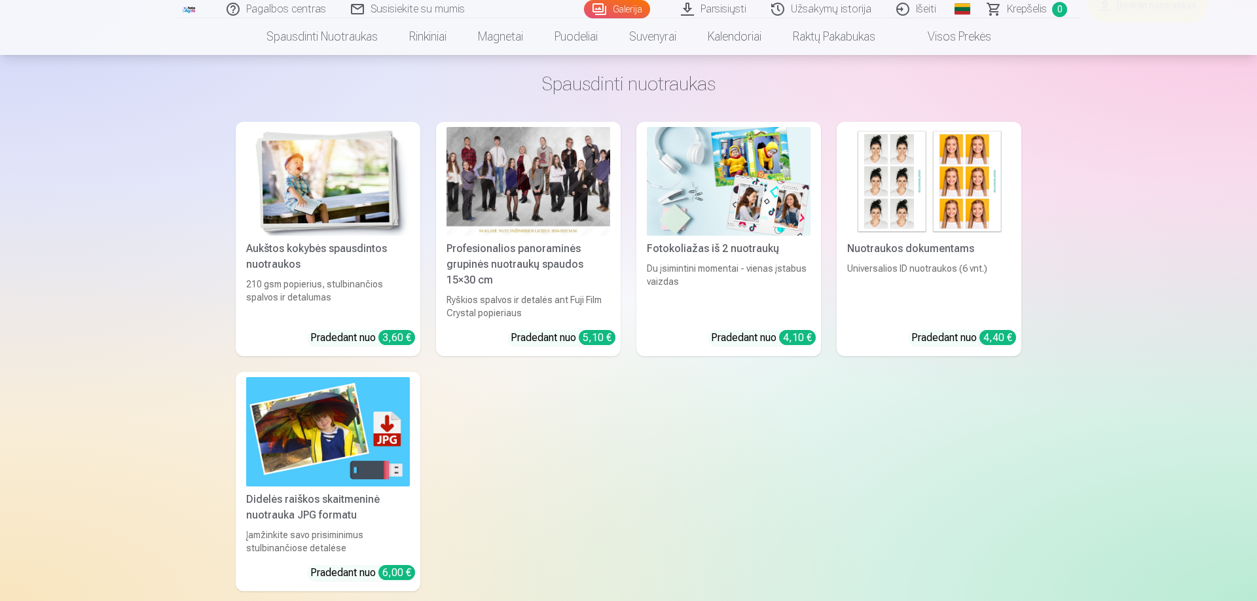
click at [530, 278] on div "Profesionalios panoraminės grupinės nuotraukų spaudos 15×30 cm" at bounding box center [528, 264] width 174 height 47
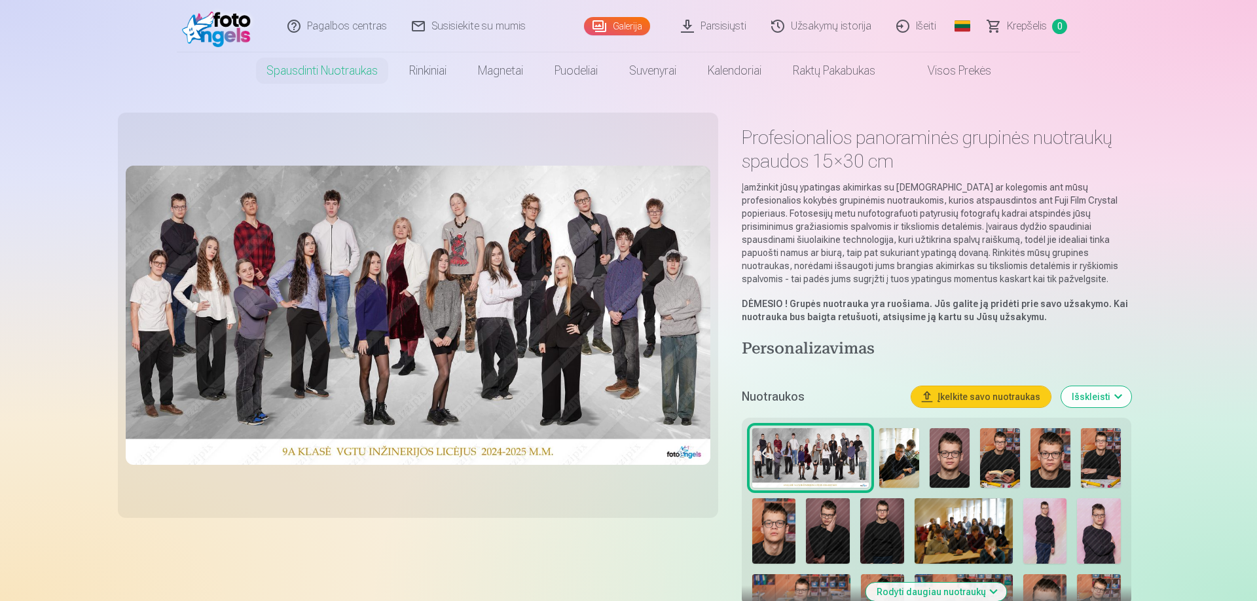
click at [1116, 399] on button "Išskleisti" at bounding box center [1096, 396] width 70 height 21
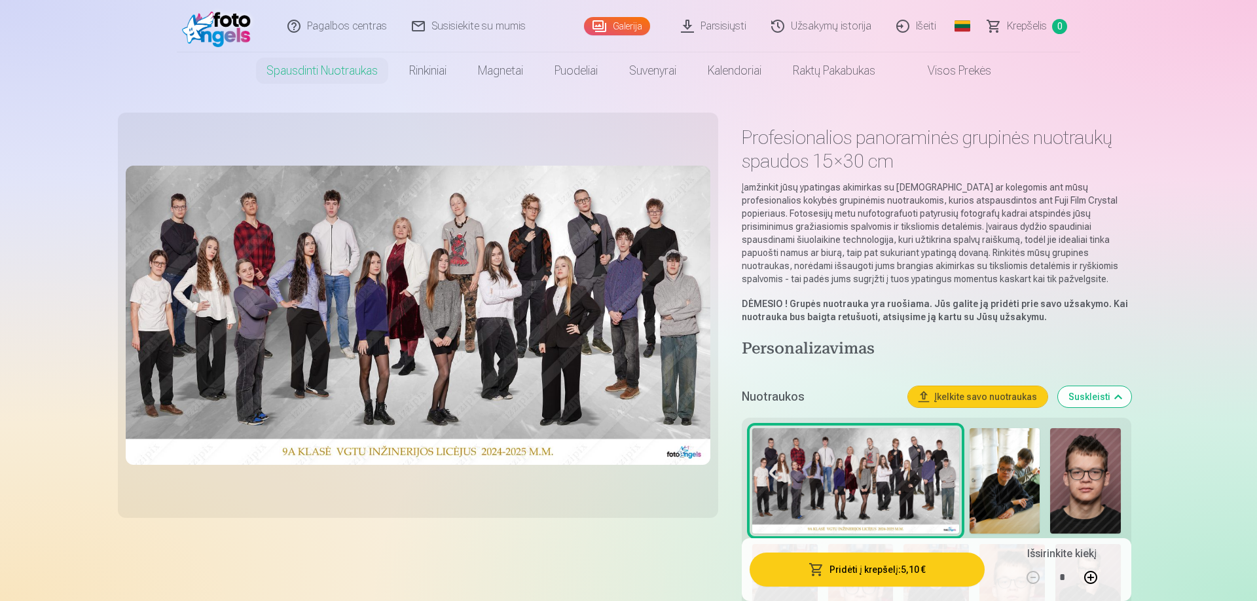
click at [910, 26] on link "Išeiti" at bounding box center [917, 26] width 65 height 52
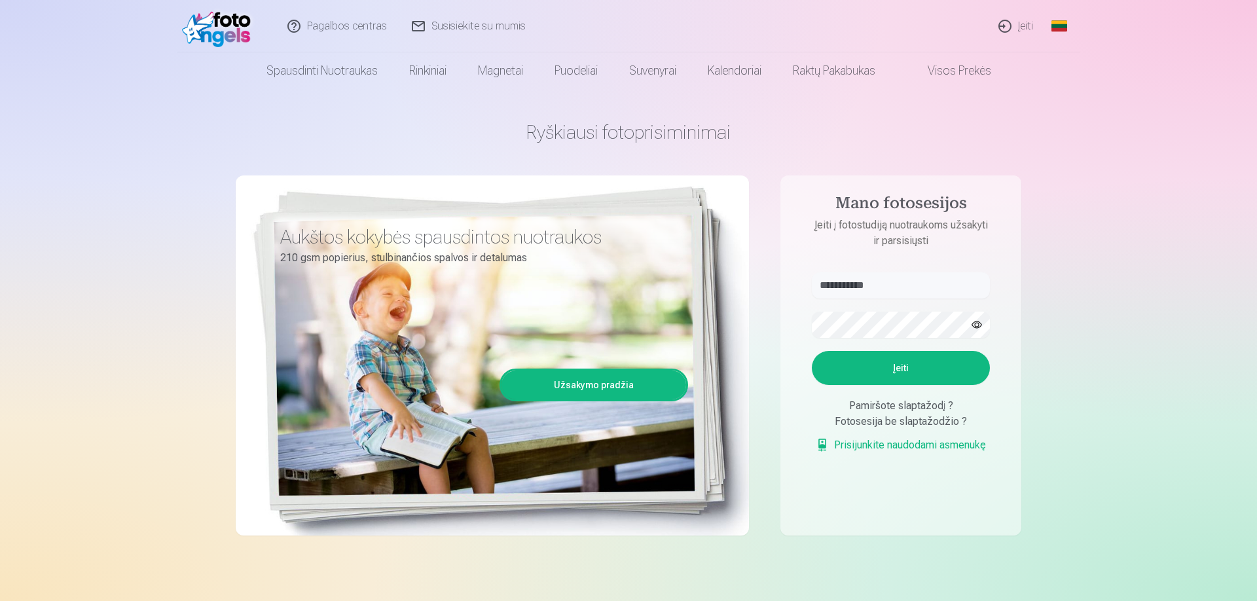
click at [1009, 28] on link "Įeiti" at bounding box center [1017, 26] width 60 height 52
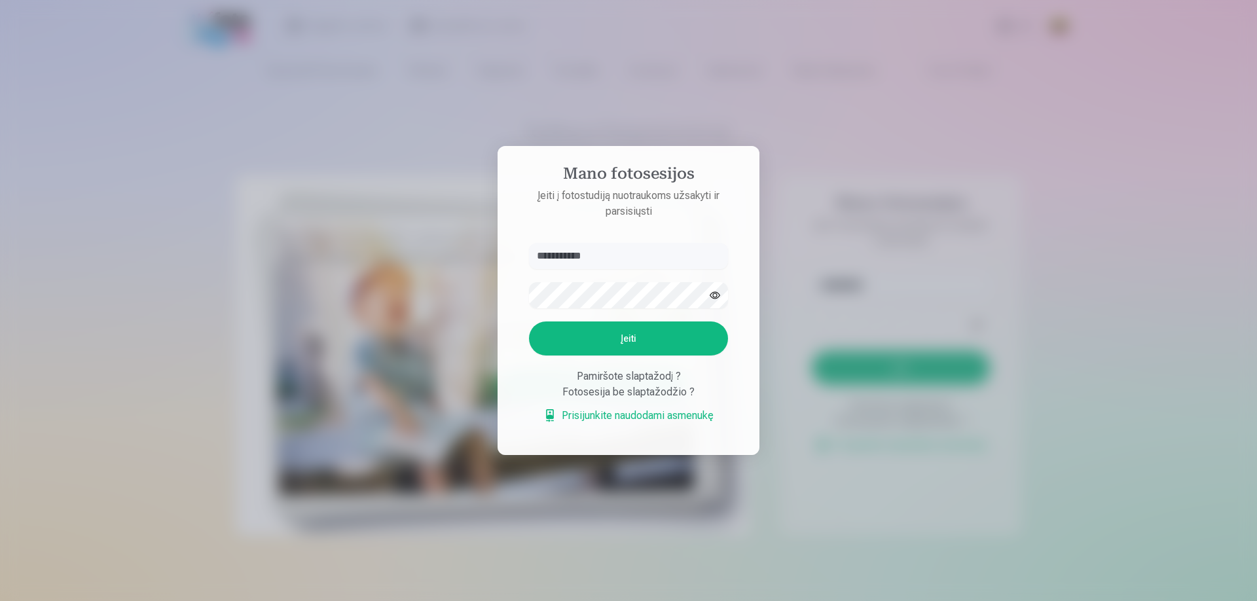
type input "**********"
click at [716, 299] on button "button" at bounding box center [715, 295] width 25 height 25
click at [621, 338] on button "Įeiti" at bounding box center [628, 338] width 199 height 34
